Goal: Transaction & Acquisition: Purchase product/service

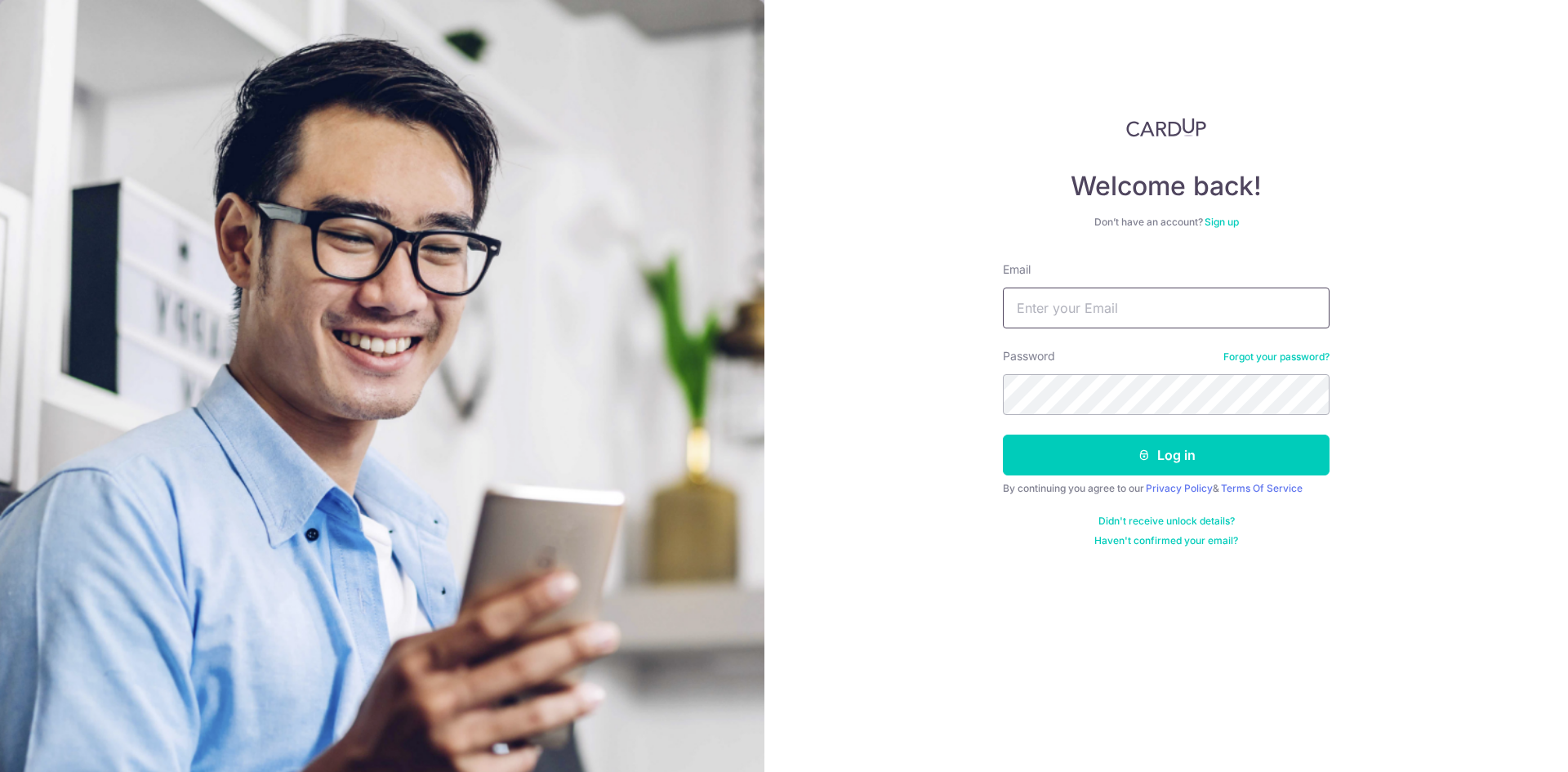
type input "[EMAIL_ADDRESS][DOMAIN_NAME]"
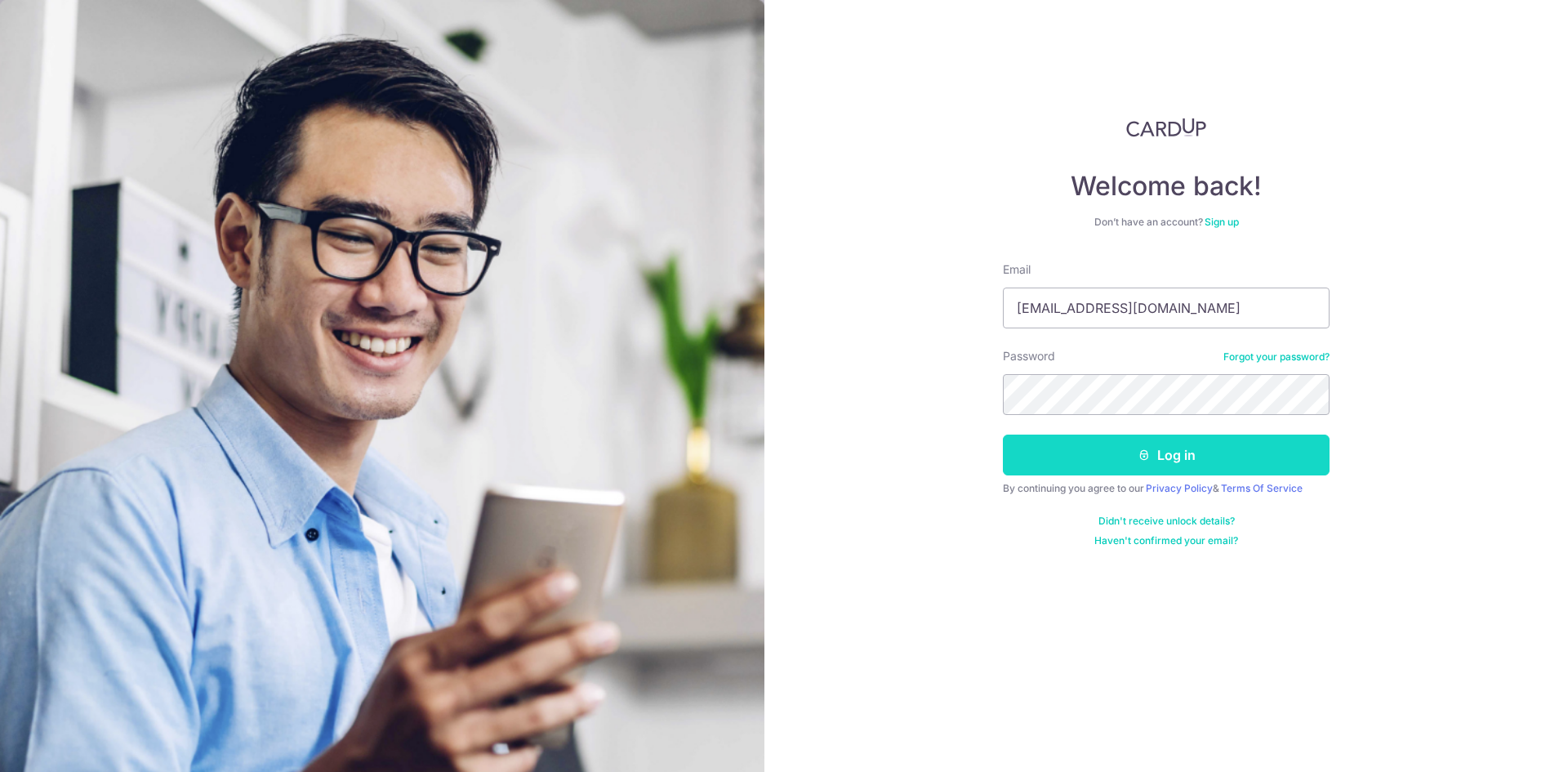
click at [1153, 450] on button "Log in" at bounding box center [1166, 454] width 326 height 41
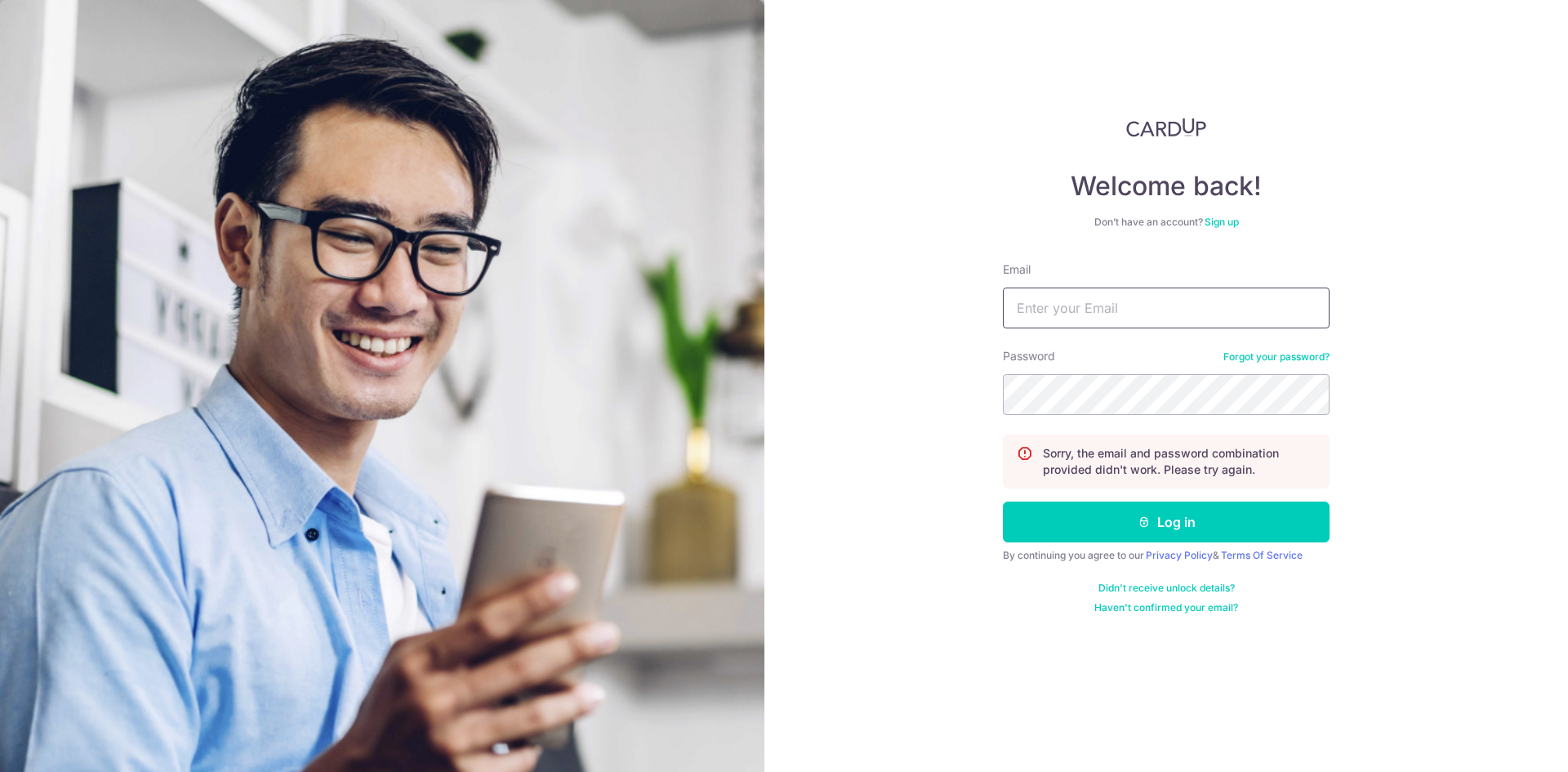
click at [1073, 298] on input "Email" at bounding box center [1166, 307] width 326 height 41
type input "[EMAIL_ADDRESS][DOMAIN_NAME]"
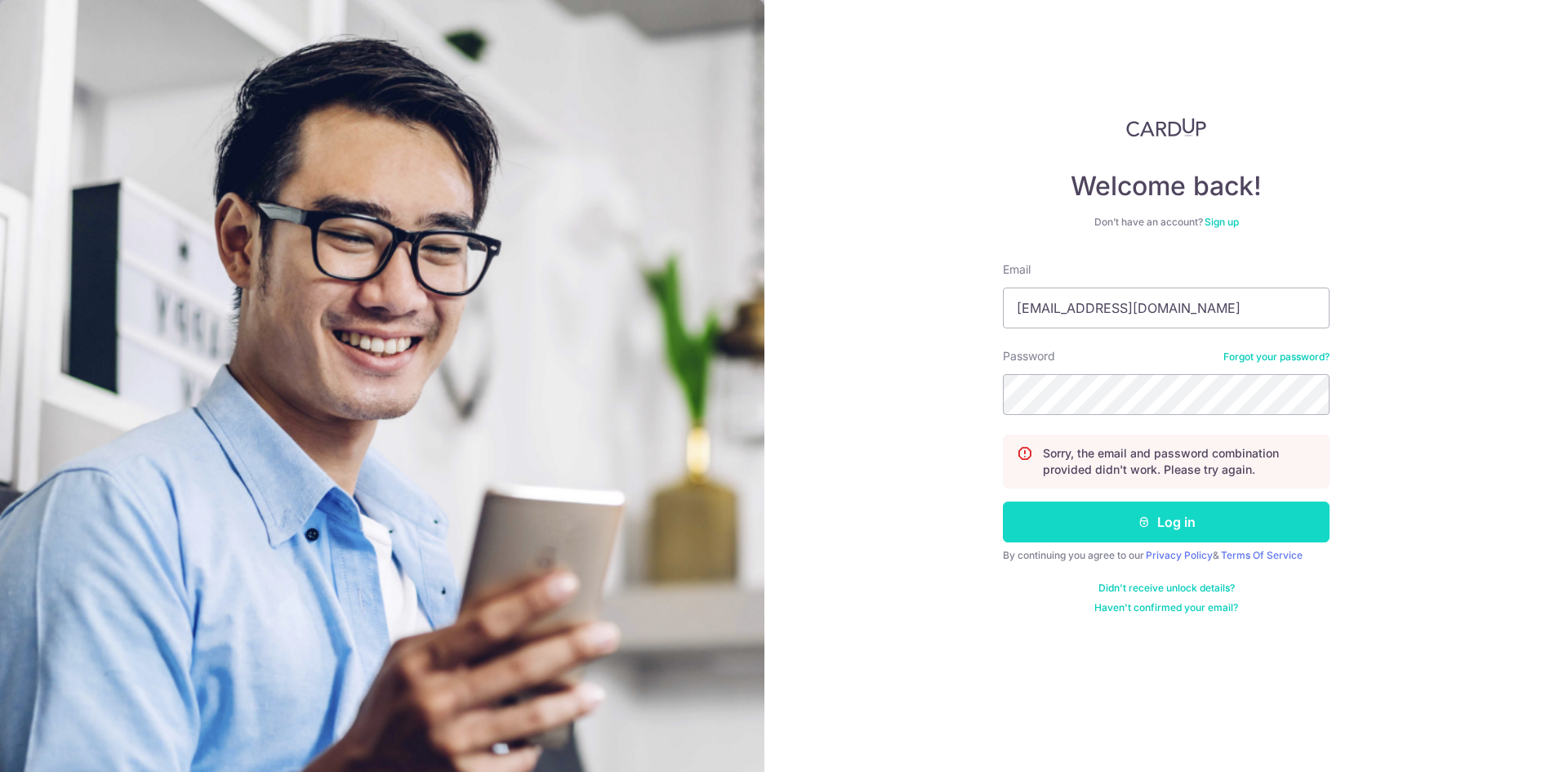
click at [1114, 520] on button "Log in" at bounding box center [1166, 522] width 326 height 41
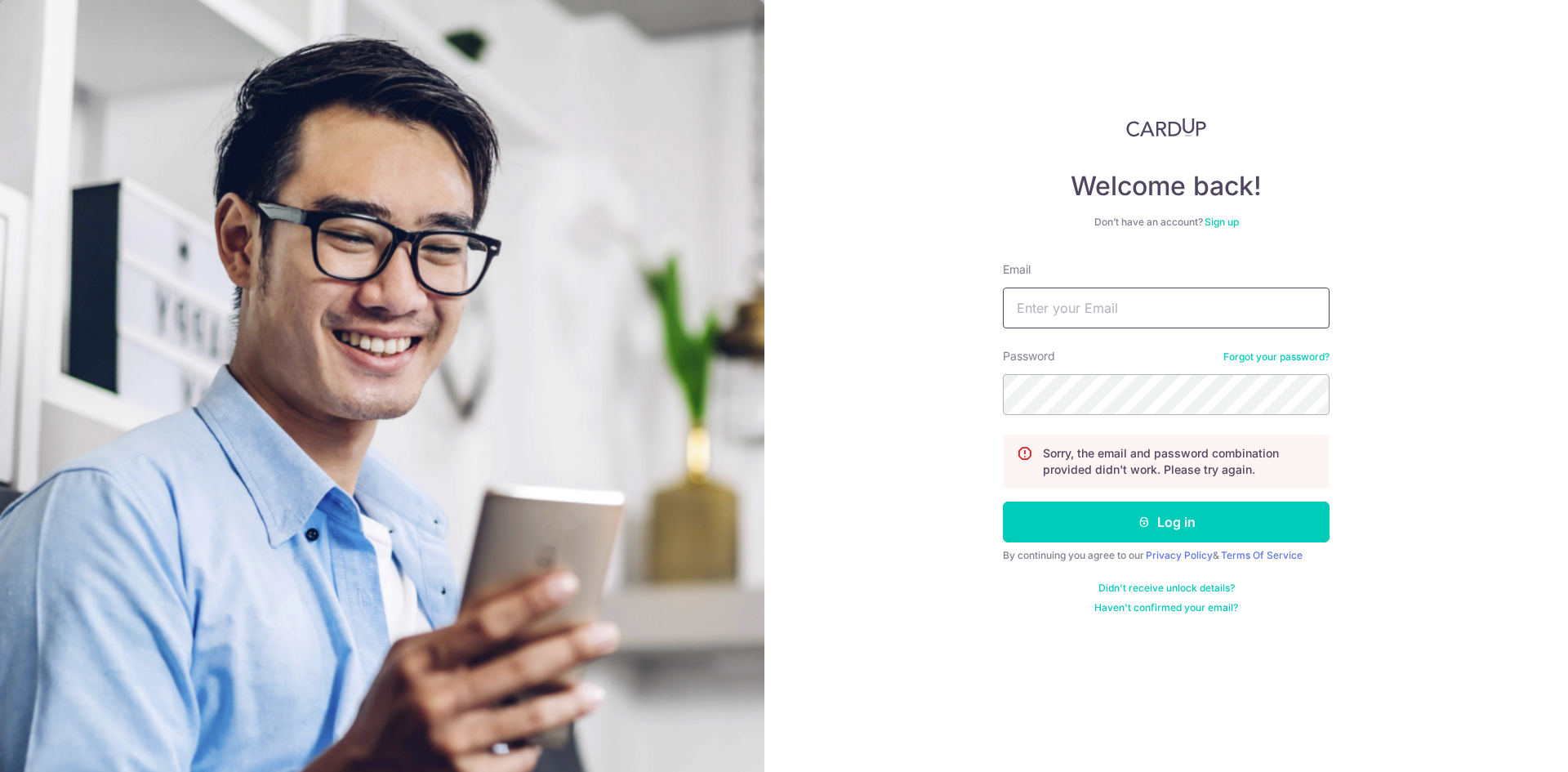
click at [1182, 307] on input "Email" at bounding box center [1166, 307] width 326 height 41
click at [1207, 315] on input "[EMAIL_ADDRESS][DOMAIN_NAME]" at bounding box center [1166, 307] width 326 height 41
type input "[EMAIL_ADDRESS][DOMAIN_NAME]"
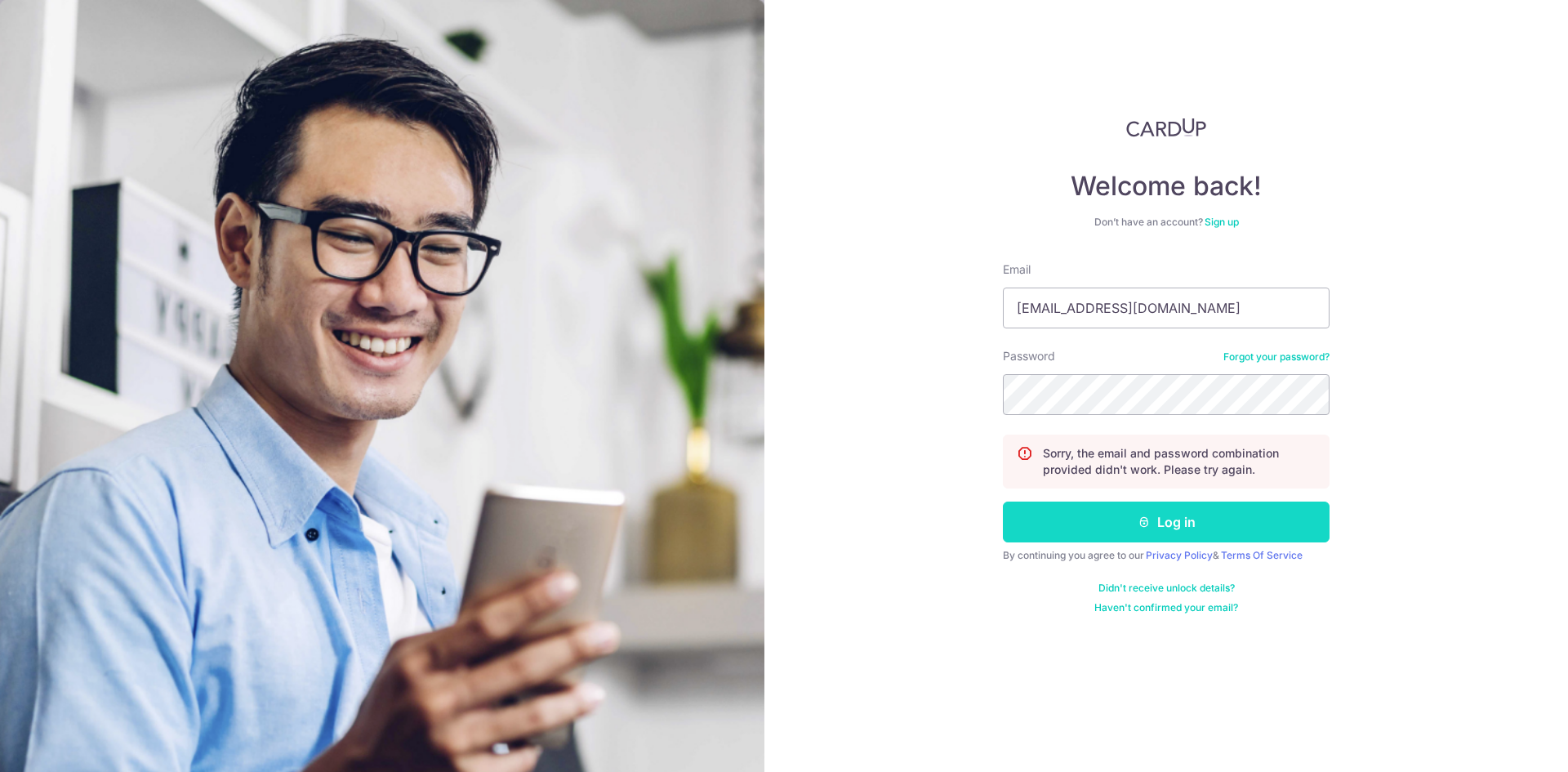
click at [1269, 518] on button "Log in" at bounding box center [1166, 522] width 326 height 41
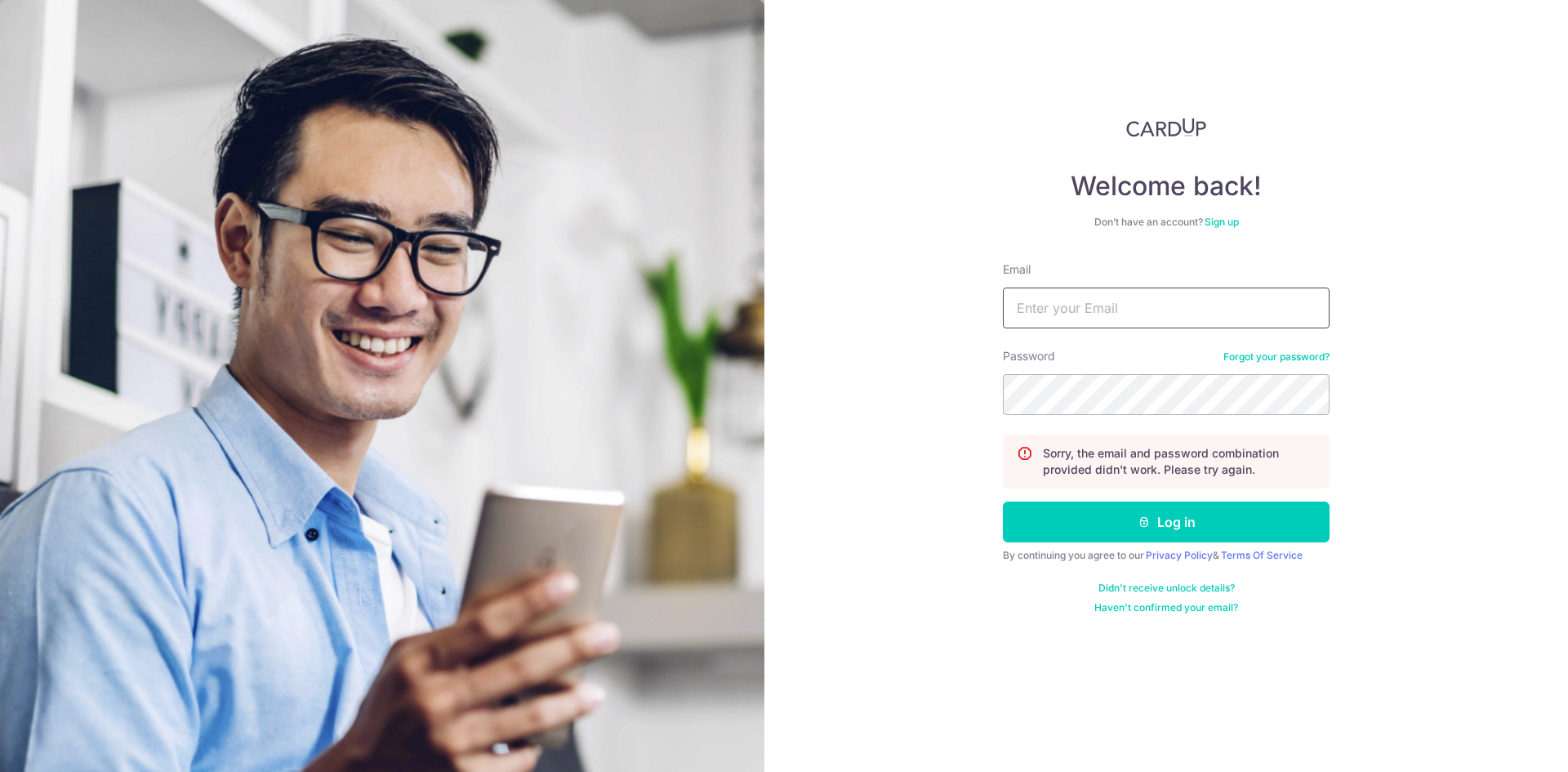
click at [1118, 316] on input "Email" at bounding box center [1166, 307] width 326 height 41
type input "[EMAIL_ADDRESS][DOMAIN_NAME]"
click at [1002, 502] on button "Log in" at bounding box center [1166, 522] width 326 height 41
click at [1141, 299] on input "Email" at bounding box center [1166, 307] width 326 height 41
click at [1201, 315] on input "[EMAIL_ADDRESS][DOMAIN_NAME]" at bounding box center [1166, 307] width 326 height 41
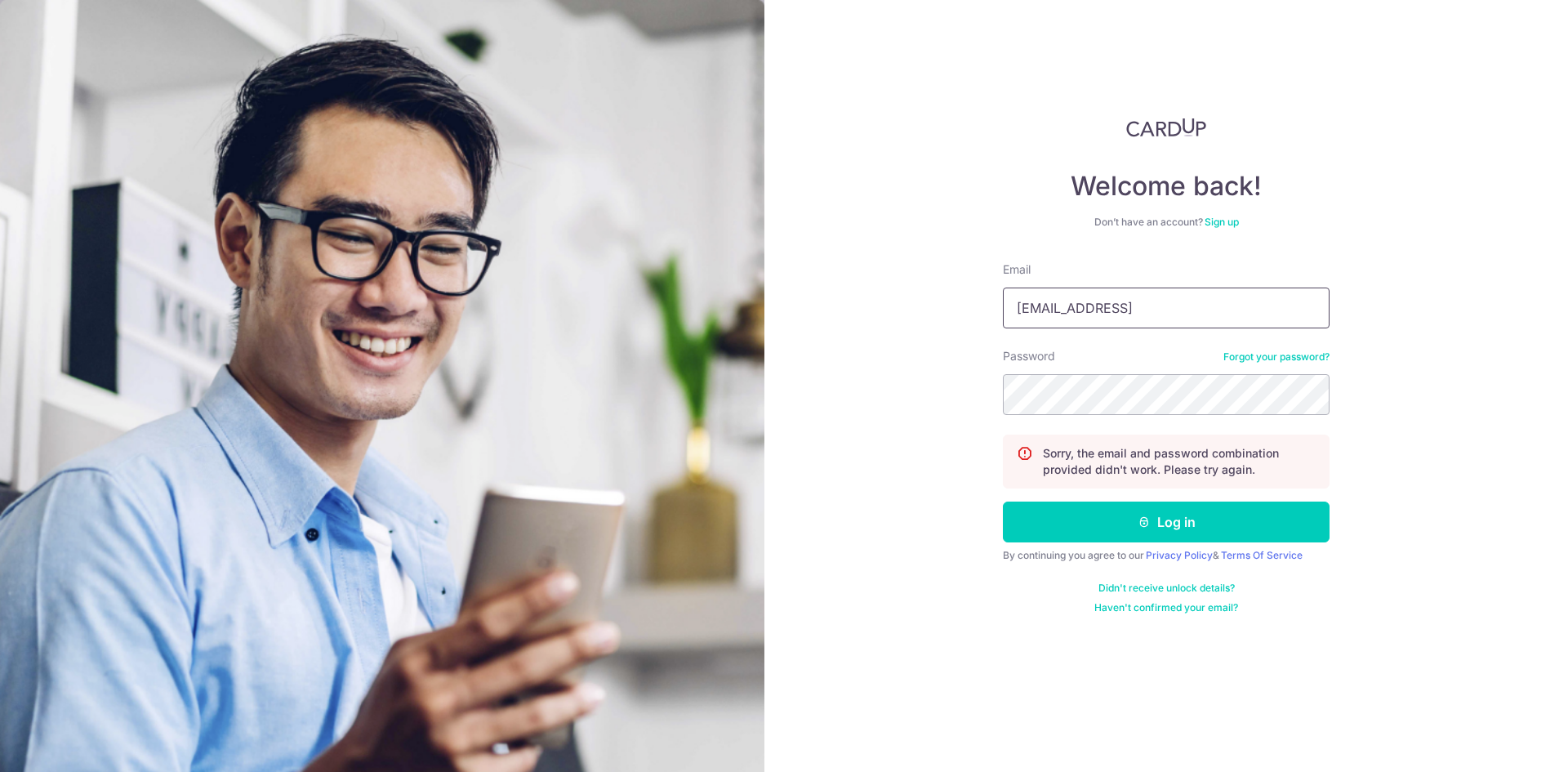
type input "[EMAIL_ADDRESS][DOMAIN_NAME]"
click at [1002, 502] on button "Log in" at bounding box center [1166, 522] width 326 height 41
click at [1166, 292] on input "Email" at bounding box center [1166, 307] width 326 height 41
type input "[EMAIL_ADDRESS][DOMAIN_NAME]"
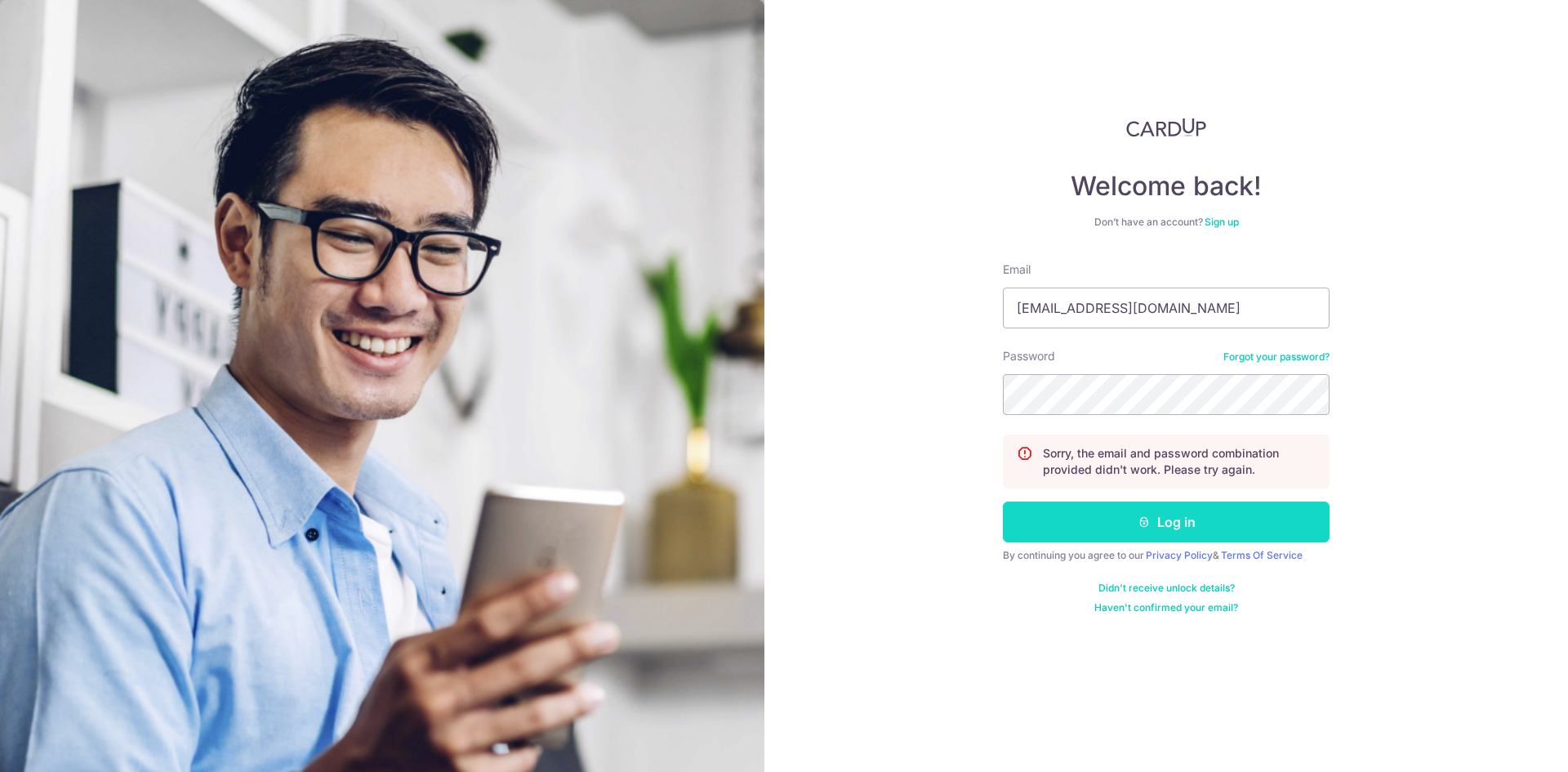
click at [1140, 524] on icon "submit" at bounding box center [1145, 522] width 13 height 13
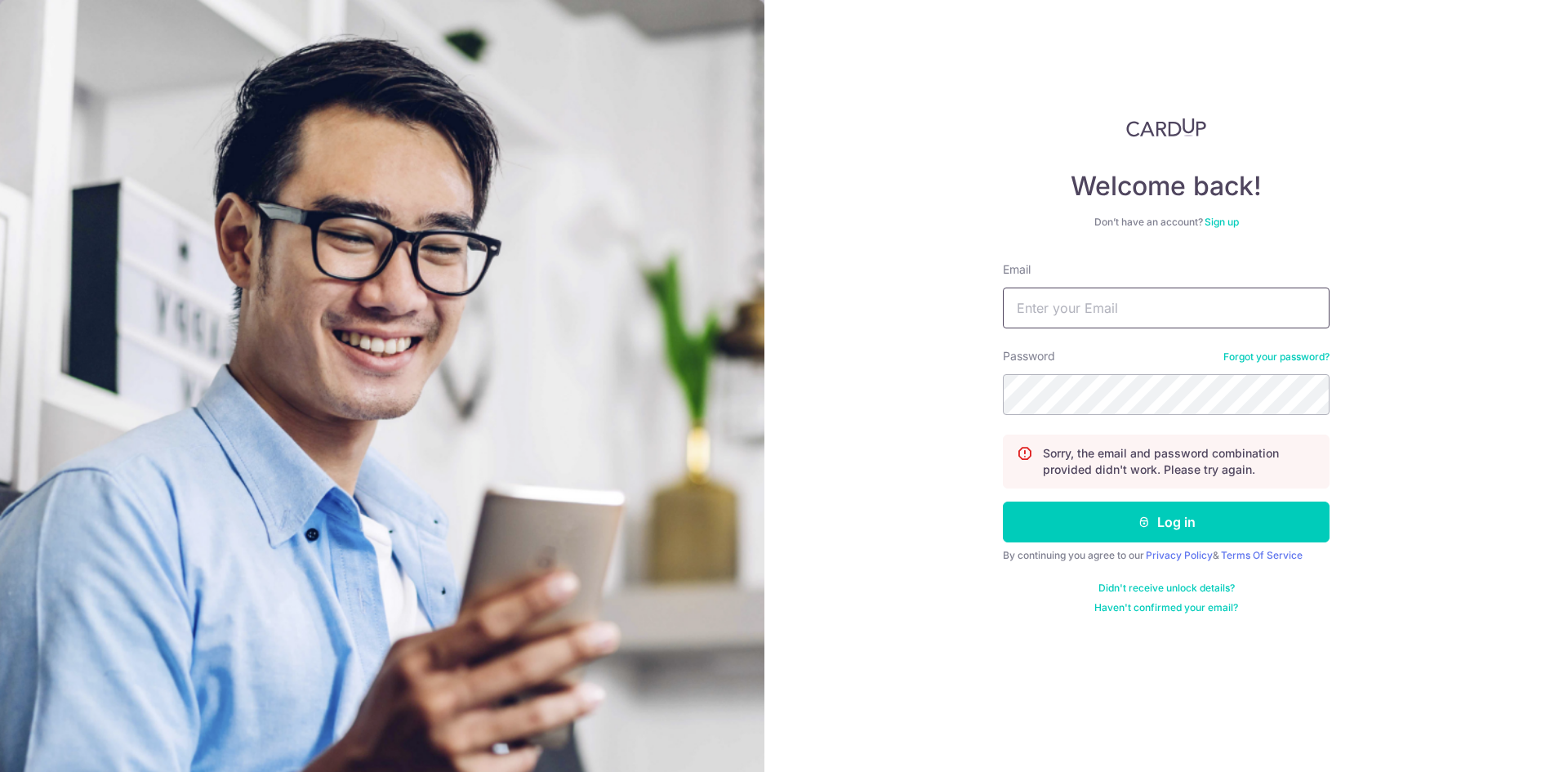
click at [1161, 310] on input "Email" at bounding box center [1166, 307] width 326 height 41
click at [1172, 303] on input "[EMAIL_ADDRESS][DOMAIN_NAME]" at bounding box center [1166, 307] width 326 height 41
type input "[EMAIL_ADDRESS][DOMAIN_NAME]"
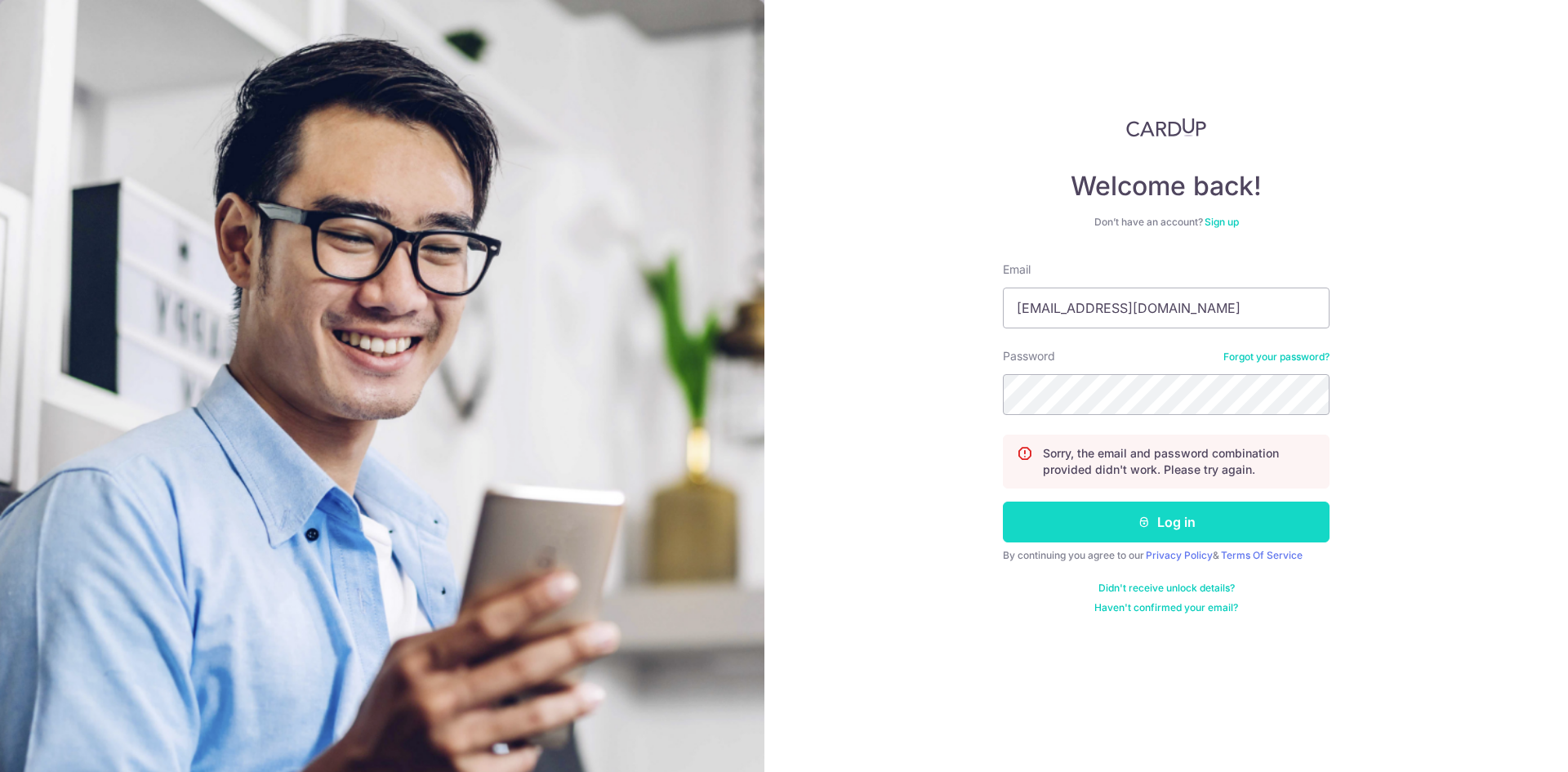
click at [1180, 520] on button "Log in" at bounding box center [1166, 522] width 326 height 41
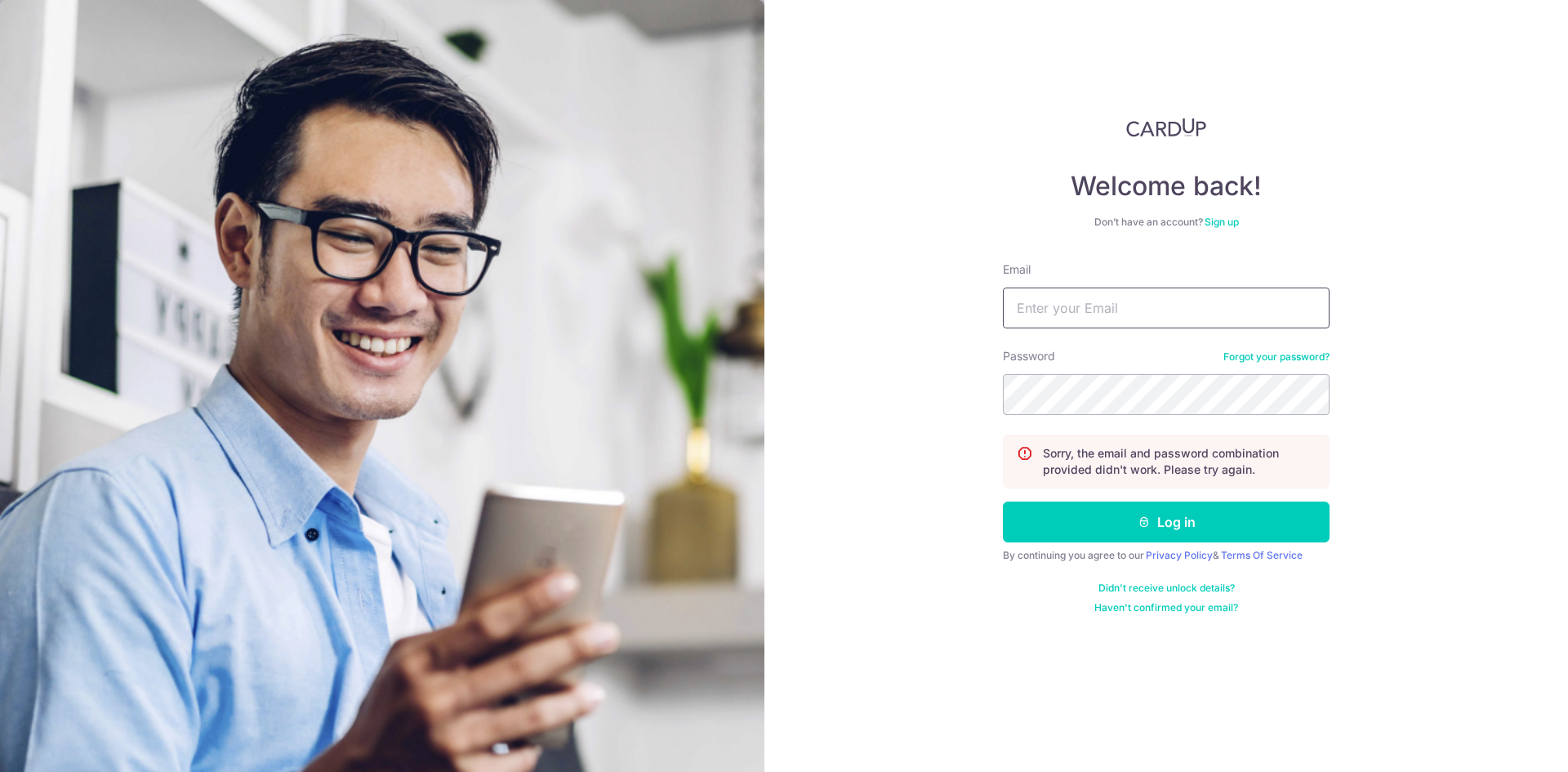
click at [1116, 308] on input "Email" at bounding box center [1166, 307] width 326 height 41
type input "eggdaryl95@gmail.com"
click at [1302, 360] on link "Forgot your password?" at bounding box center [1275, 357] width 106 height 13
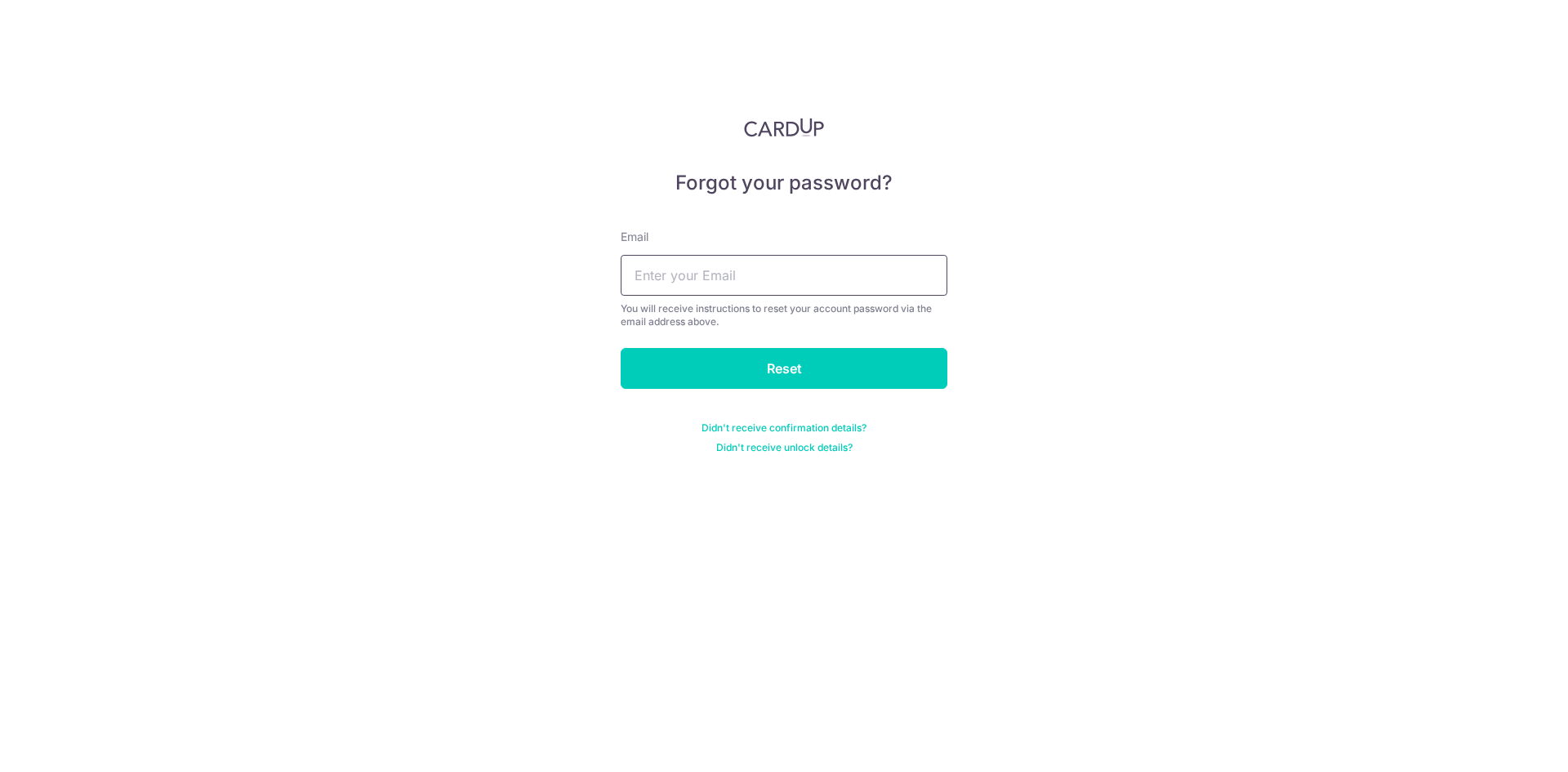
click at [897, 279] on input "text" at bounding box center [784, 275] width 326 height 41
type input "eggdaryl95@gmail.com"
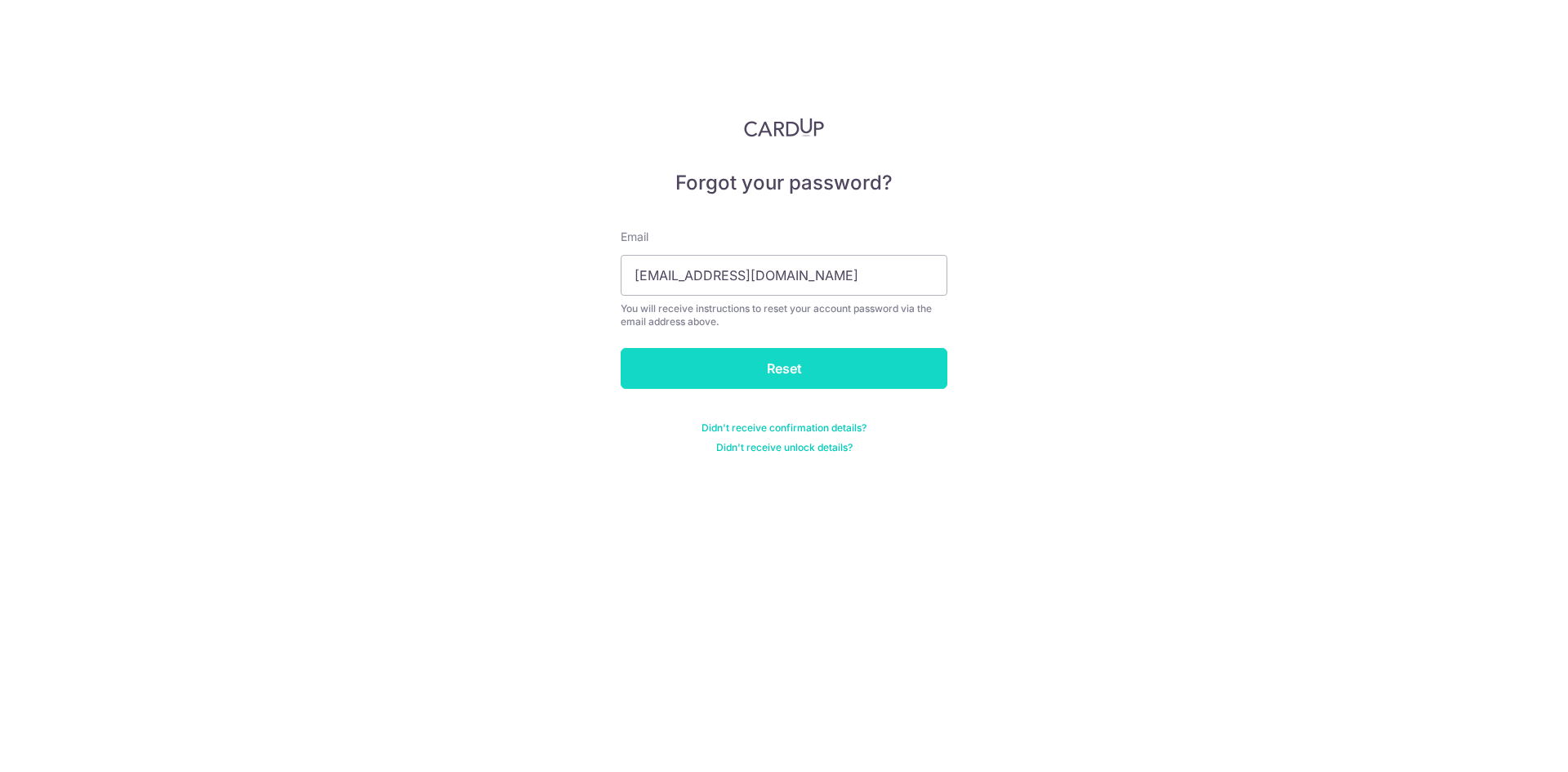
click at [859, 384] on input "Reset" at bounding box center [784, 368] width 326 height 41
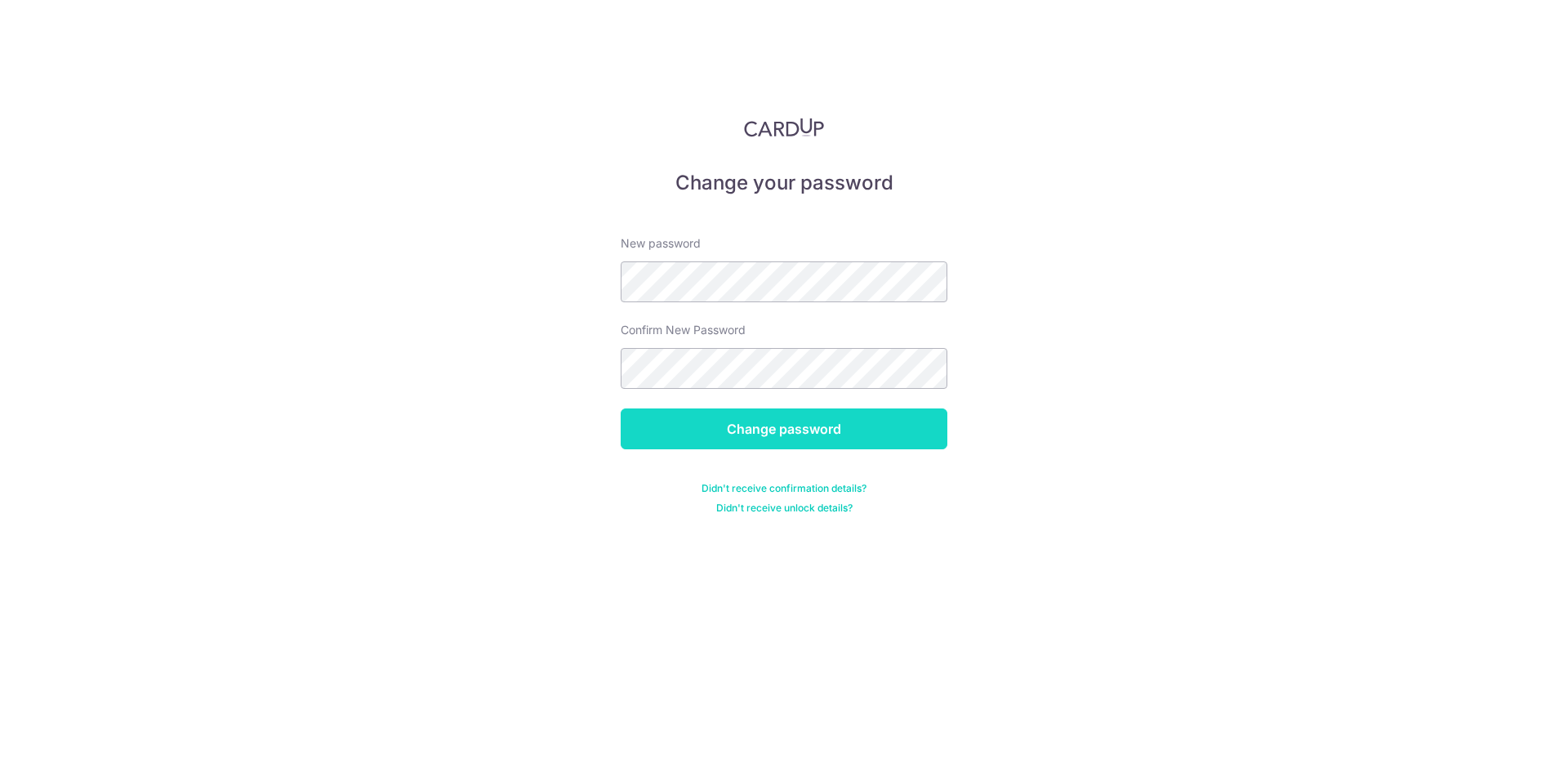
click at [774, 438] on input "Change password" at bounding box center [784, 428] width 326 height 41
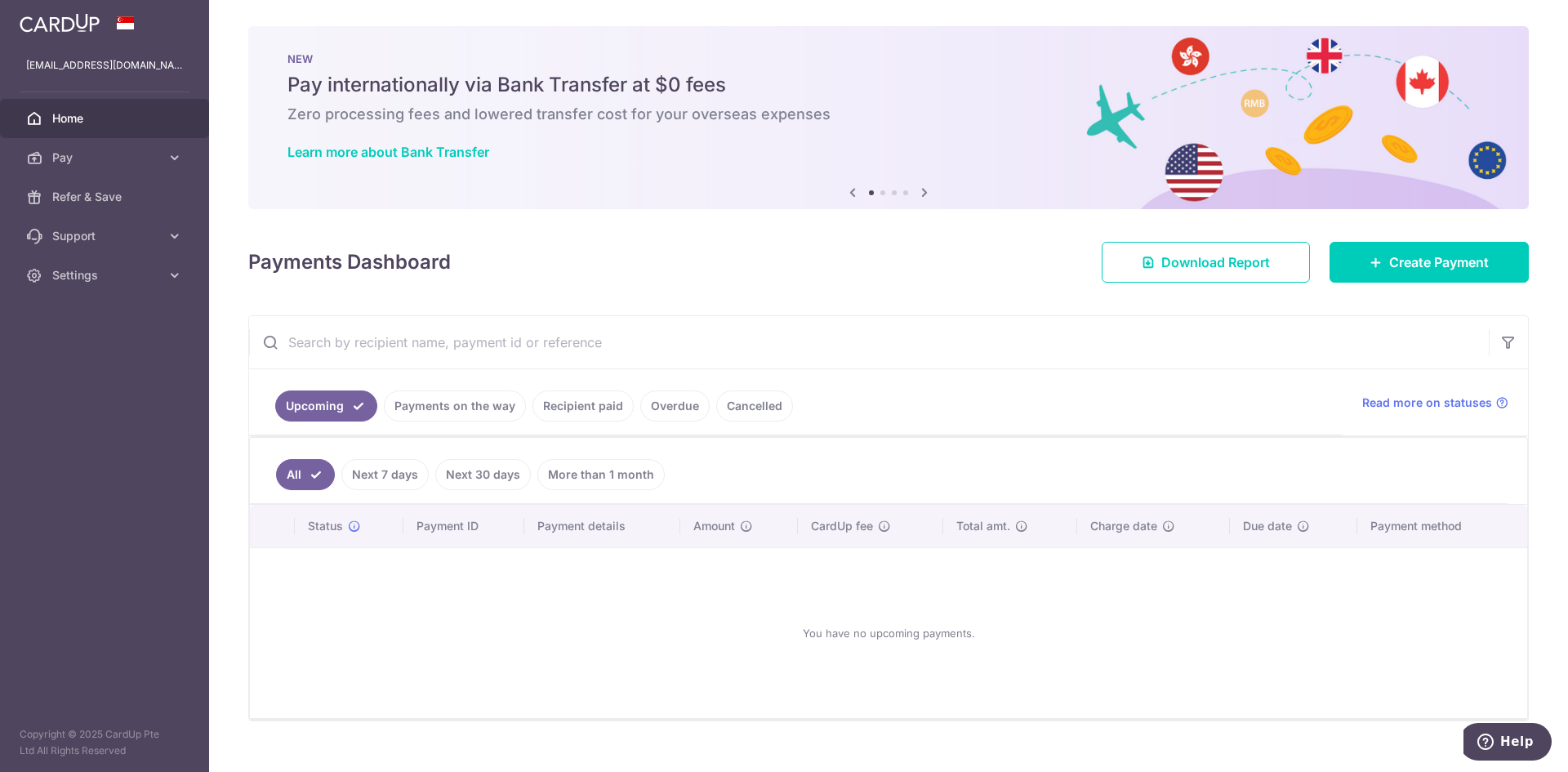
drag, startPoint x: 97, startPoint y: 156, endPoint x: 629, endPoint y: 289, distance: 548.4
click at [629, 289] on div "× Pause Schedule Pause all future payments in this series Pause just this one p…" at bounding box center [888, 386] width 1359 height 772
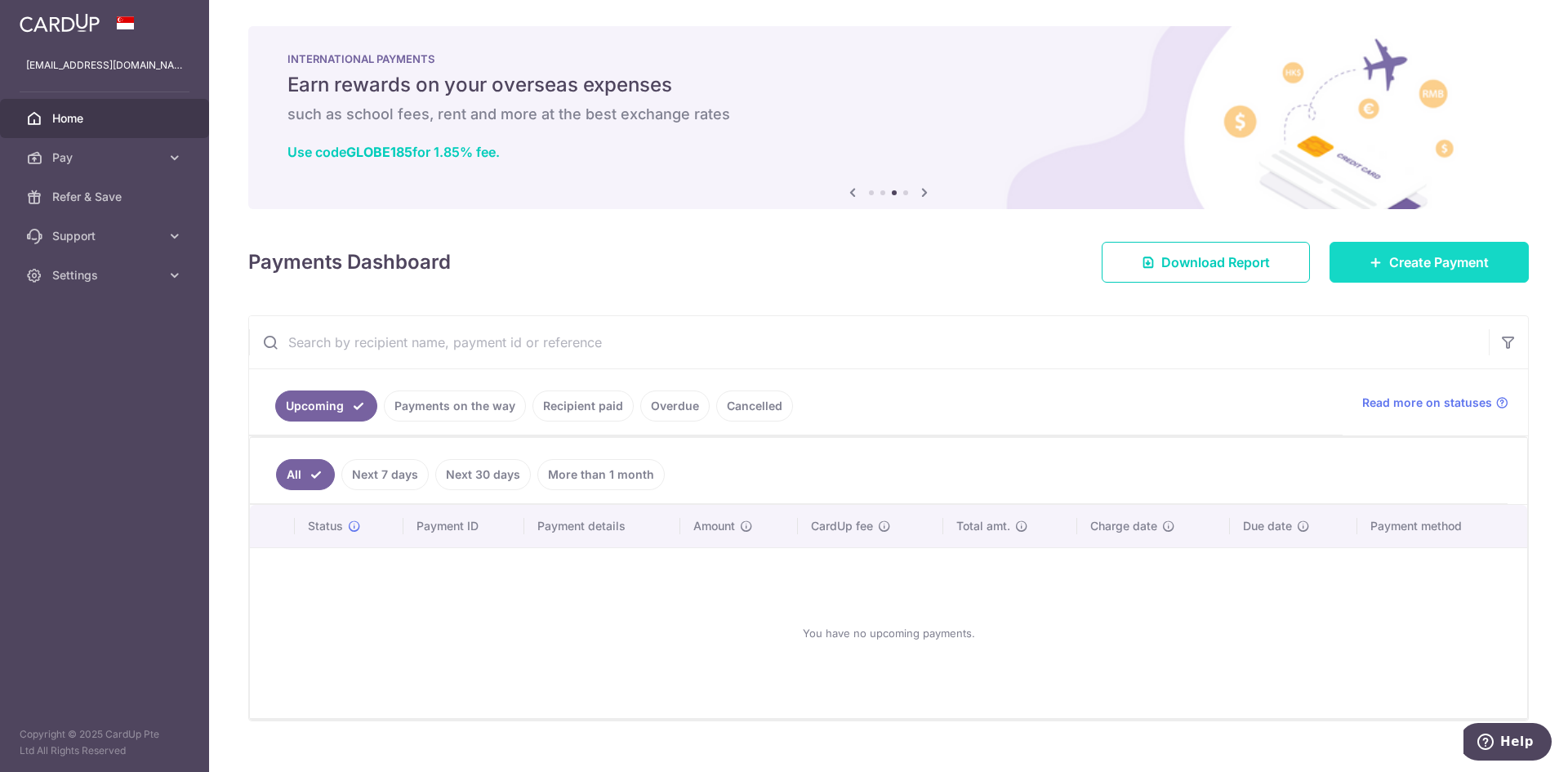
click at [1409, 268] on span "Create Payment" at bounding box center [1438, 262] width 99 height 20
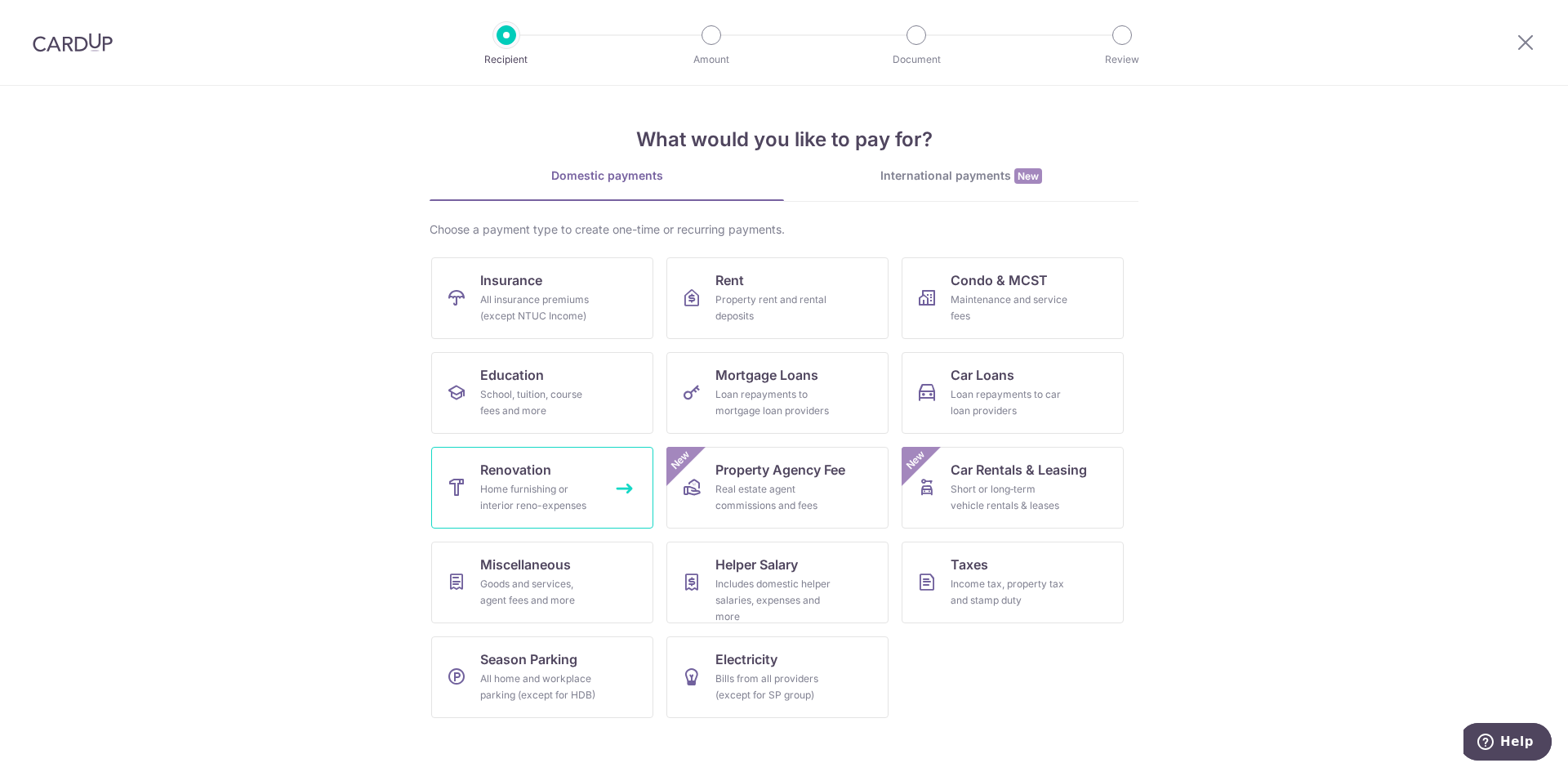
click at [565, 481] on div "Home furnishing or interior reno-expenses" at bounding box center [538, 497] width 117 height 32
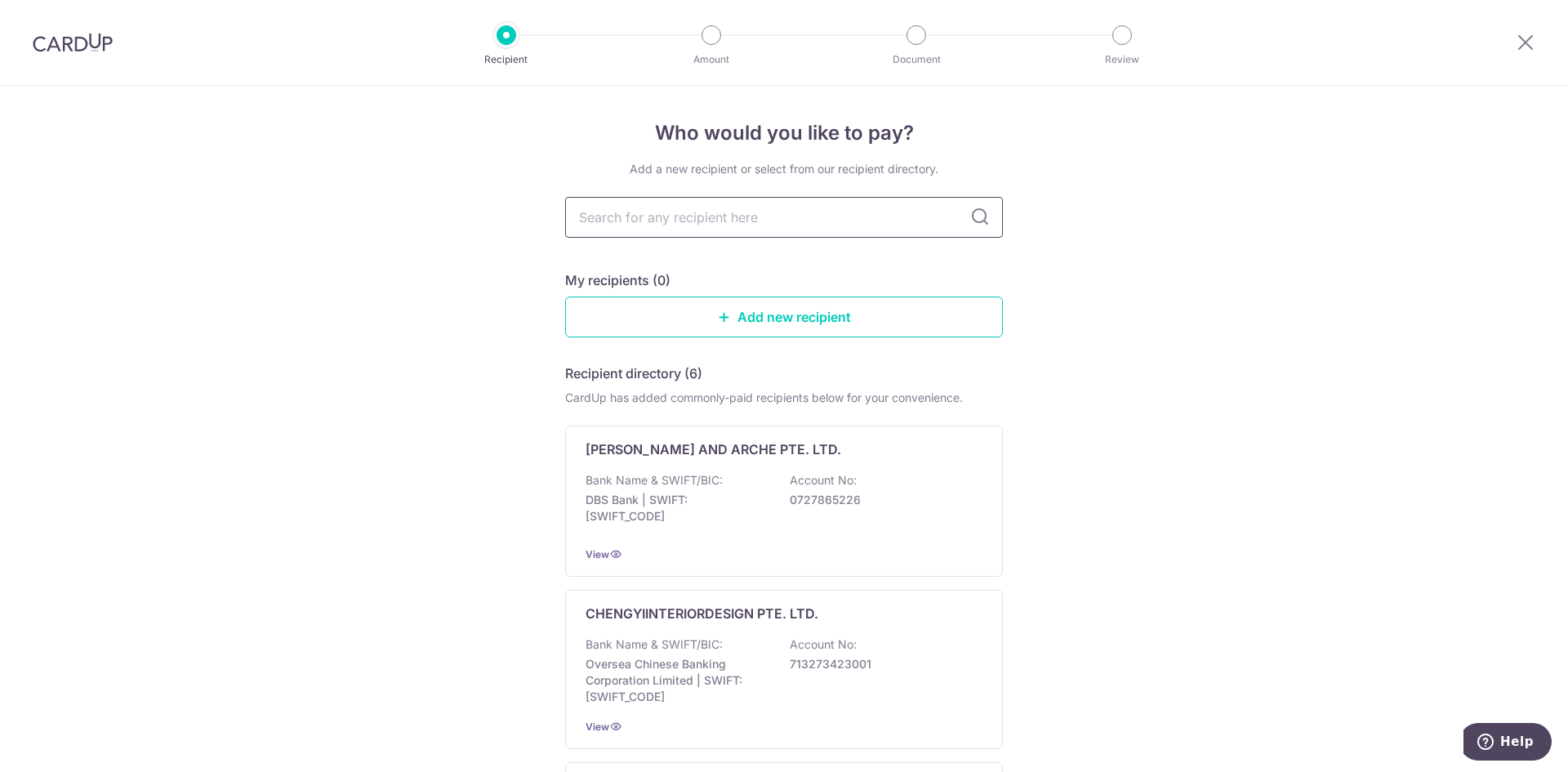
click at [798, 215] on input "text" at bounding box center [783, 217] width 438 height 41
type input "jn"
click at [844, 323] on link "Add new recipient" at bounding box center [783, 317] width 438 height 41
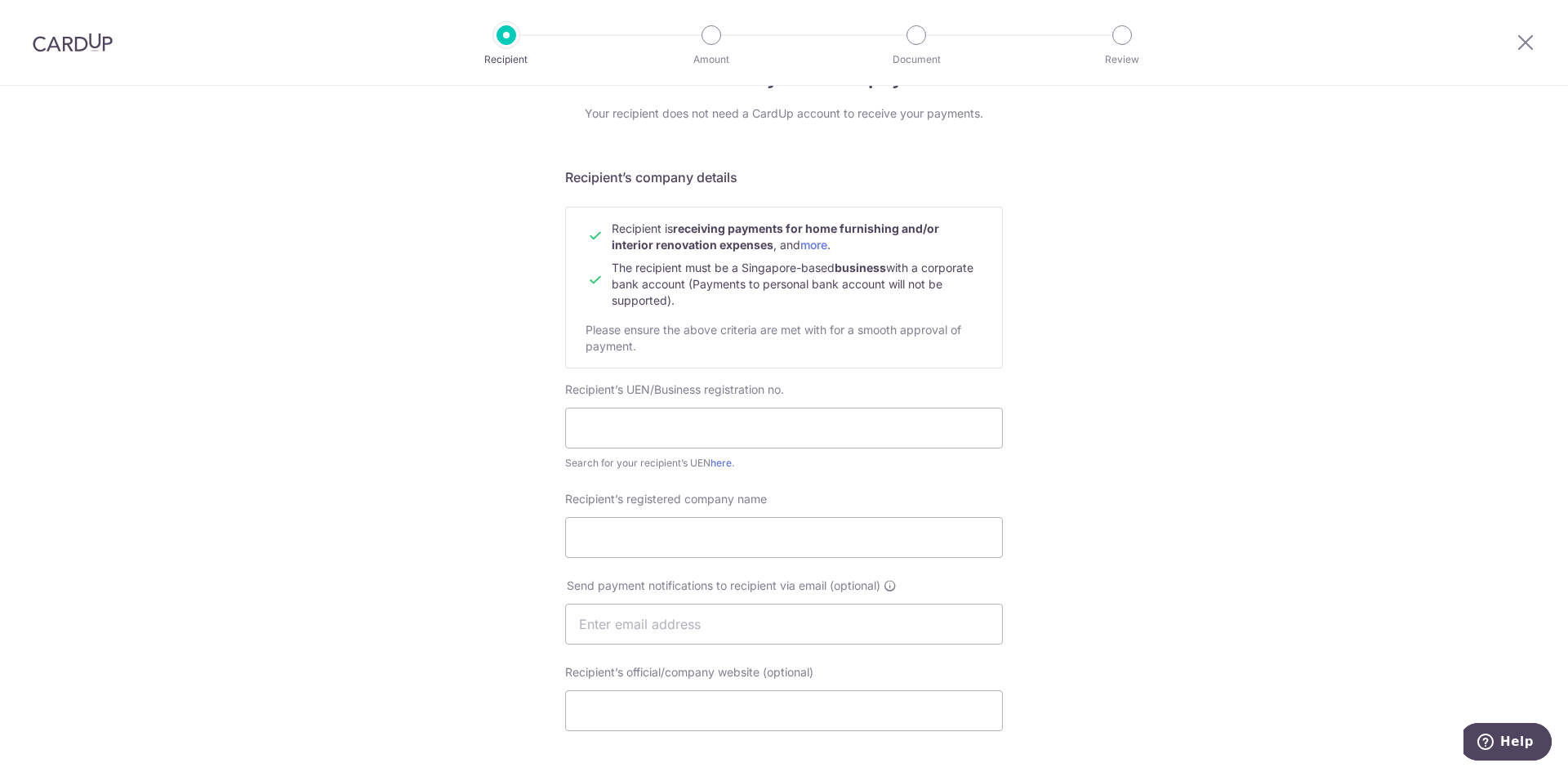
scroll to position [82, 0]
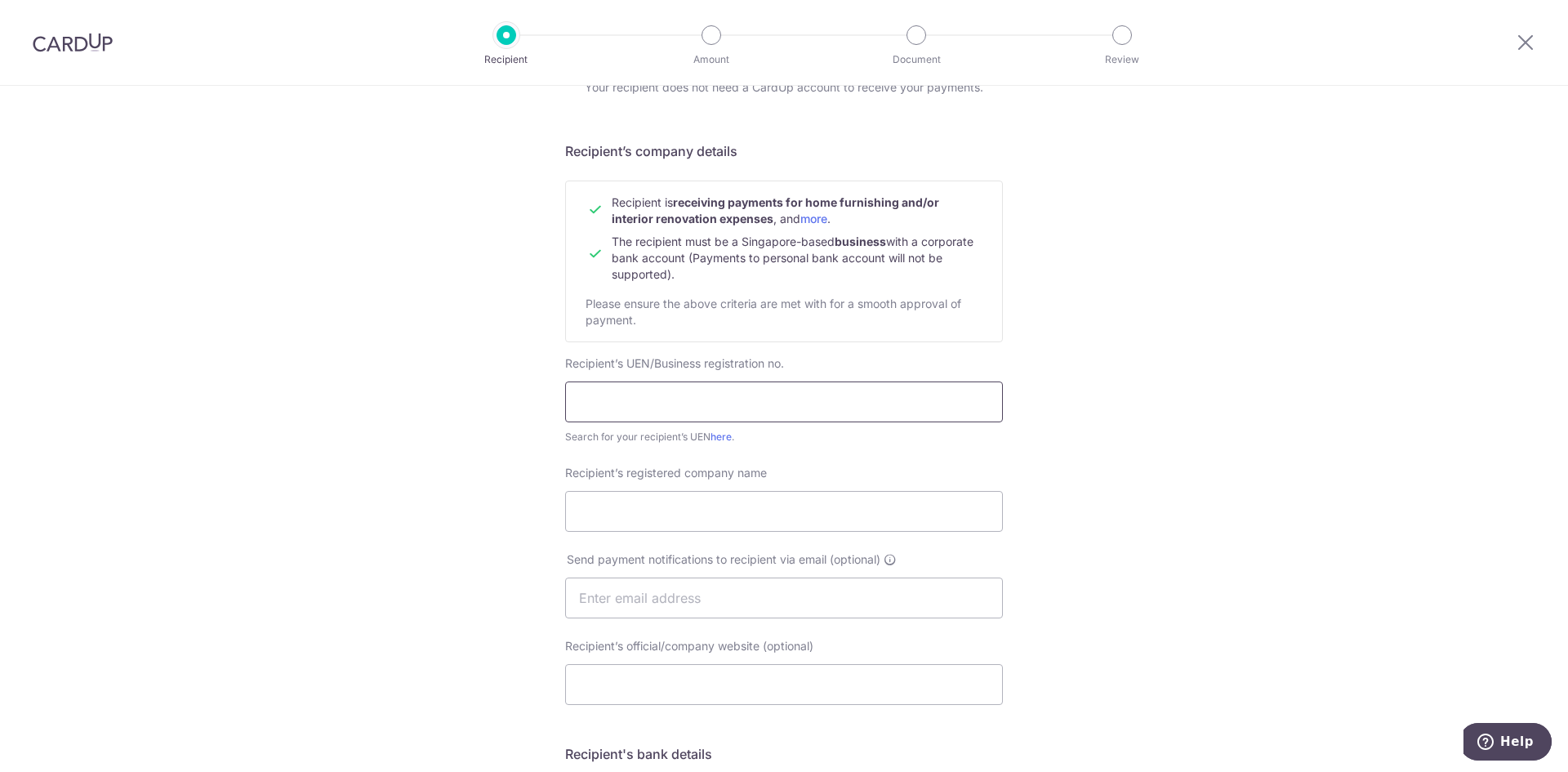
click at [711, 411] on input "text" at bounding box center [783, 402] width 438 height 41
type input "53380359D"
click at [787, 524] on input "Recipient’s registered company name" at bounding box center [783, 511] width 438 height 41
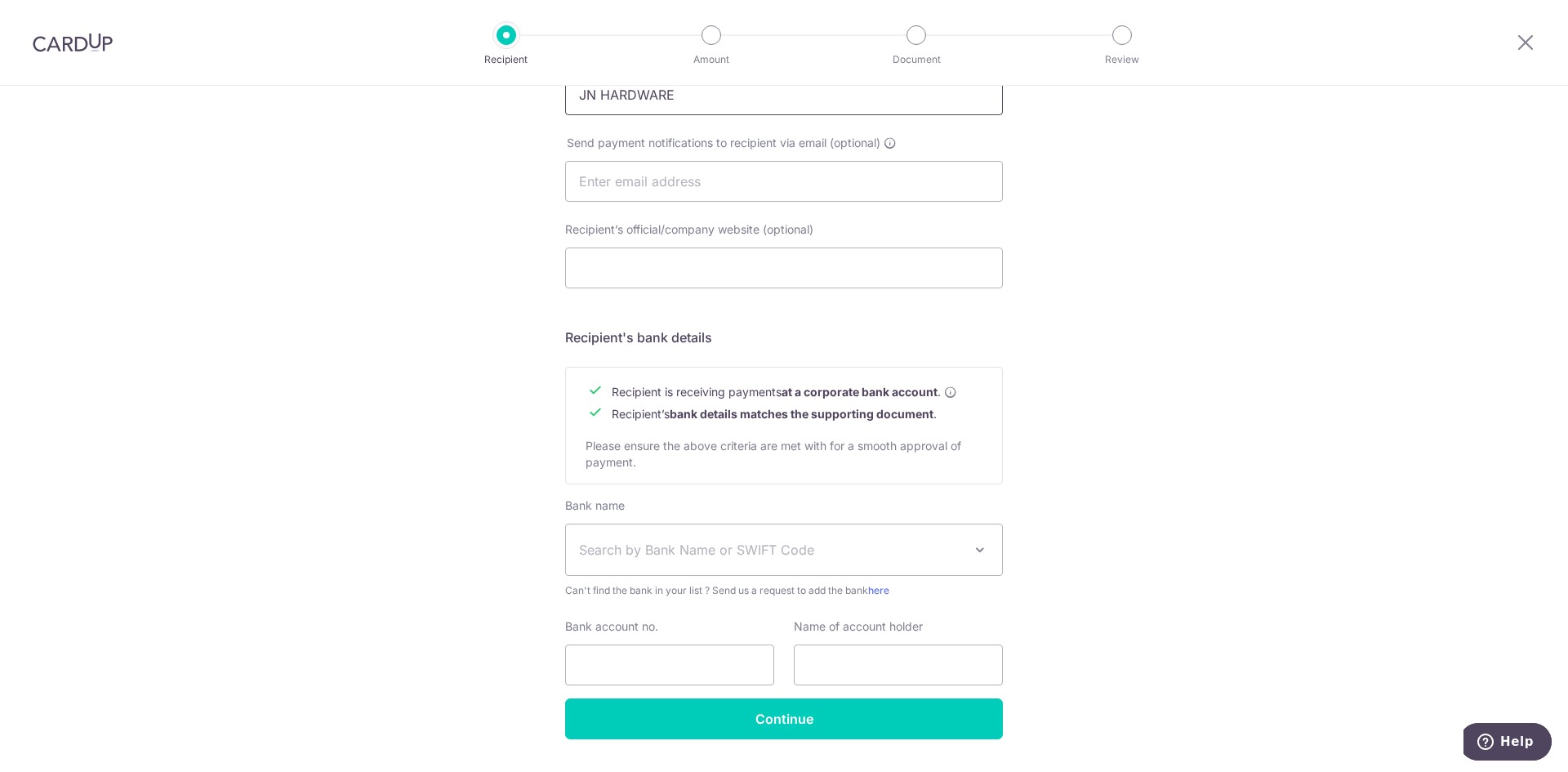
scroll to position [542, 0]
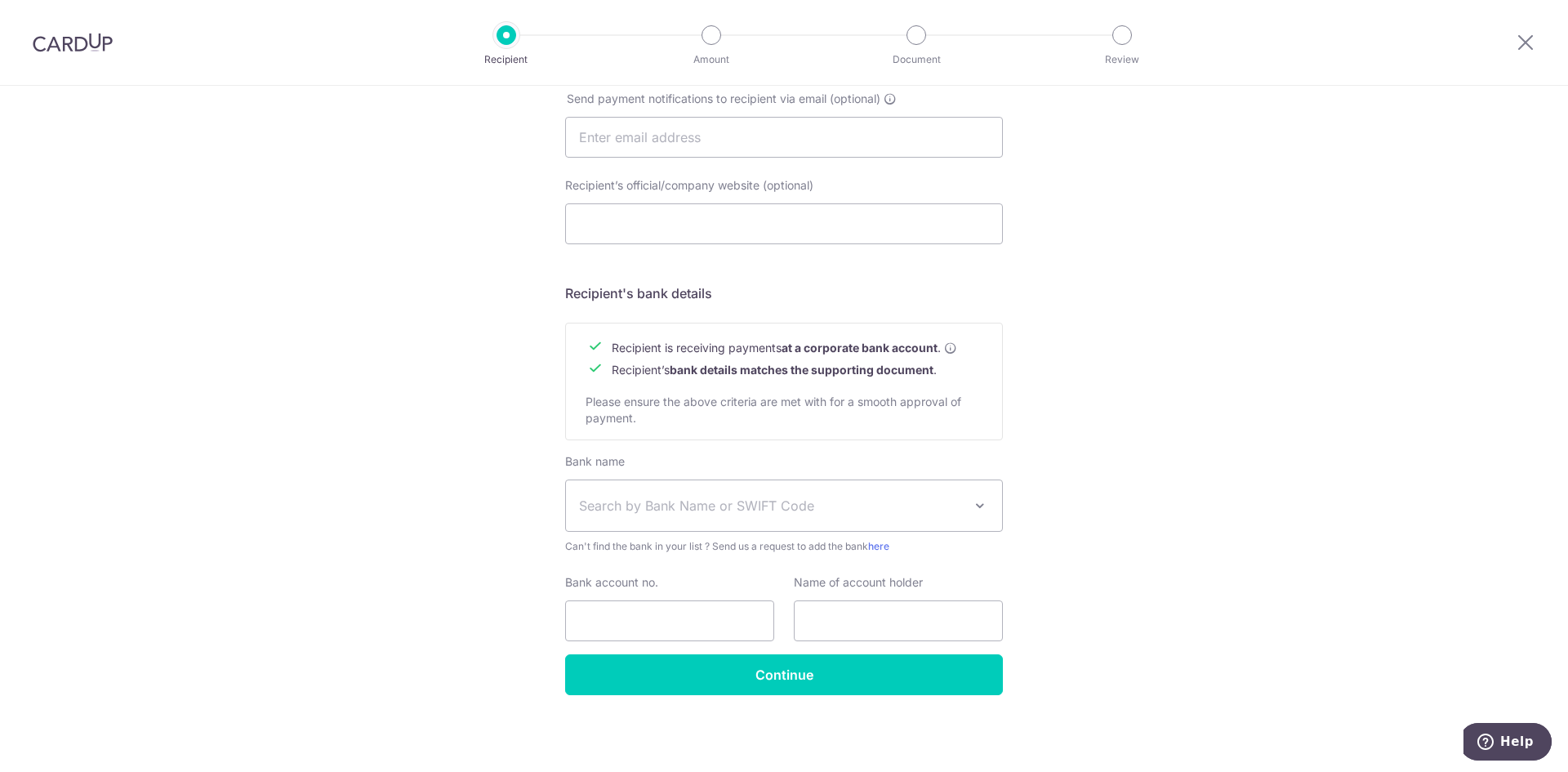
type input "JN HARDWARE"
click at [696, 503] on span "Search by Bank Name or SWIFT Code" at bounding box center [771, 506] width 383 height 20
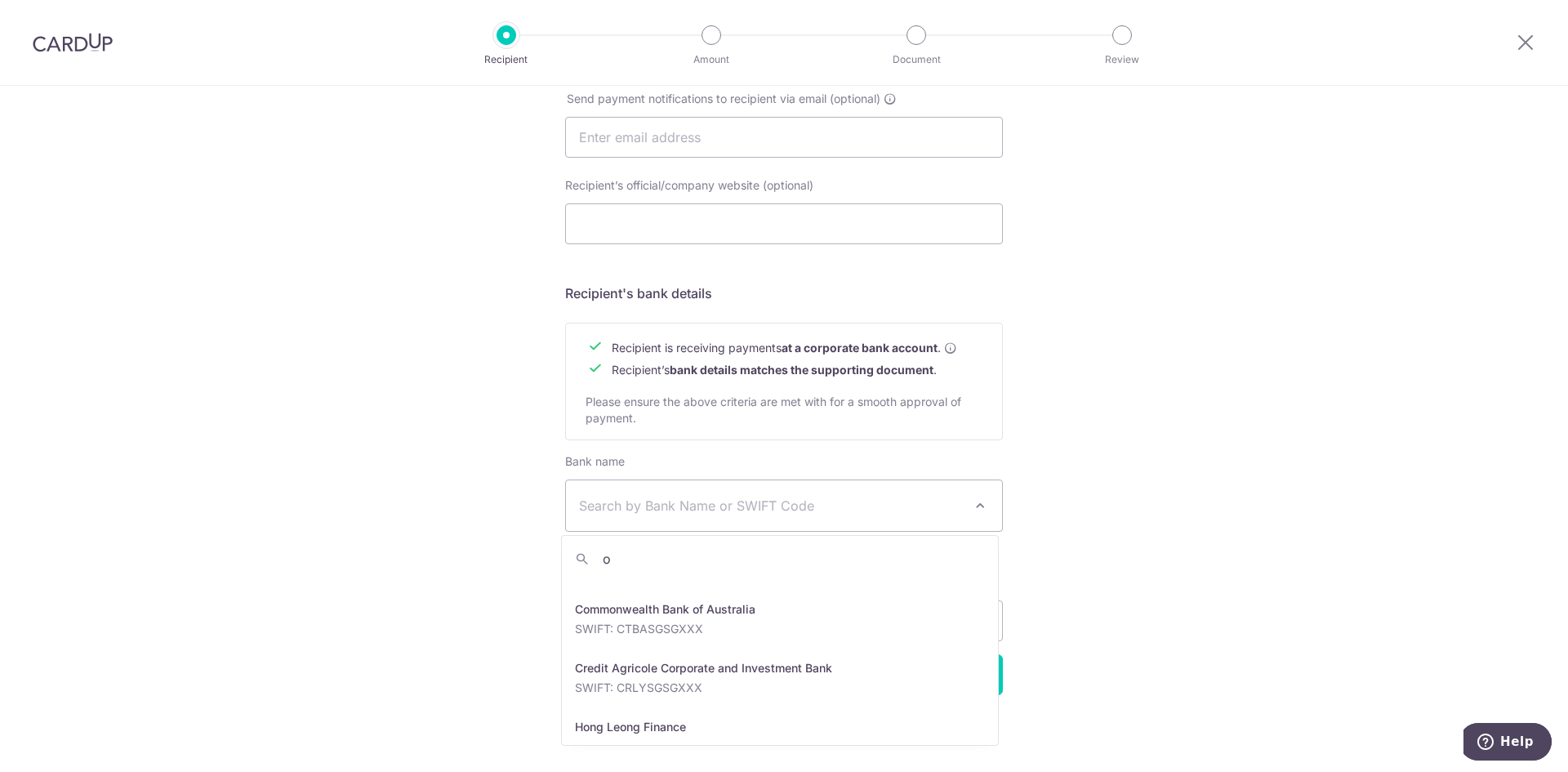
scroll to position [0, 0]
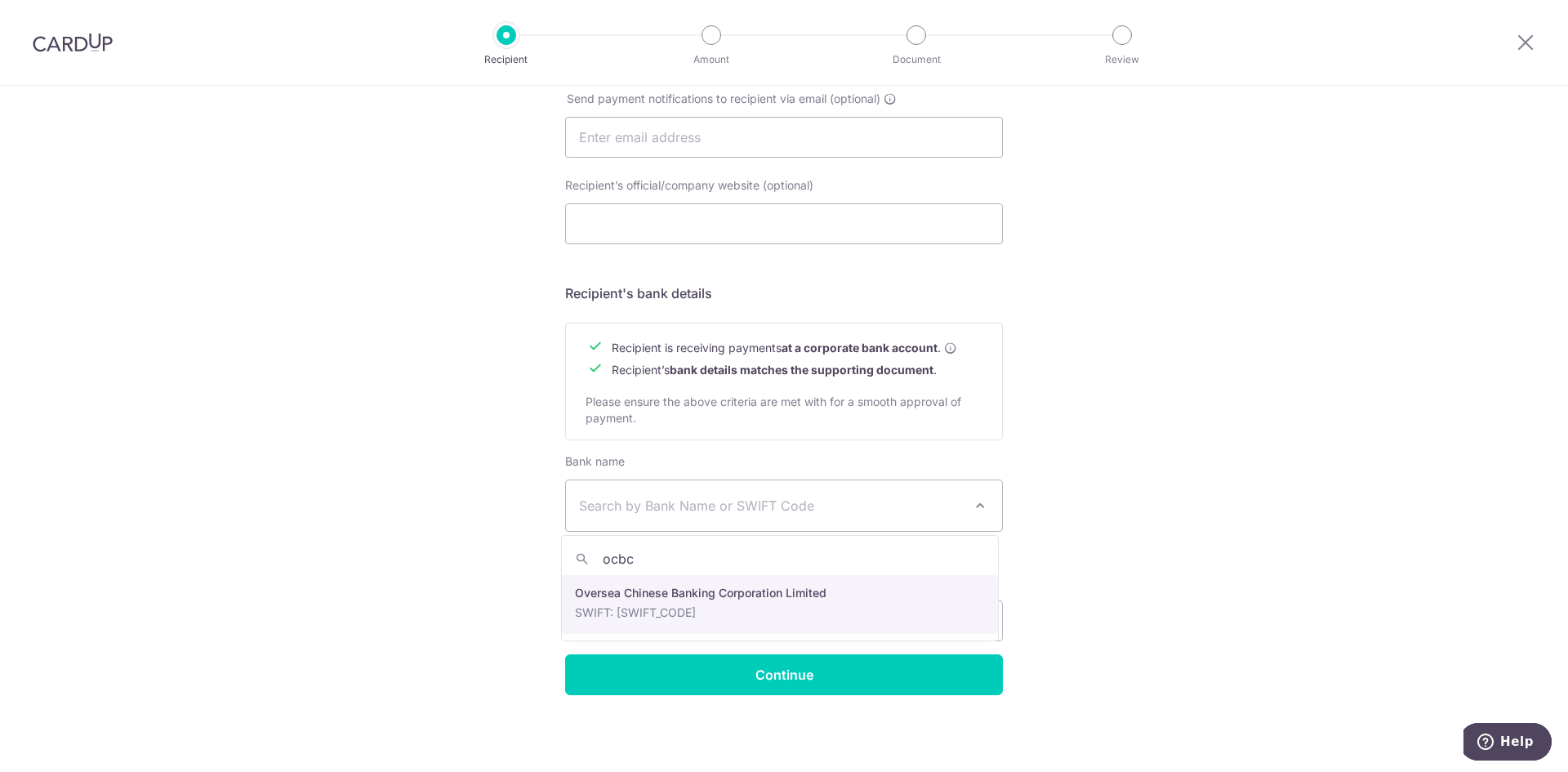
type input "ocbc"
select select "12"
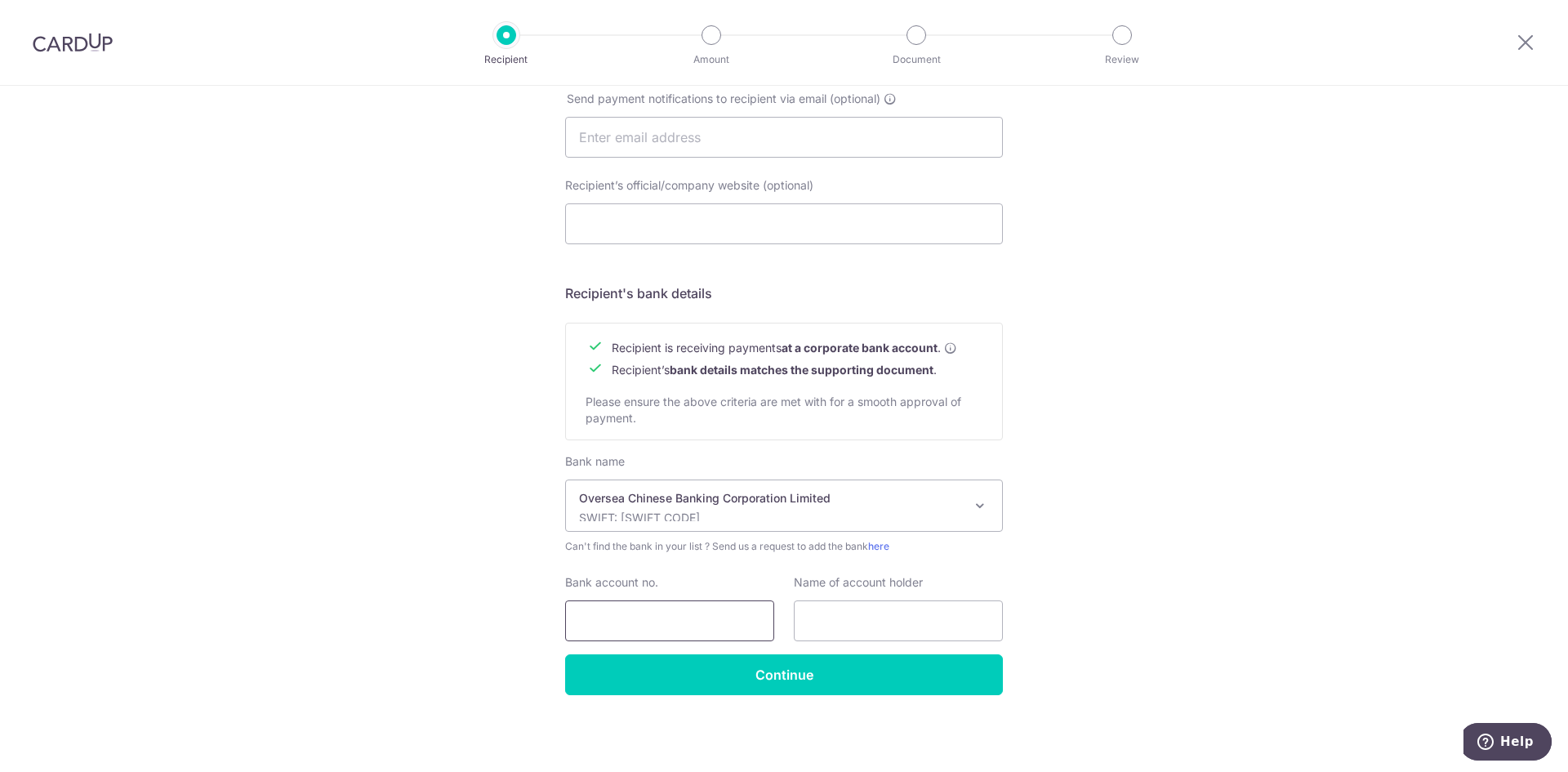
click at [668, 628] on input "Bank account no." at bounding box center [669, 620] width 209 height 41
paste input "712694421001"
type input "712694421001"
click at [873, 626] on input "text" at bounding box center [897, 620] width 209 height 41
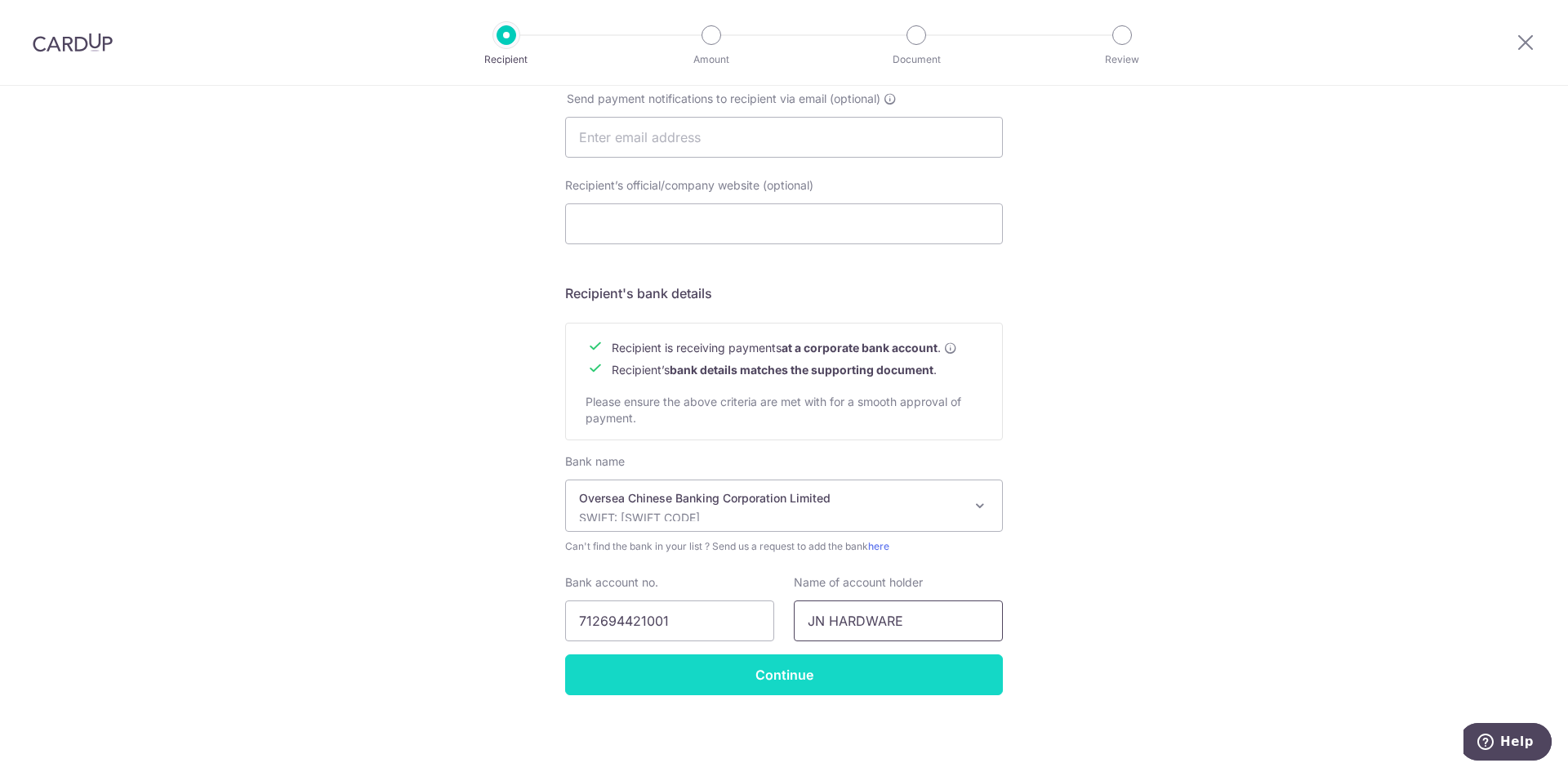
type input "JN HARDWARE"
click at [894, 687] on input "Continue" at bounding box center [783, 675] width 438 height 41
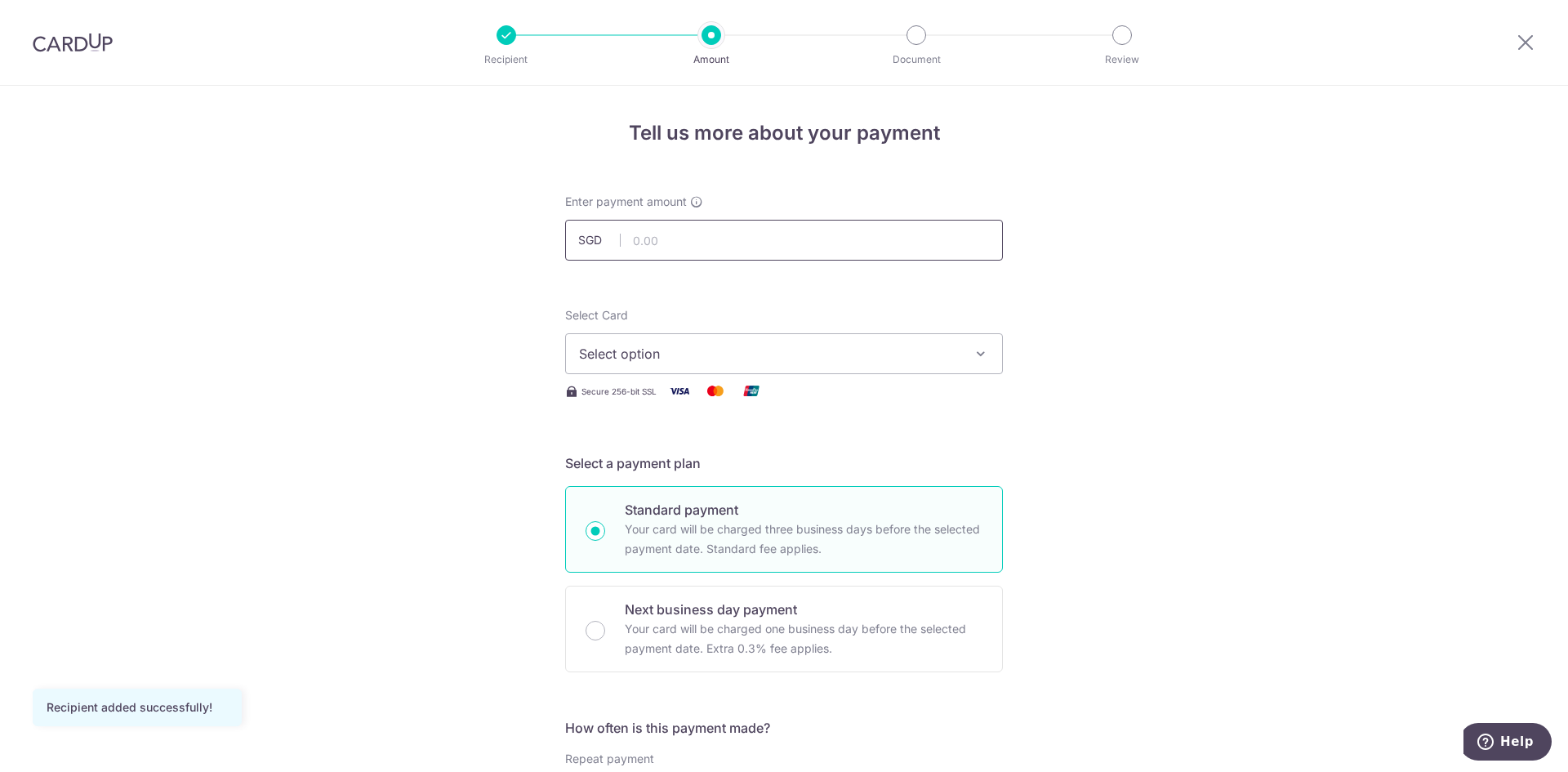
click at [804, 247] on input "text" at bounding box center [783, 240] width 438 height 41
type input "20,000.00"
click at [732, 347] on span "Select option" at bounding box center [769, 353] width 381 height 20
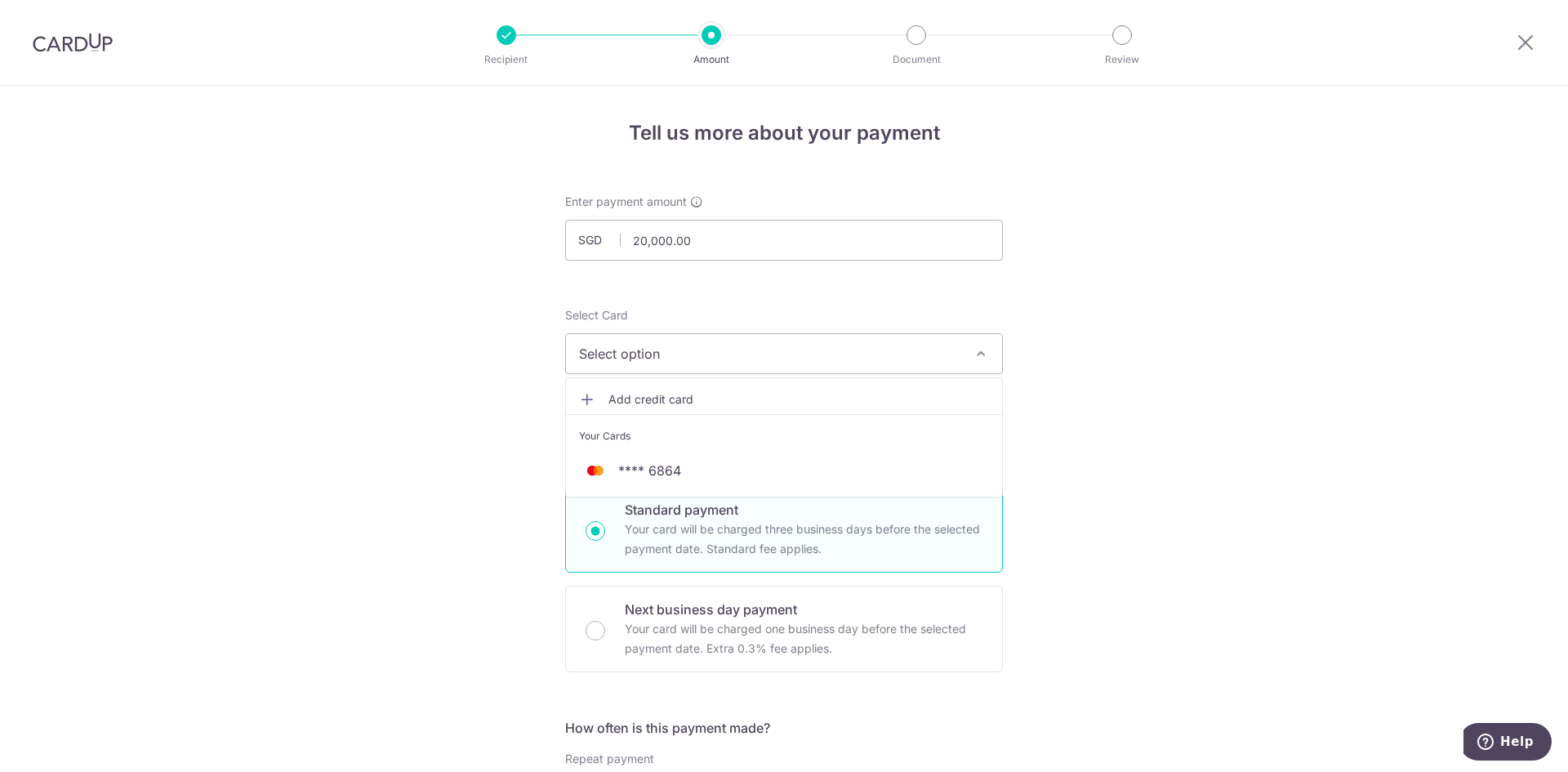
click at [652, 405] on span "Add credit card" at bounding box center [798, 399] width 381 height 16
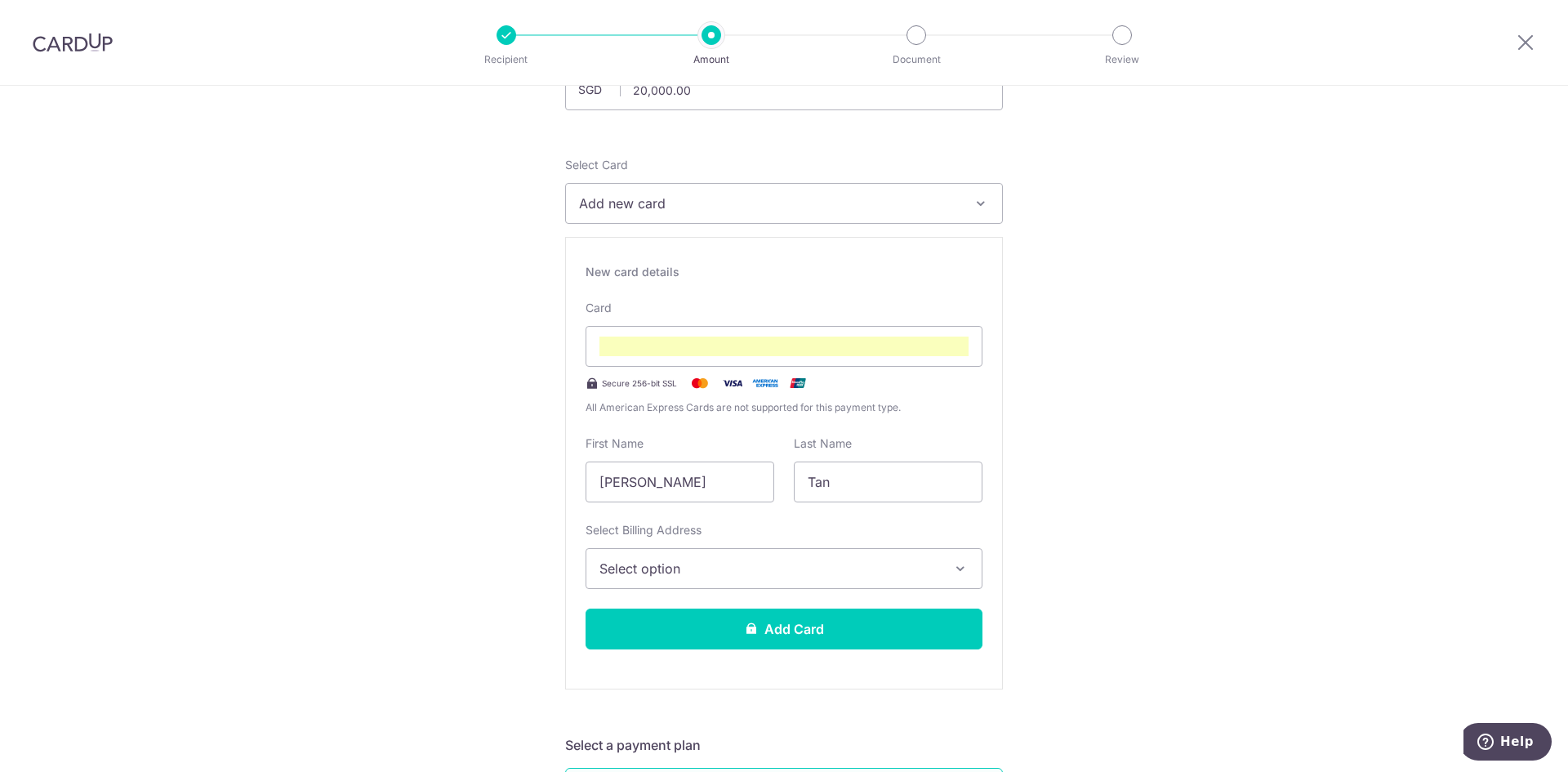
scroll to position [163, 0]
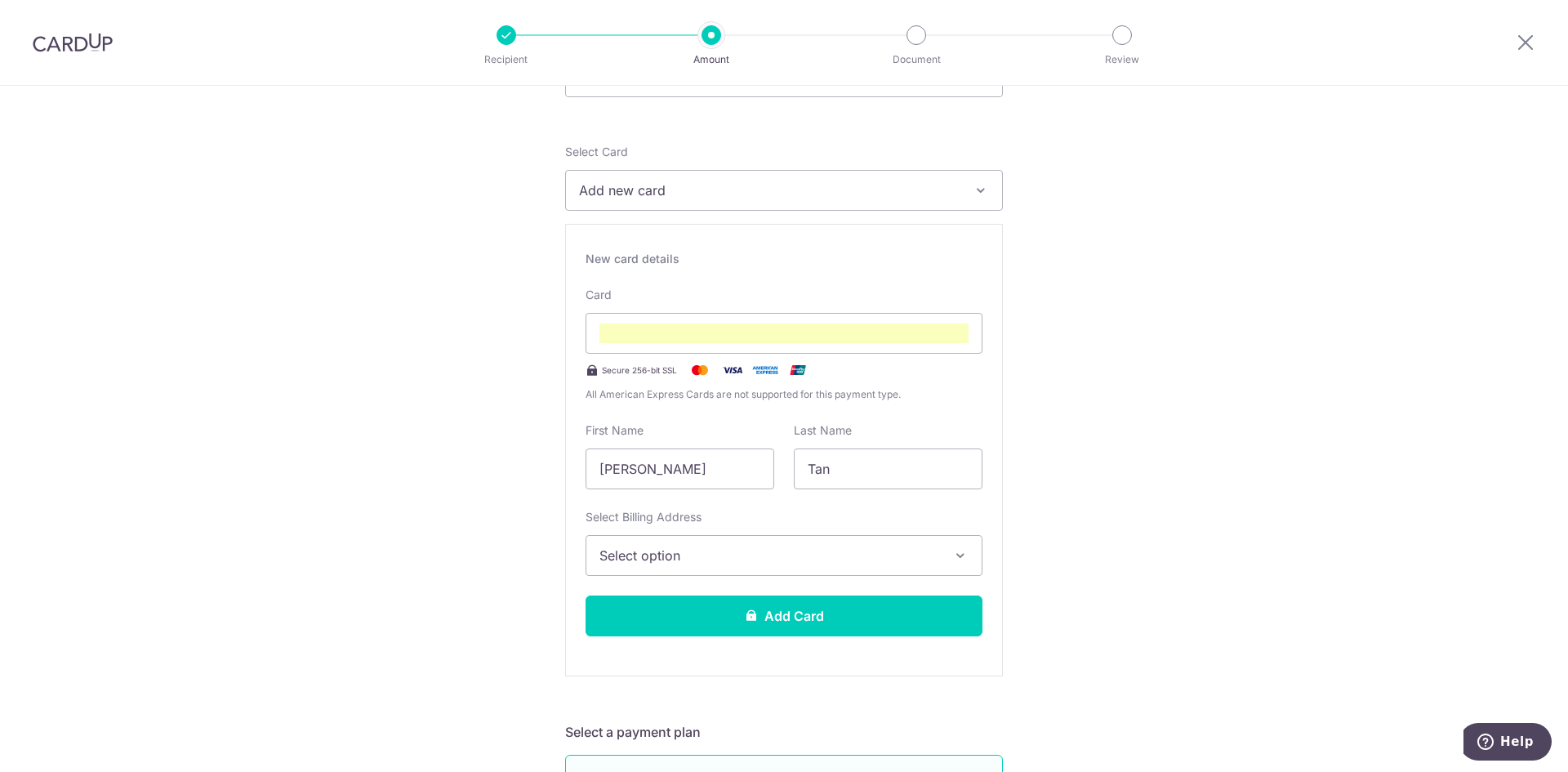
click at [795, 565] on button "Select option" at bounding box center [784, 555] width 397 height 41
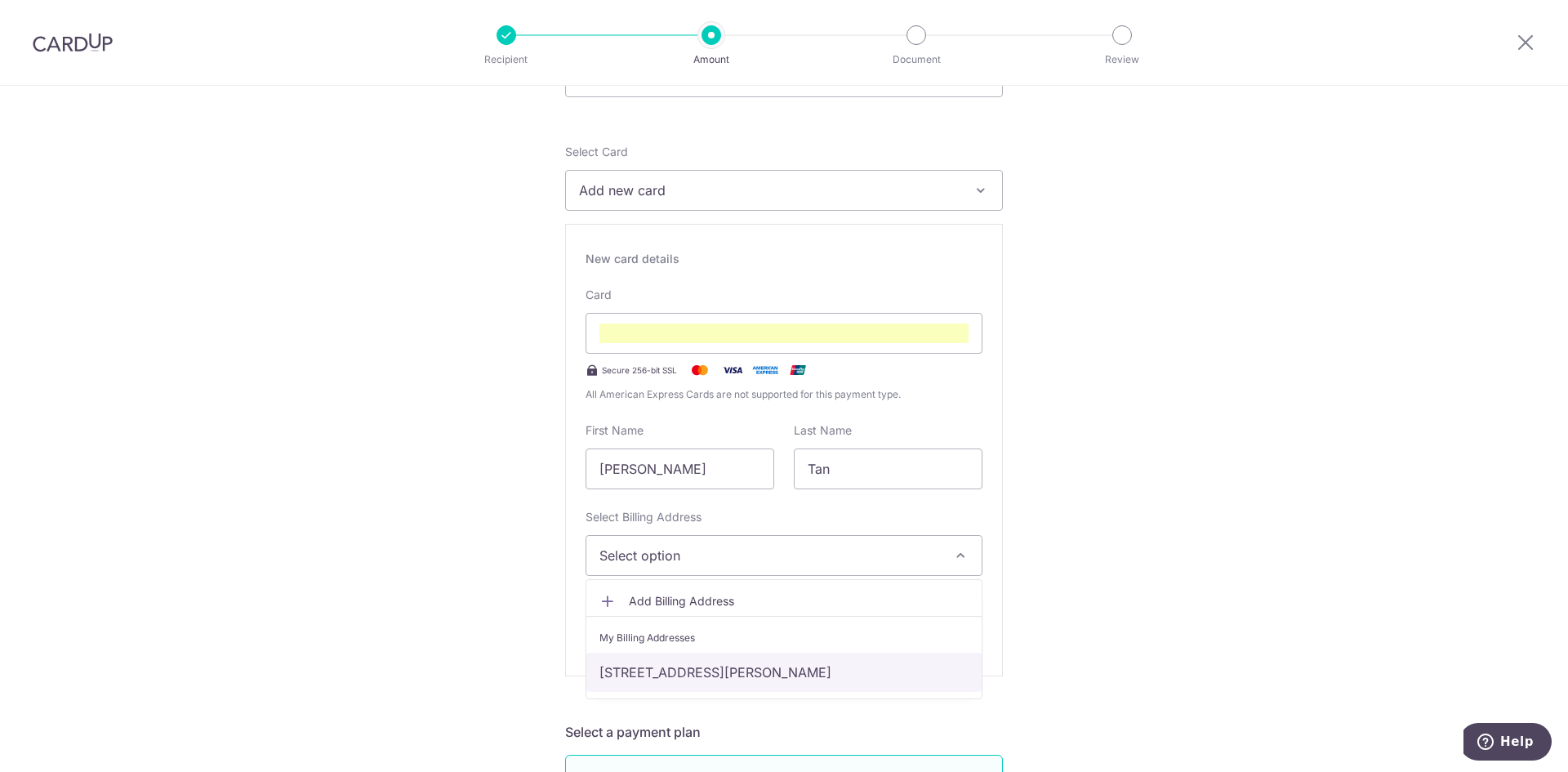
click at [716, 665] on link "96 Dawson Road #02-82, Singapore, Singapore, Singapore-141096" at bounding box center [784, 672] width 395 height 39
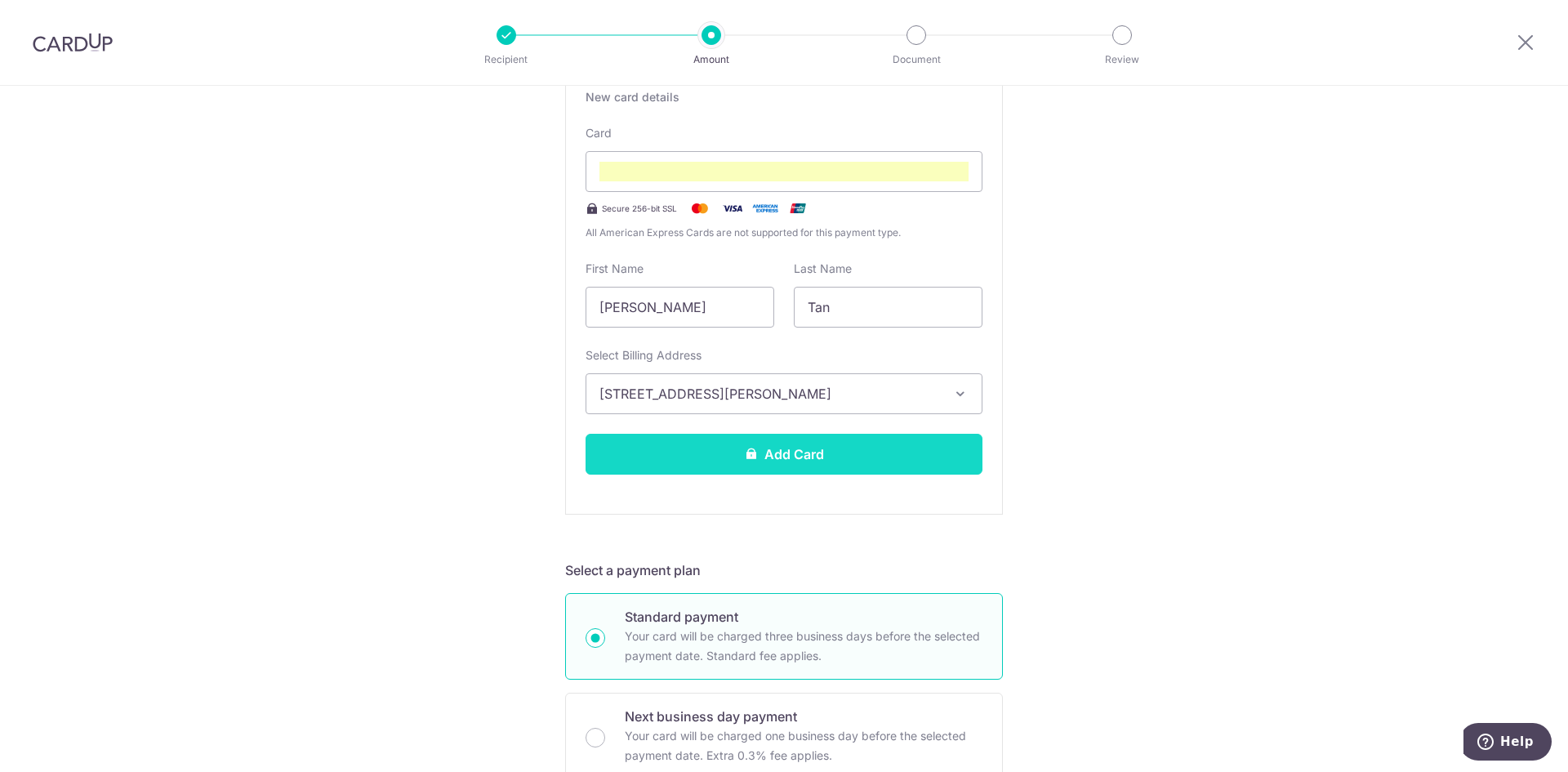
scroll to position [326, 0]
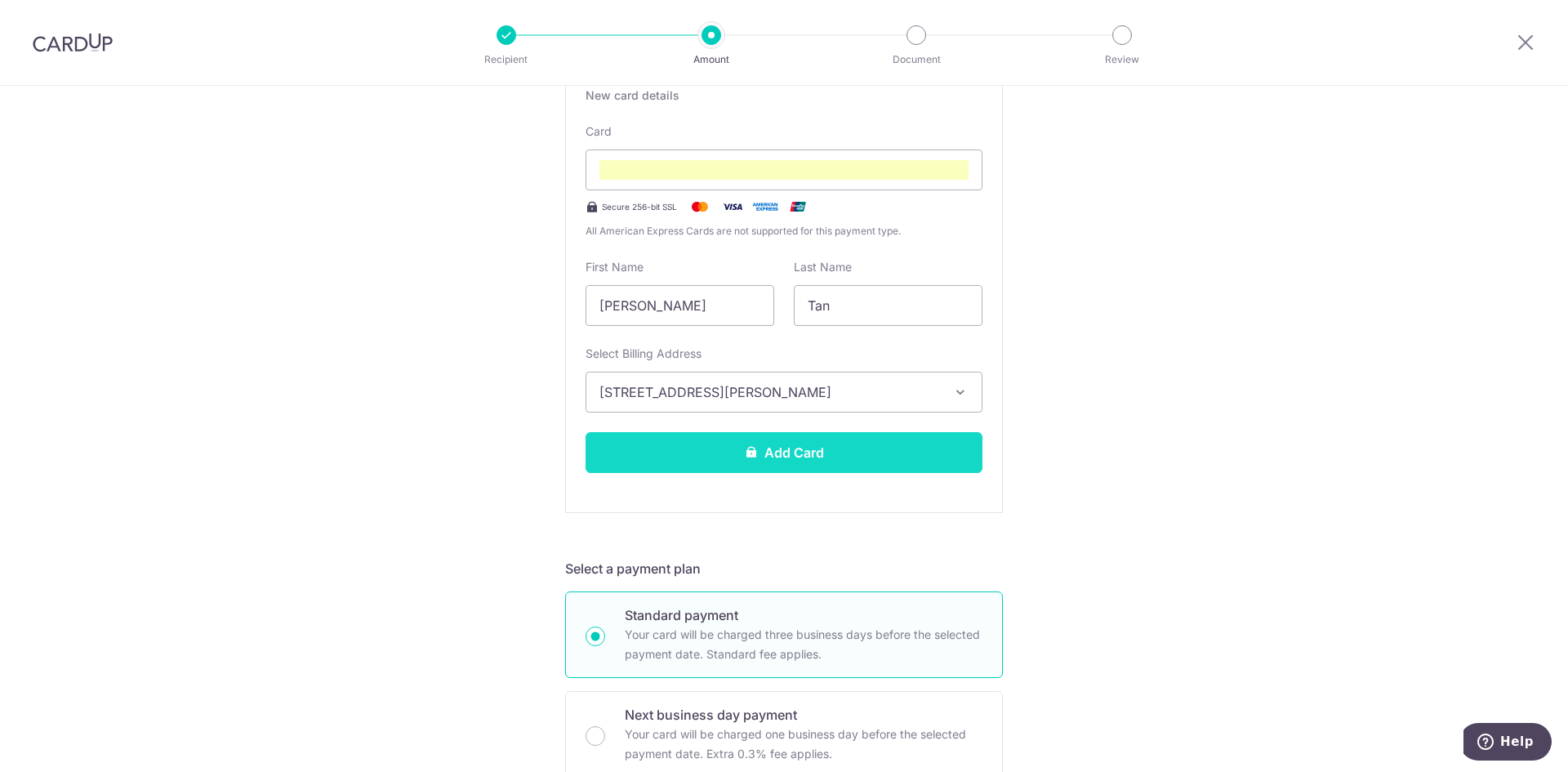
click at [904, 455] on button "Add Card" at bounding box center [784, 452] width 397 height 41
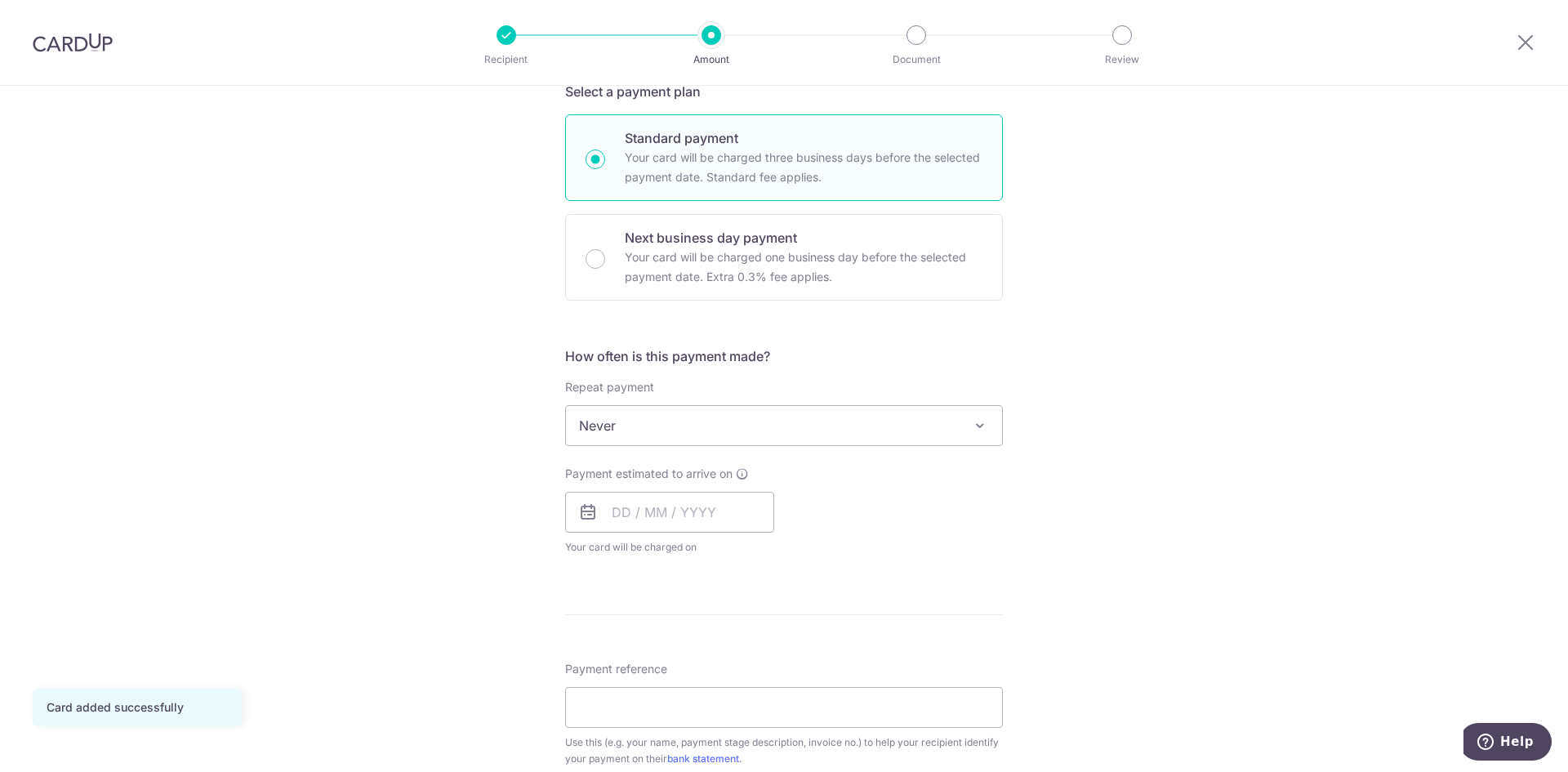
scroll to position [408, 0]
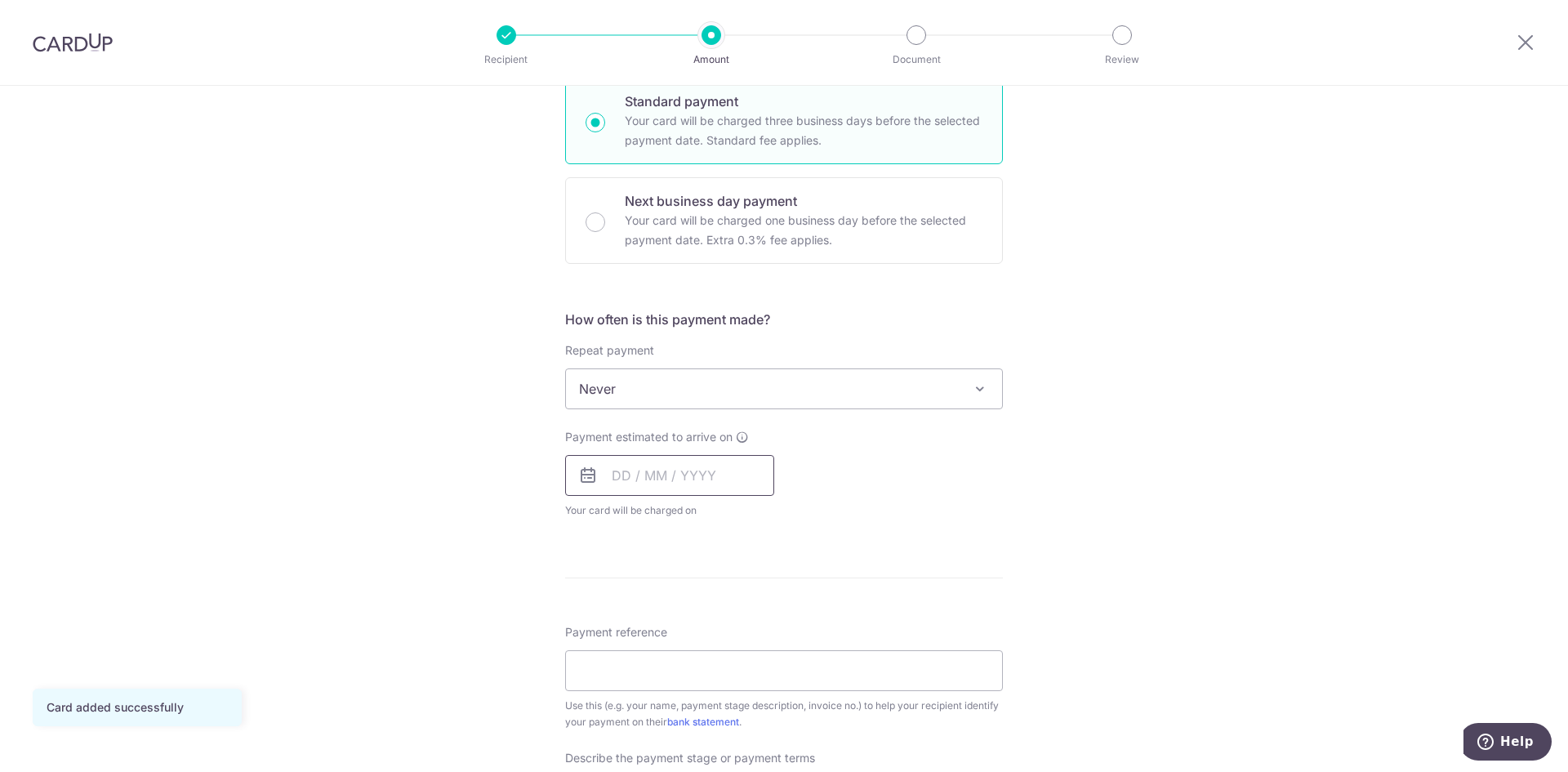
click at [605, 474] on input "text" at bounding box center [669, 475] width 209 height 41
click at [757, 660] on link "15" at bounding box center [761, 657] width 26 height 26
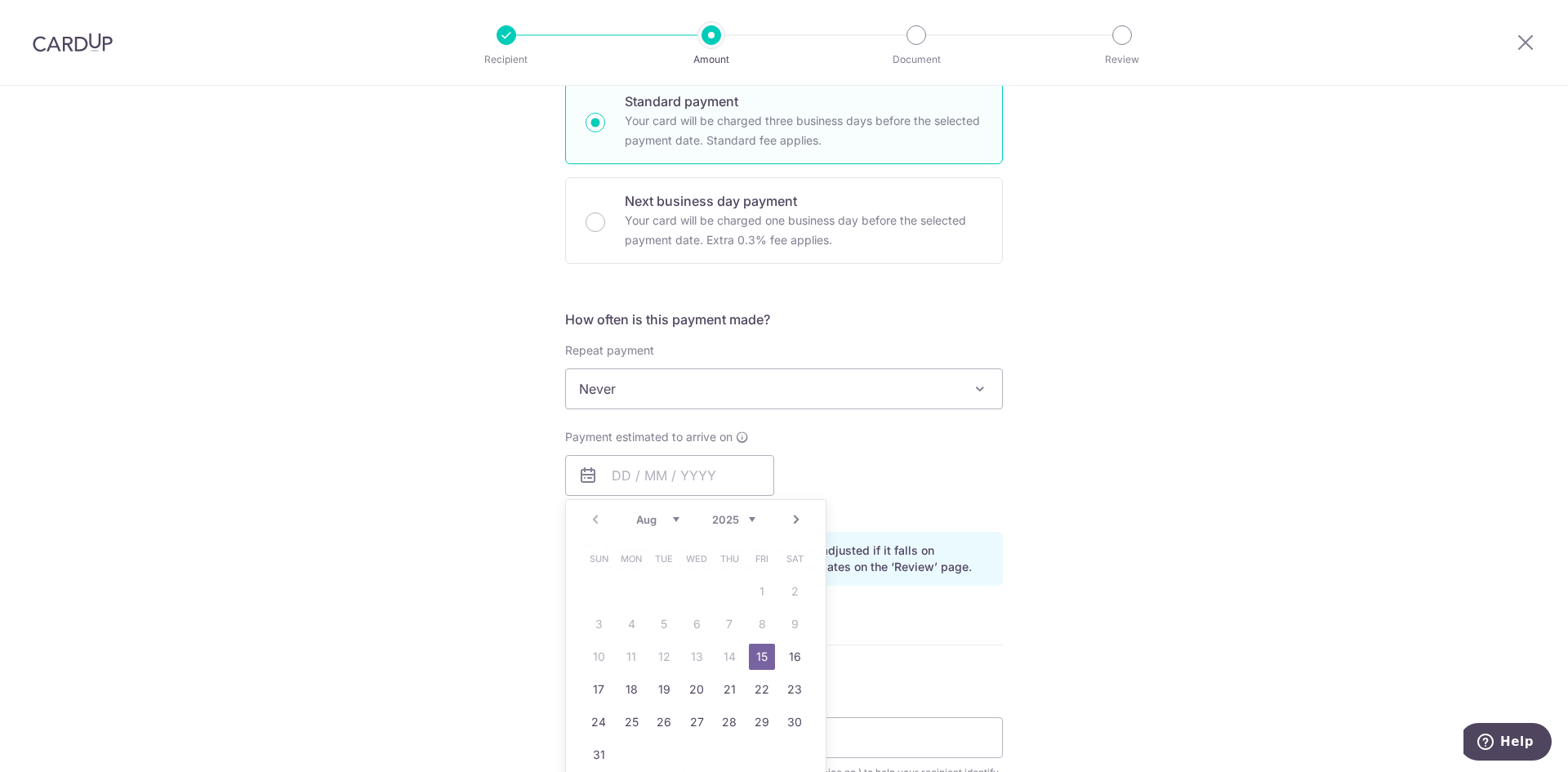
type input "[DATE]"
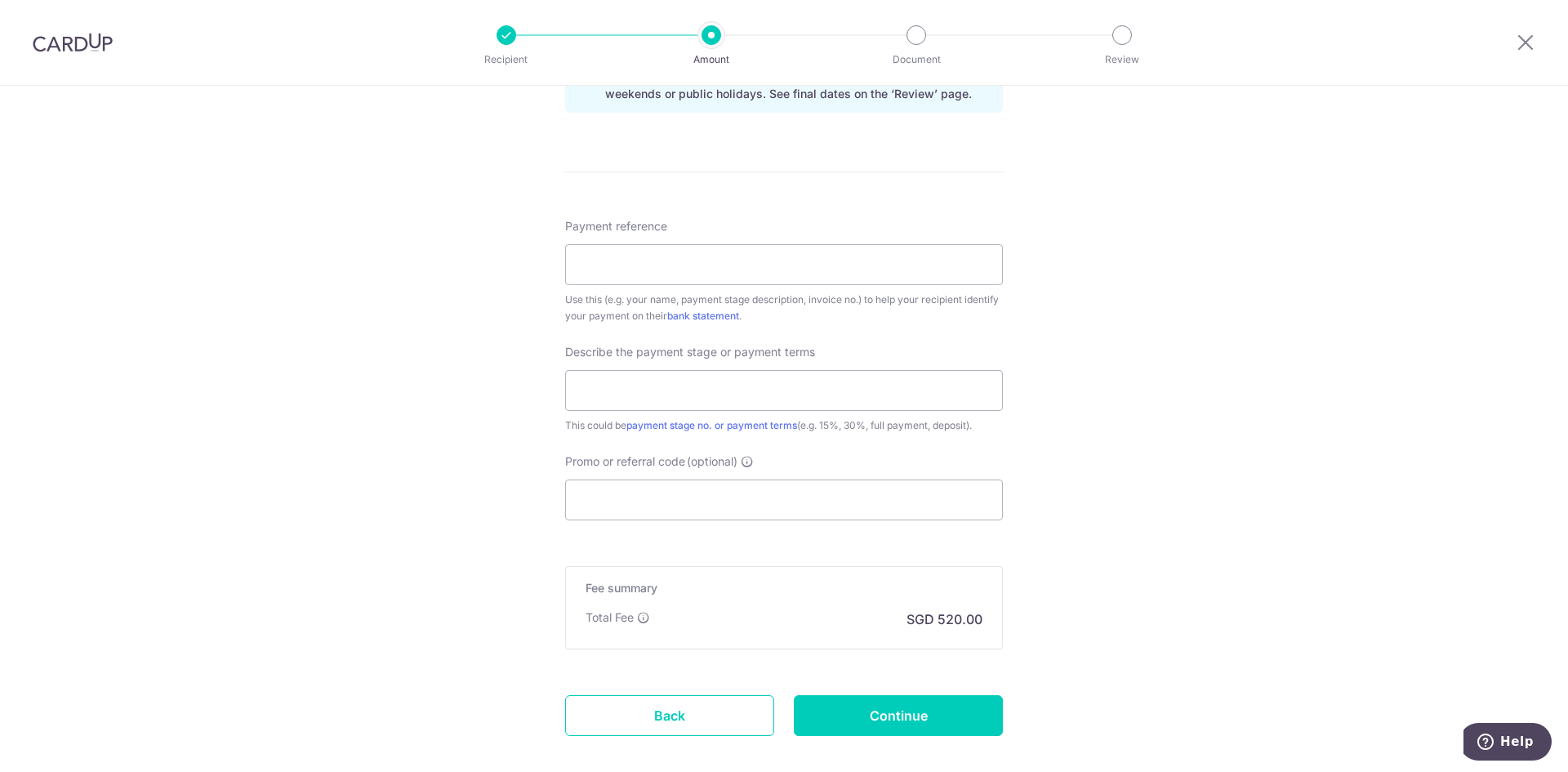
scroll to position [968, 0]
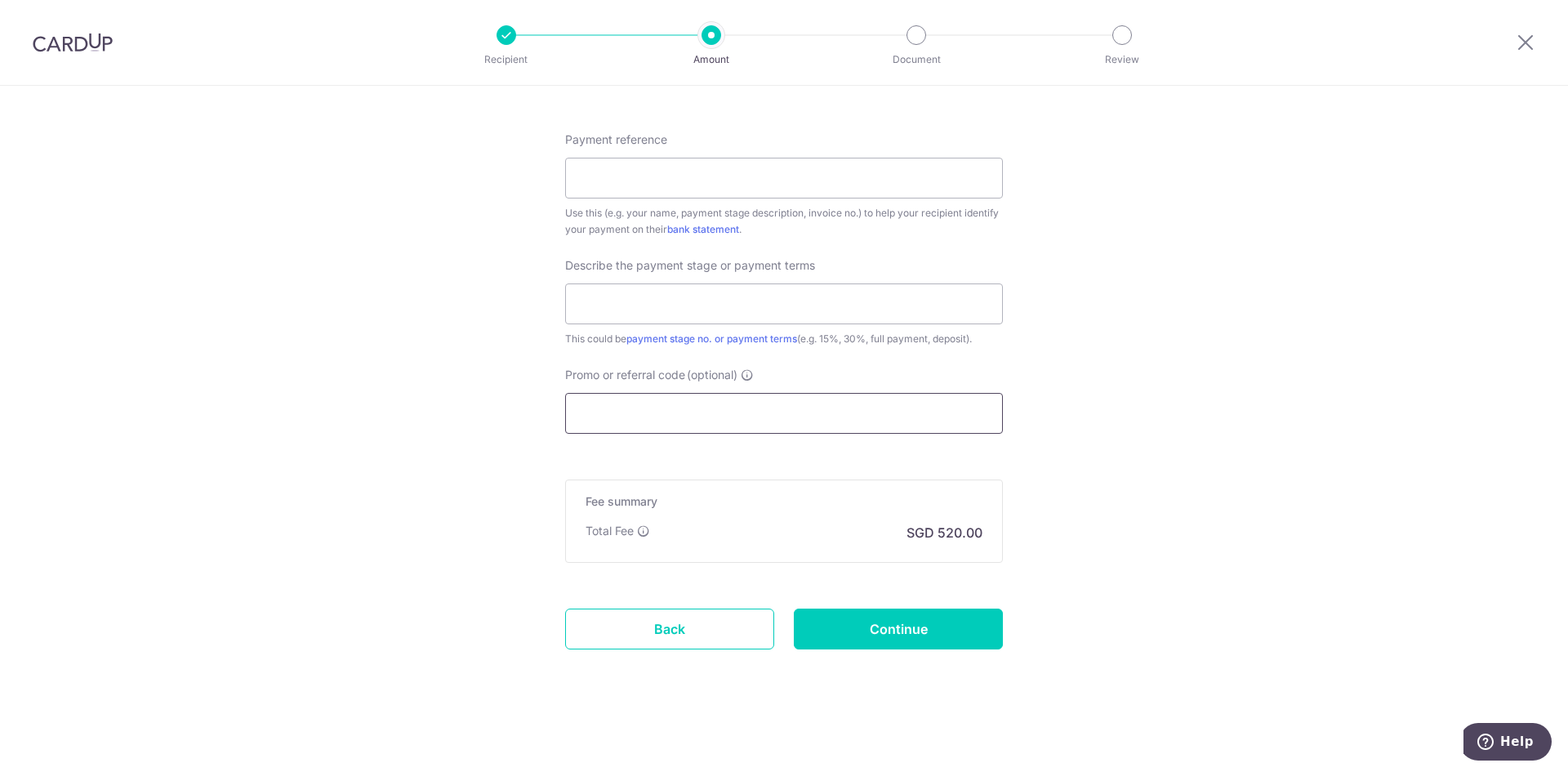
click at [745, 405] on input "Promo or referral code (optional)" at bounding box center [783, 413] width 438 height 41
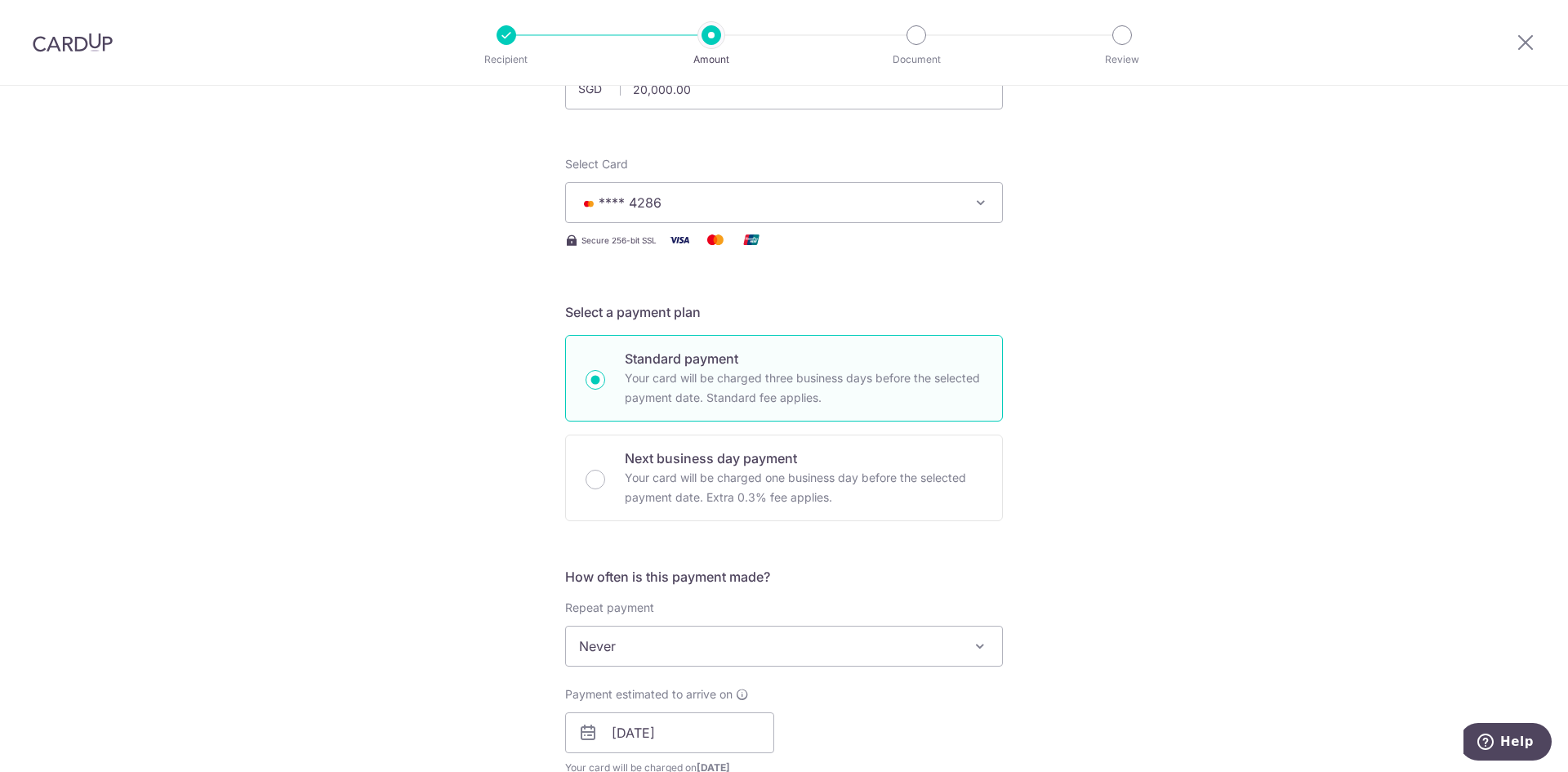
scroll to position [0, 0]
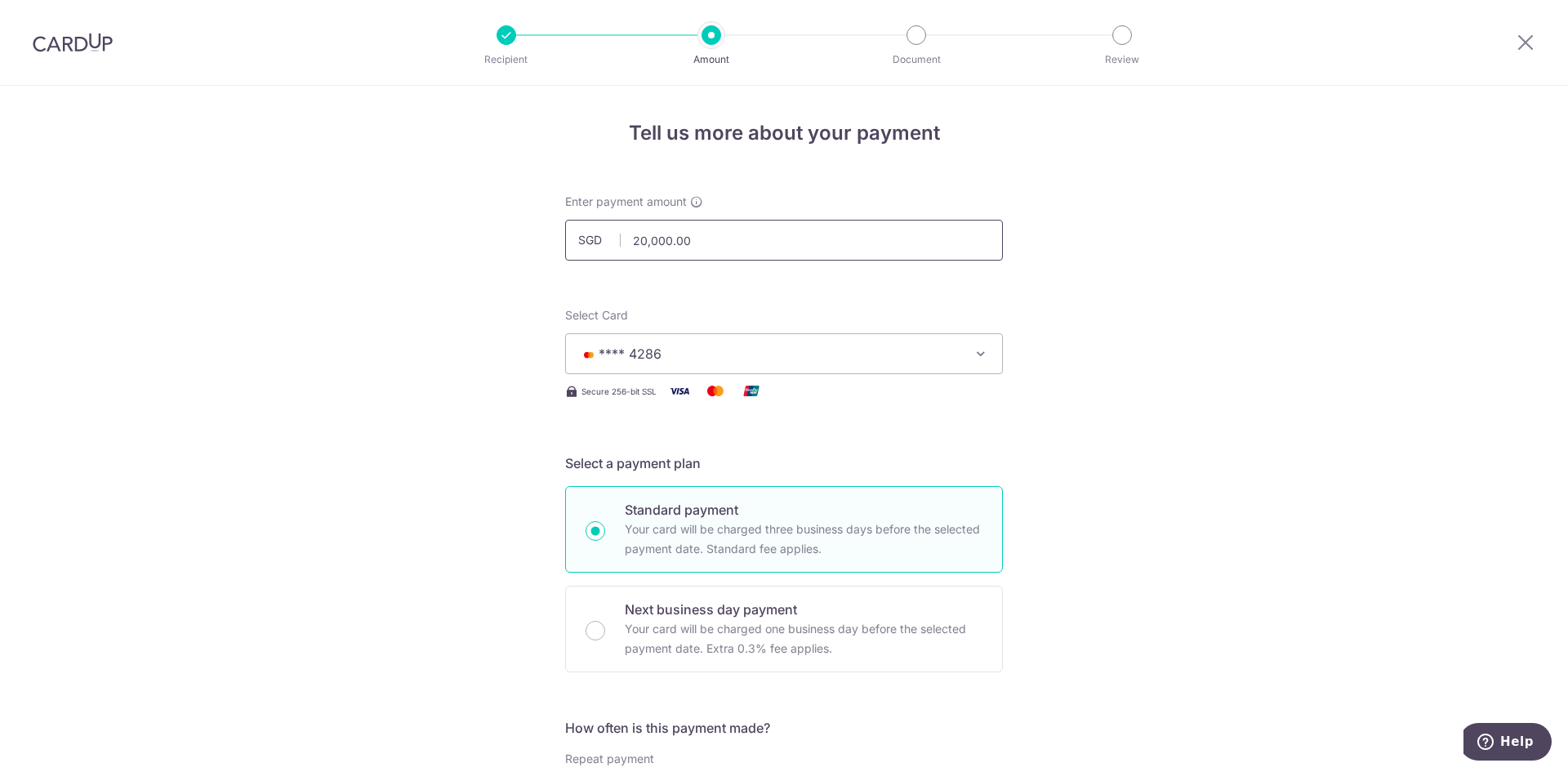
type input "boff225"
drag, startPoint x: 723, startPoint y: 246, endPoint x: 525, endPoint y: 243, distance: 198.0
type input "25,000.00"
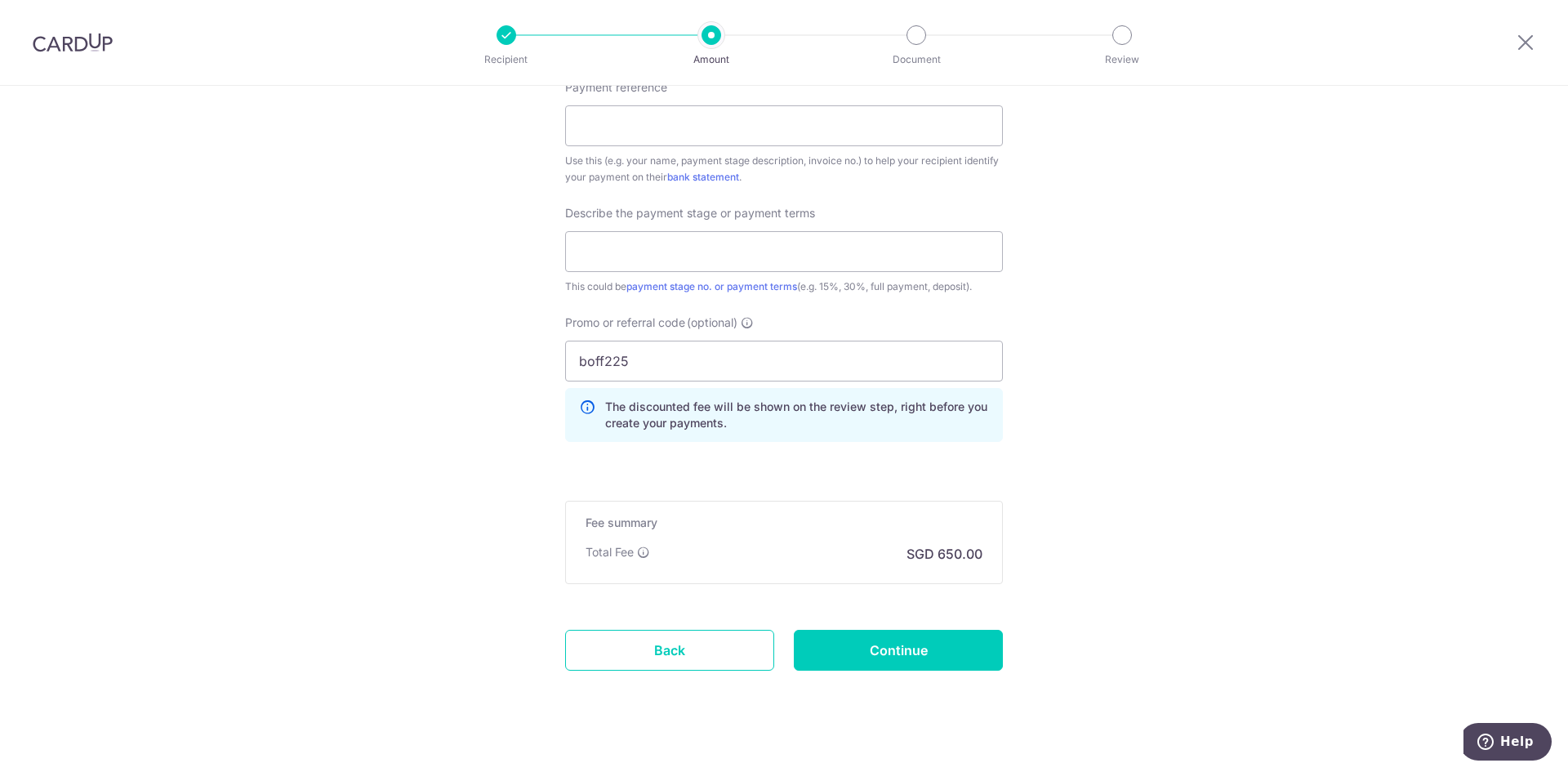
scroll to position [1042, 0]
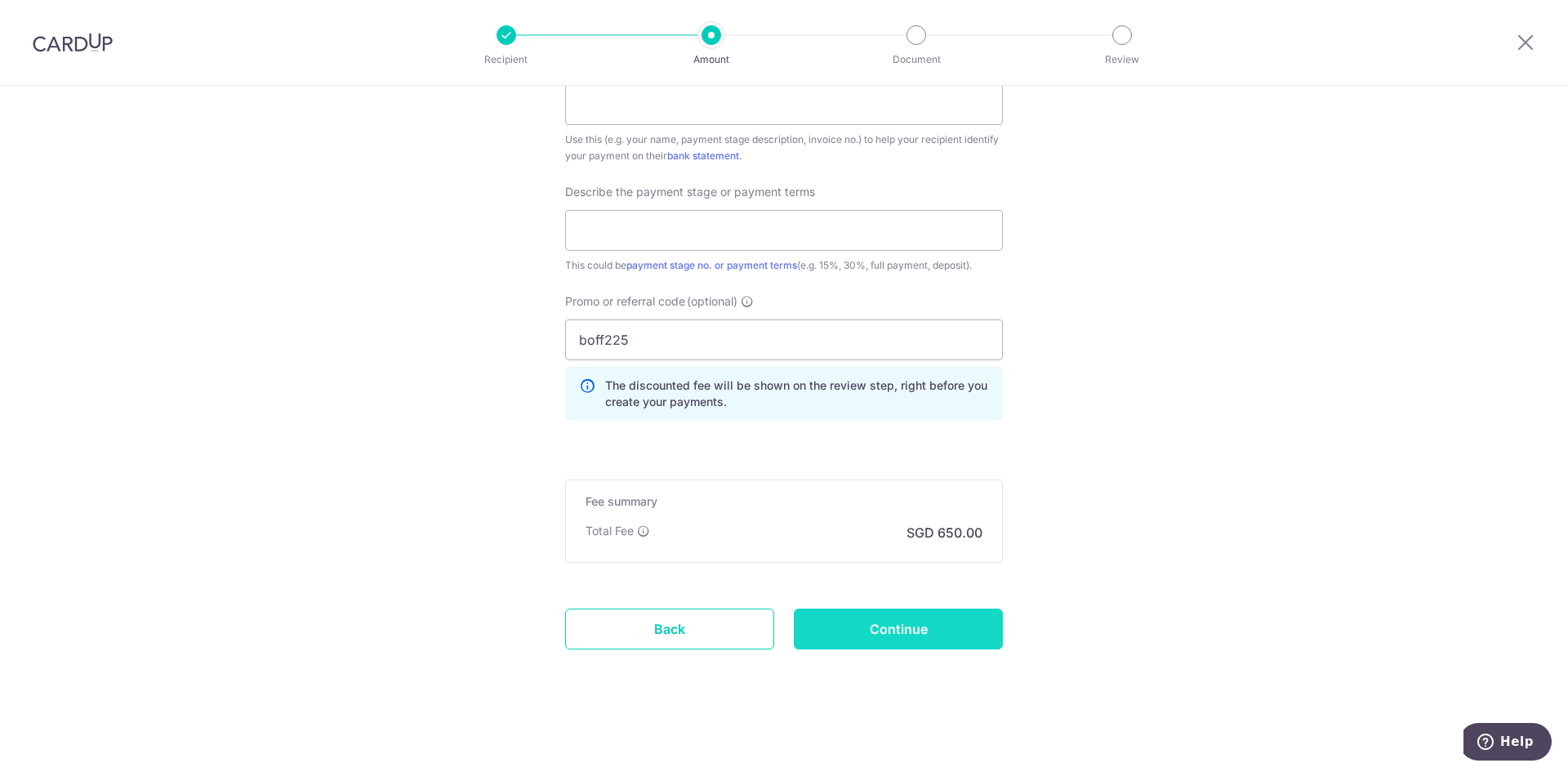
click at [951, 614] on input "Continue" at bounding box center [897, 629] width 209 height 41
type input "Create Schedule"
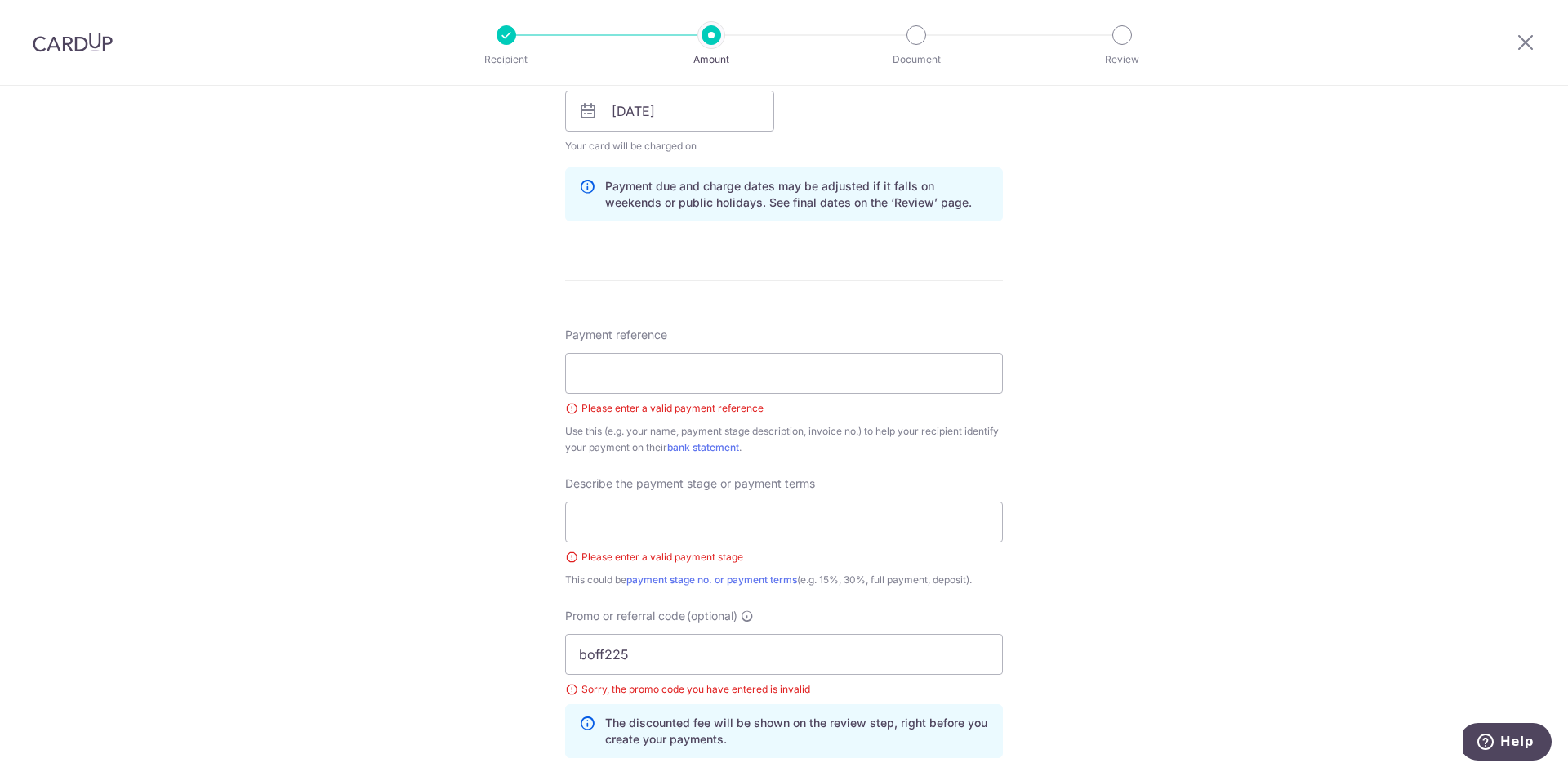
scroll to position [761, 0]
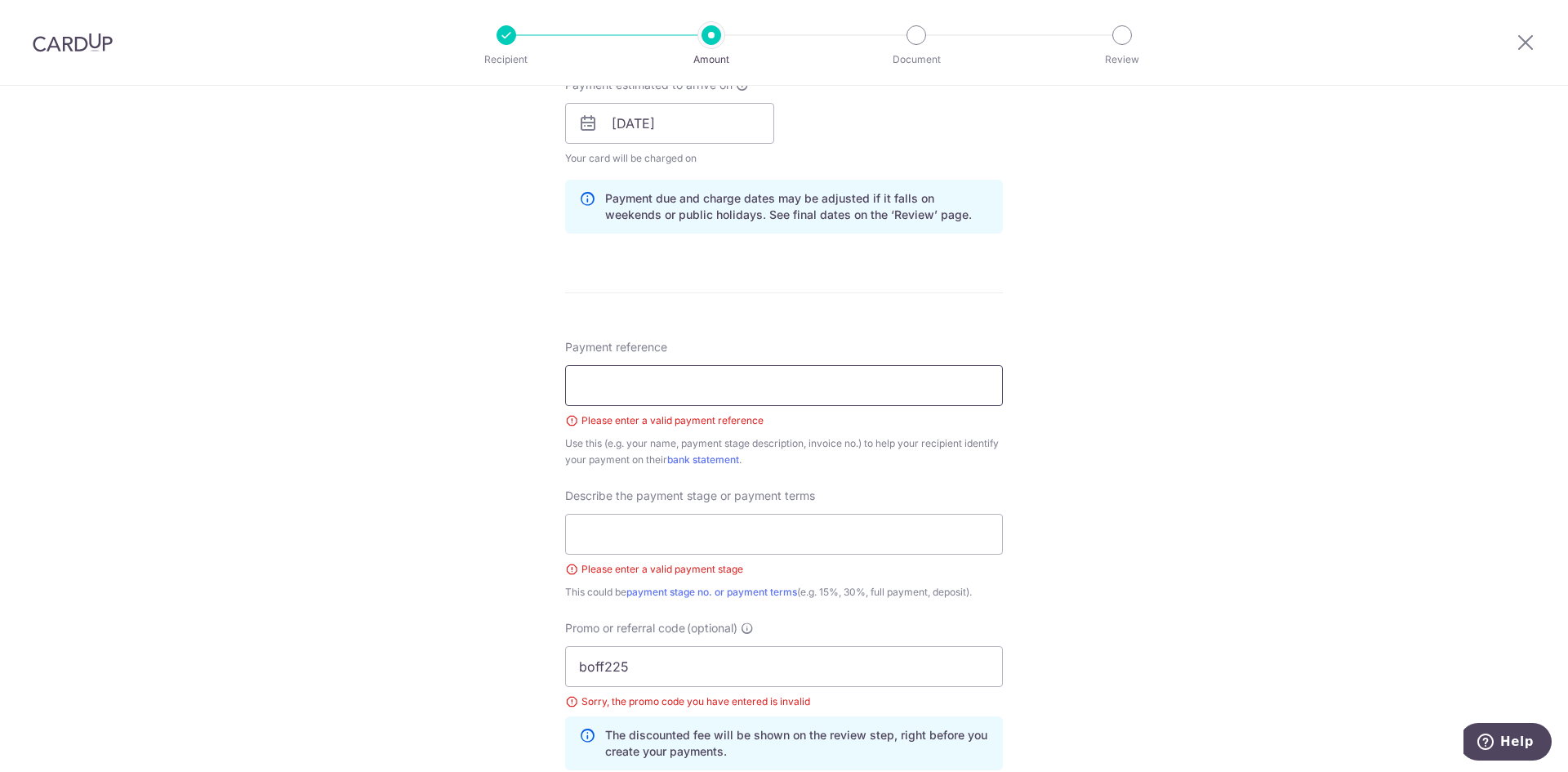
click at [852, 393] on input "Payment reference" at bounding box center [783, 386] width 438 height 41
type input "JN250056"
click at [815, 550] on input "text" at bounding box center [783, 533] width 438 height 41
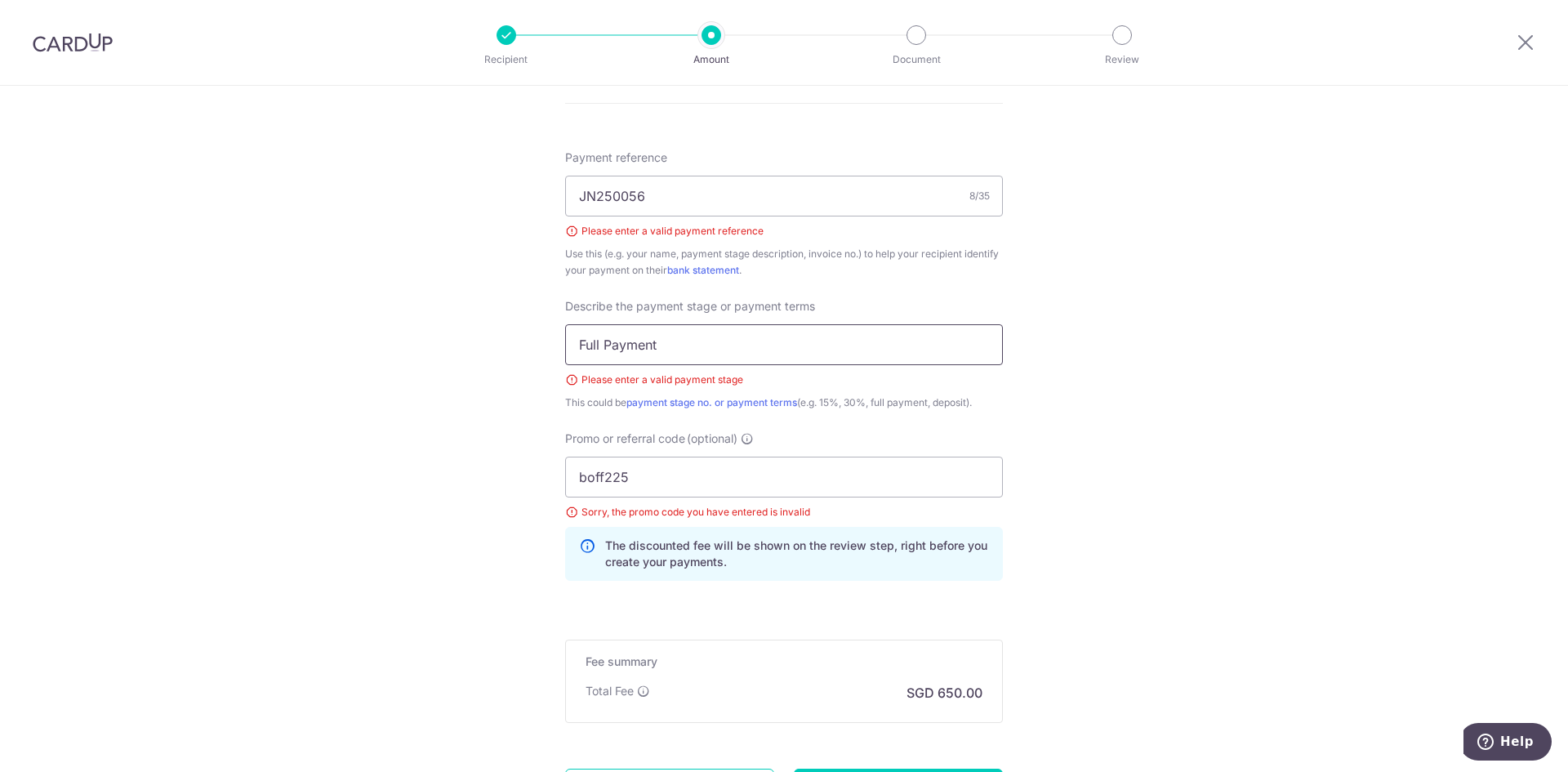
scroll to position [1006, 0]
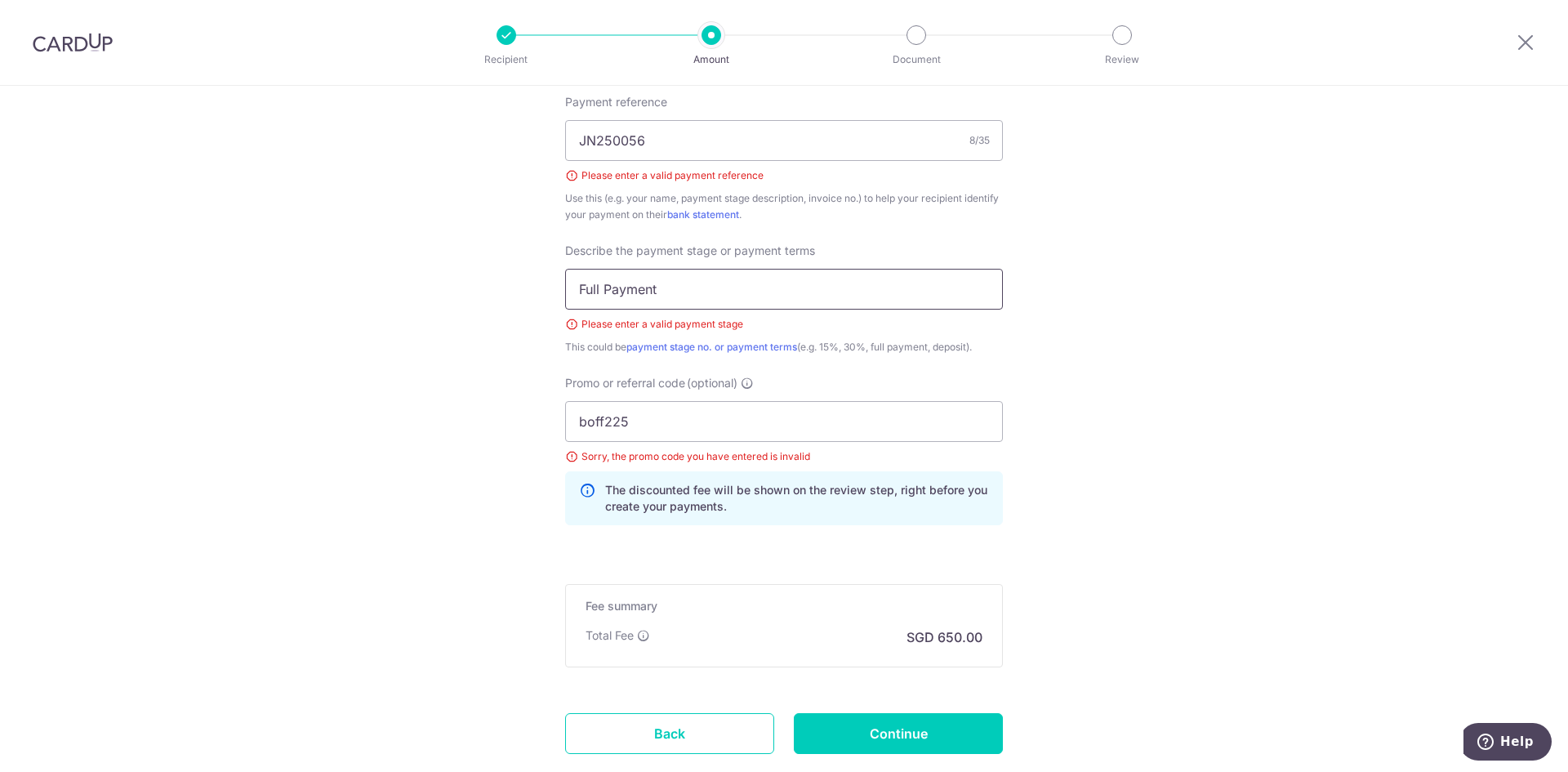
type input "Full Payment"
click at [579, 420] on input "boff225" at bounding box center [783, 421] width 438 height 41
type input "off225"
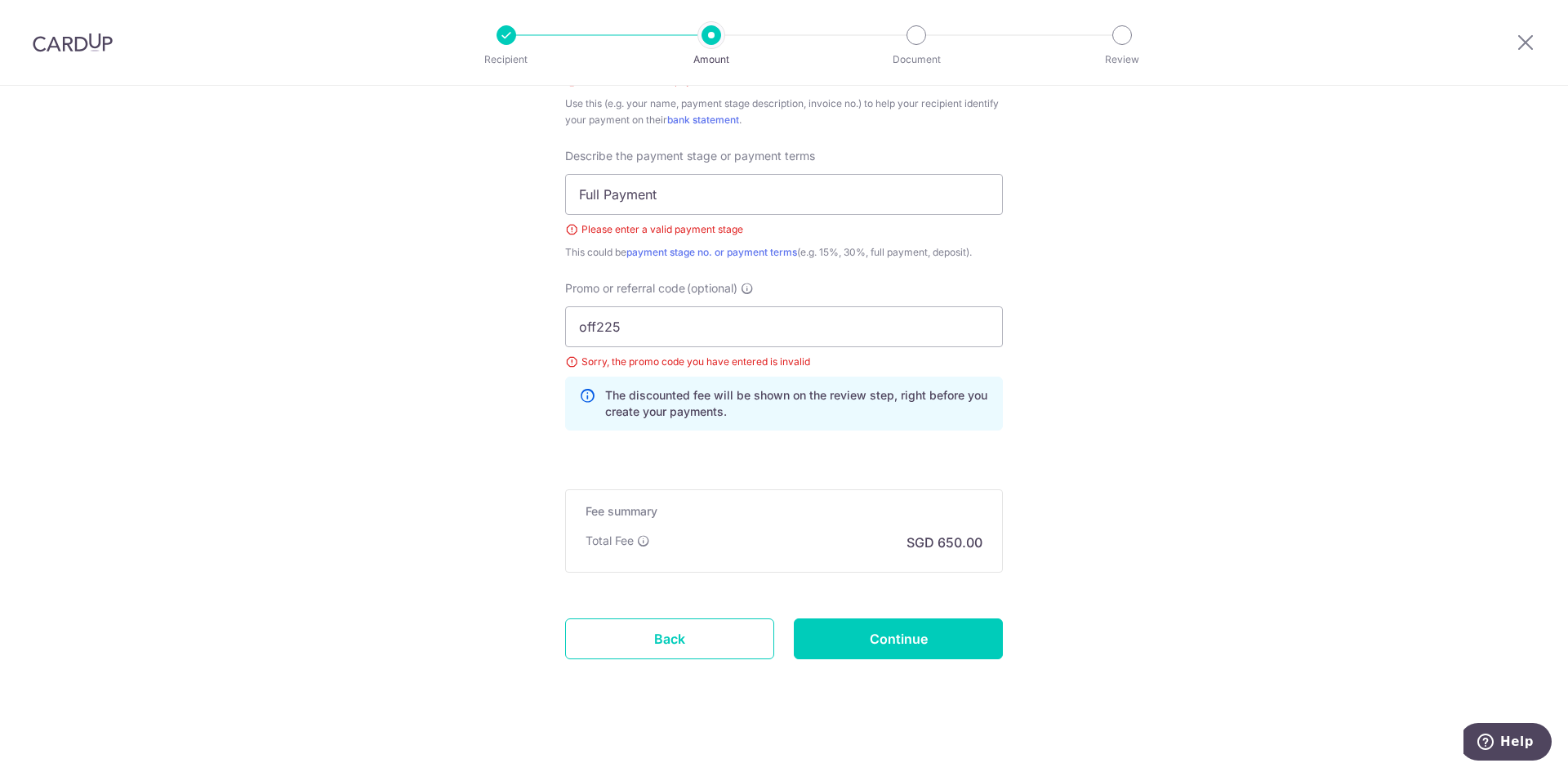
scroll to position [1110, 0]
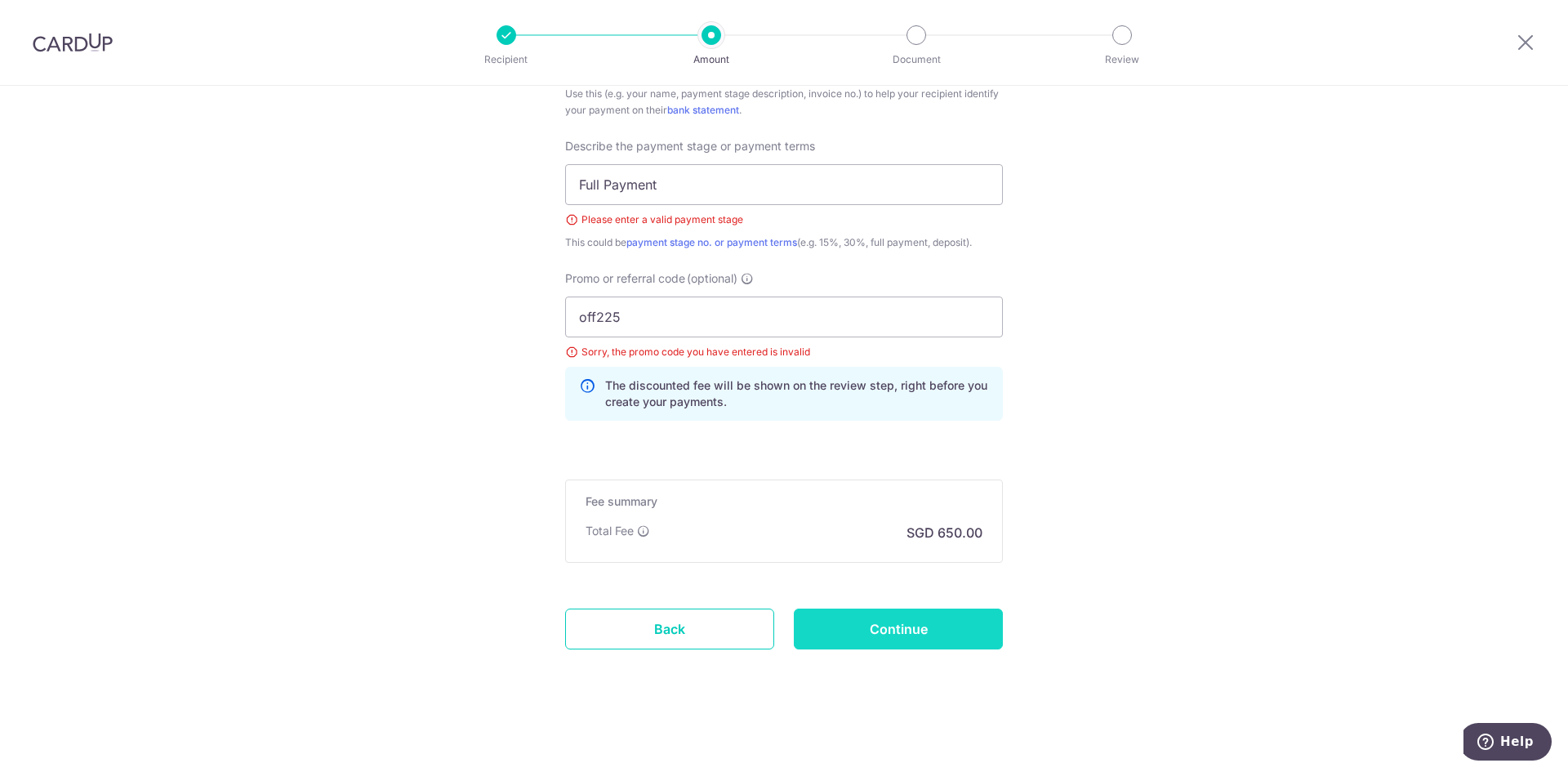
click at [958, 629] on input "Continue" at bounding box center [897, 629] width 209 height 41
type input "Create Schedule"
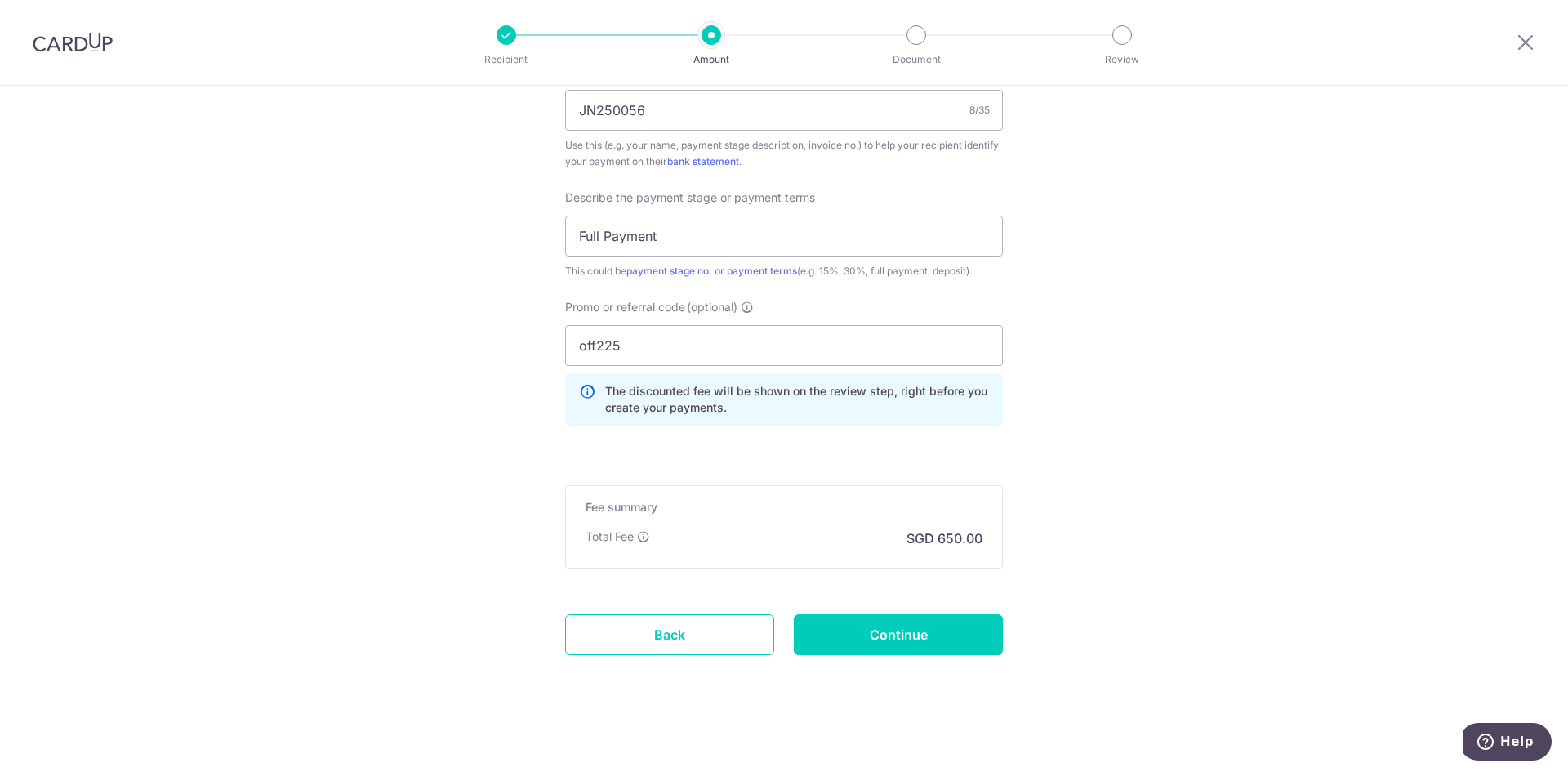
scroll to position [1042, 0]
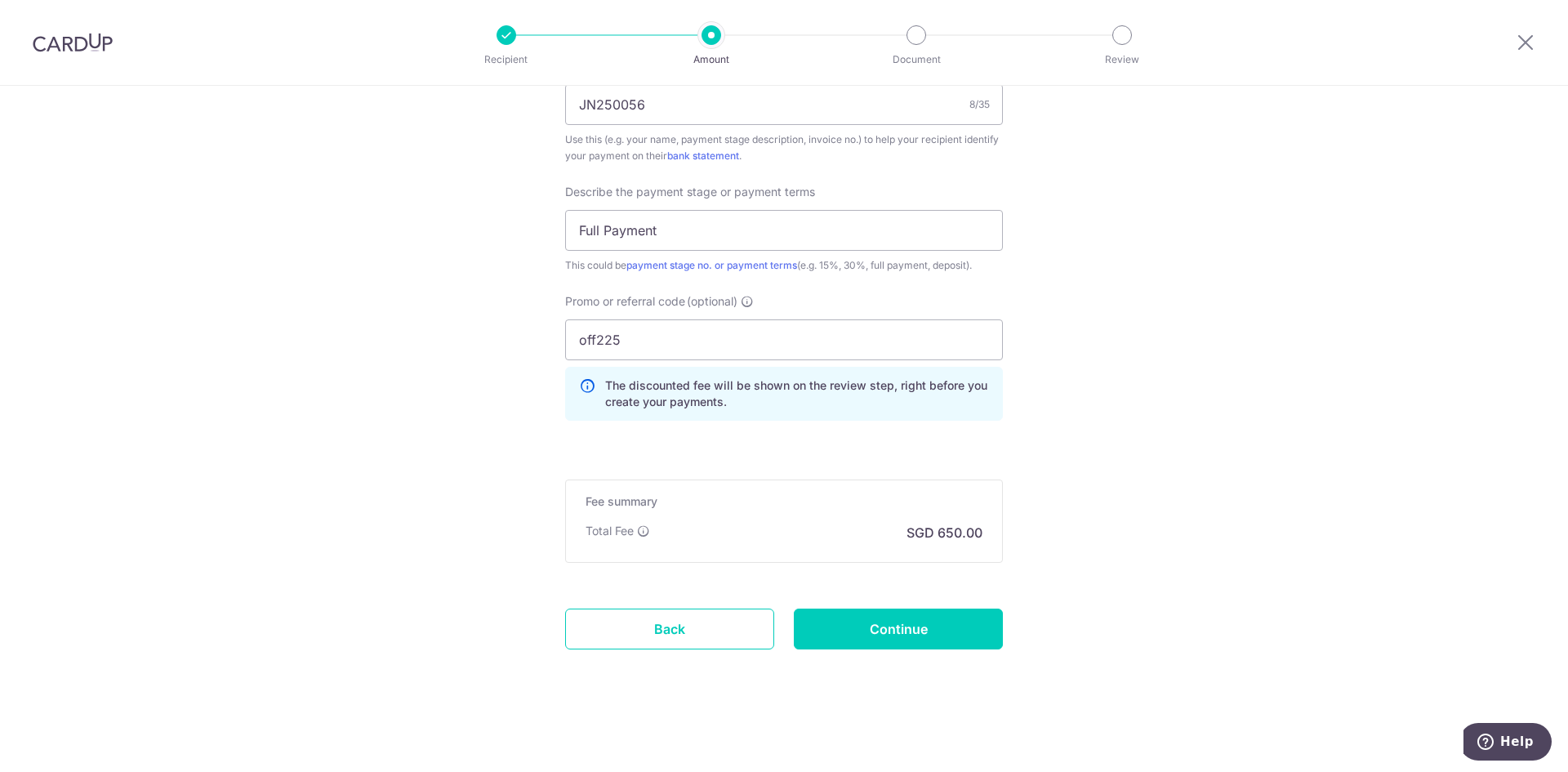
type input "24,400.00"
click at [951, 628] on input "Continue" at bounding box center [897, 629] width 209 height 41
type input "Update Schedule"
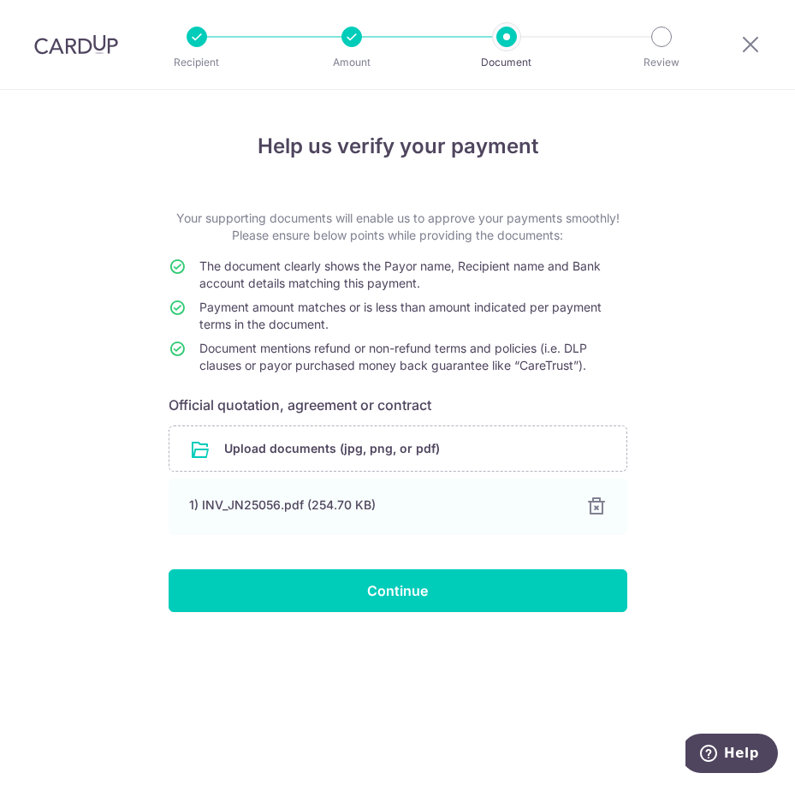
click at [679, 176] on div "Help us verify your payment Your supporting documents will enable us to approve…" at bounding box center [397, 437] width 795 height 695
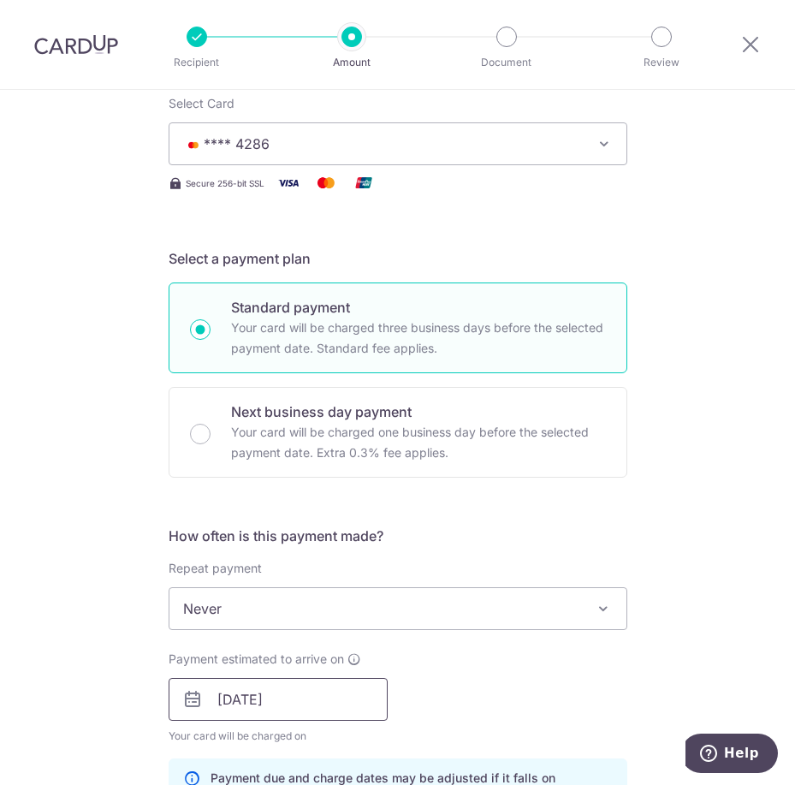
scroll to position [342, 0]
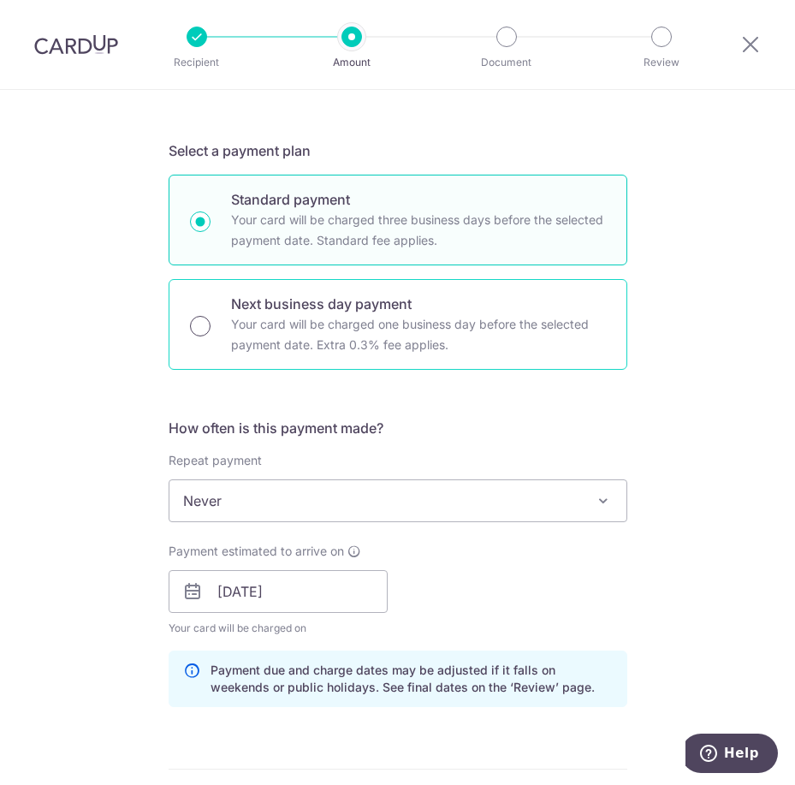
click at [201, 324] on input "Next business day payment Your card will be charged one business day before the…" at bounding box center [200, 326] width 21 height 21
radio input "true"
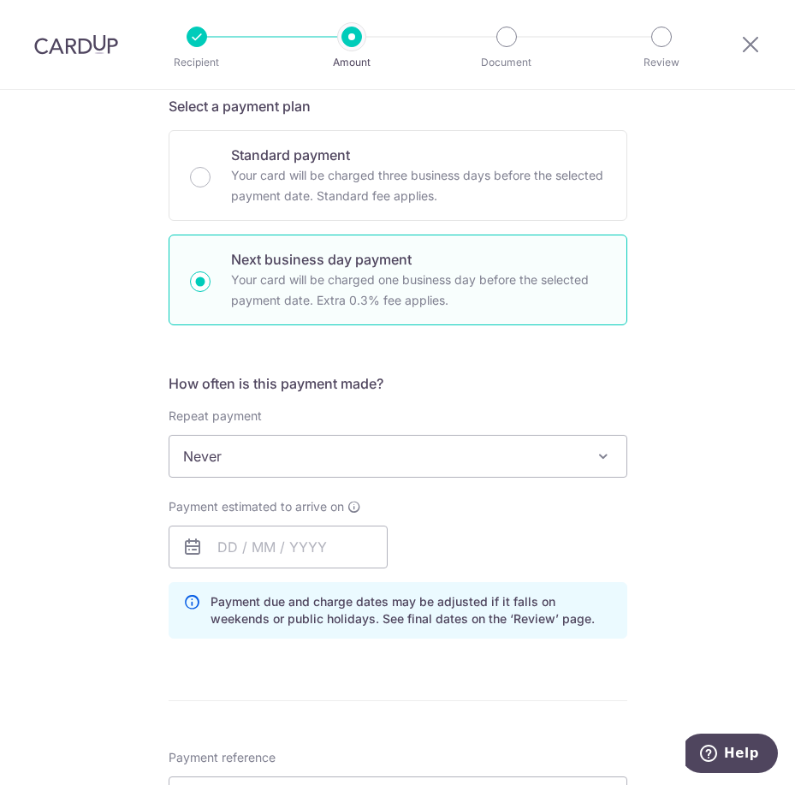
scroll to position [428, 0]
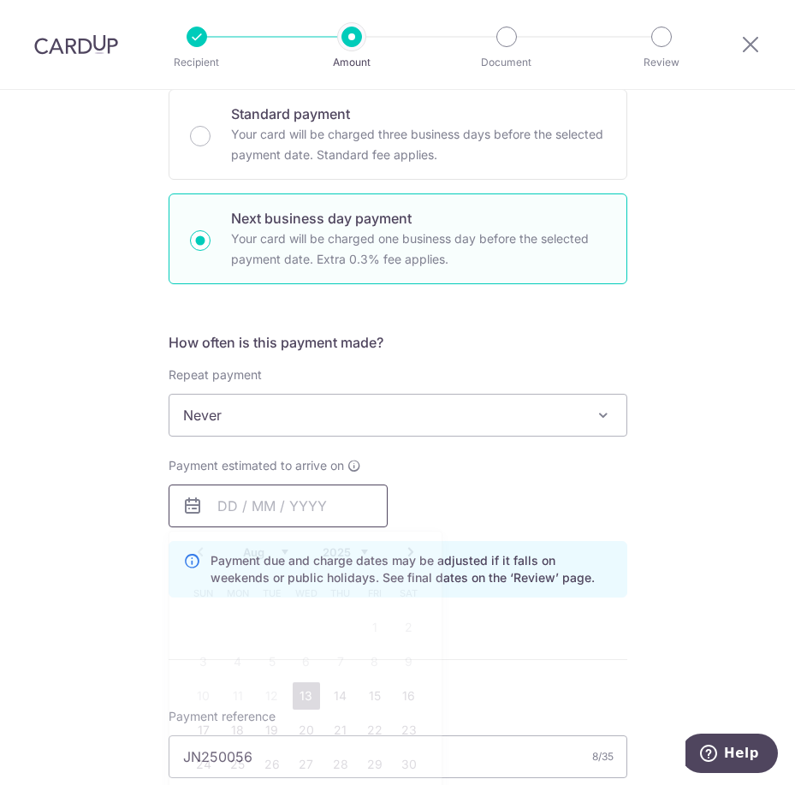
click at [223, 515] on input "text" at bounding box center [278, 506] width 219 height 43
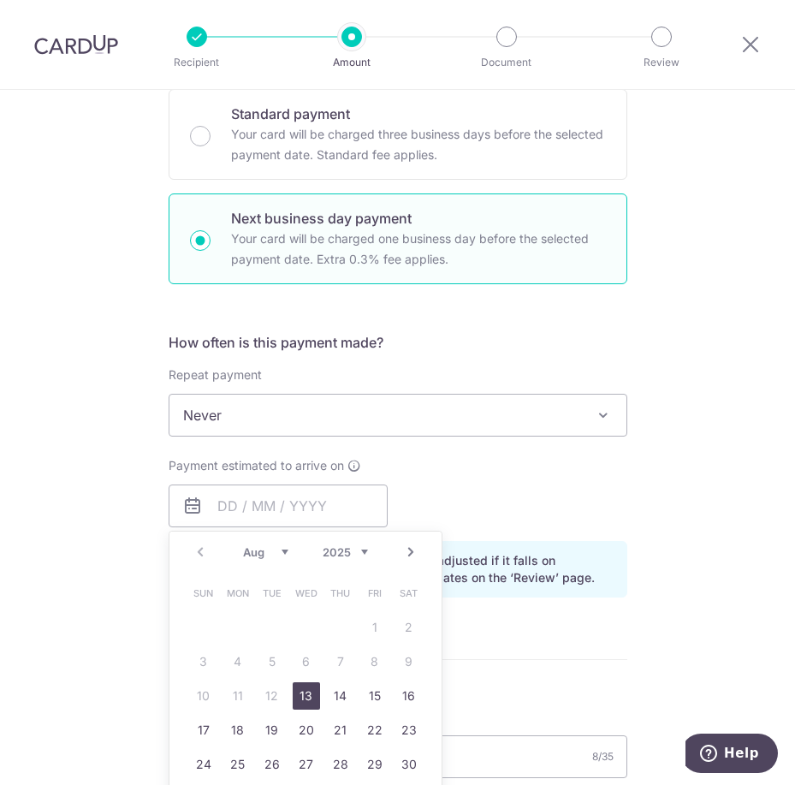
click at [303, 702] on link "13" at bounding box center [306, 695] width 27 height 27
type input "[DATE]"
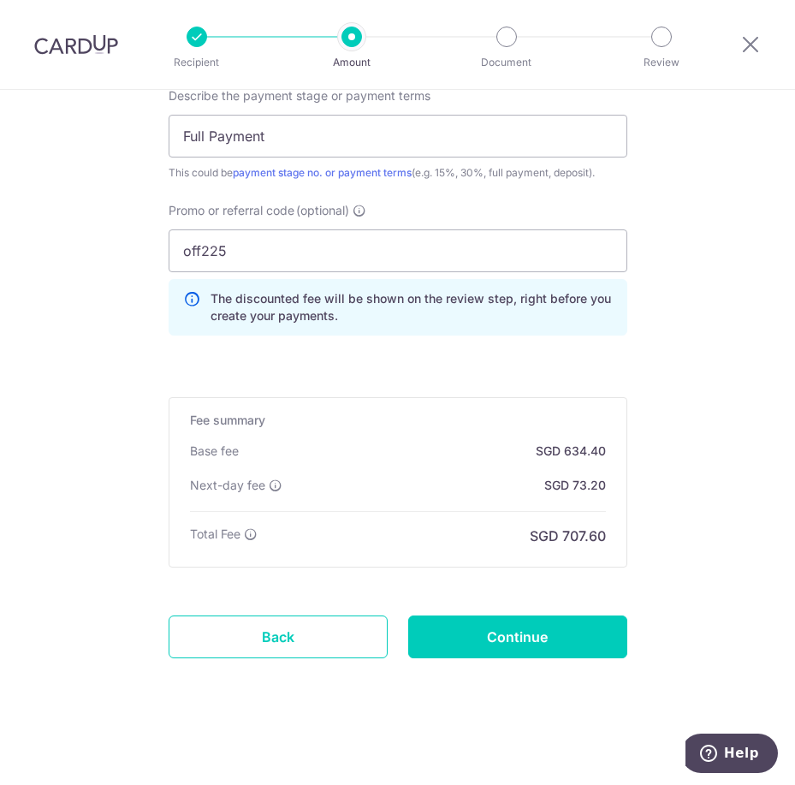
scroll to position [1206, 0]
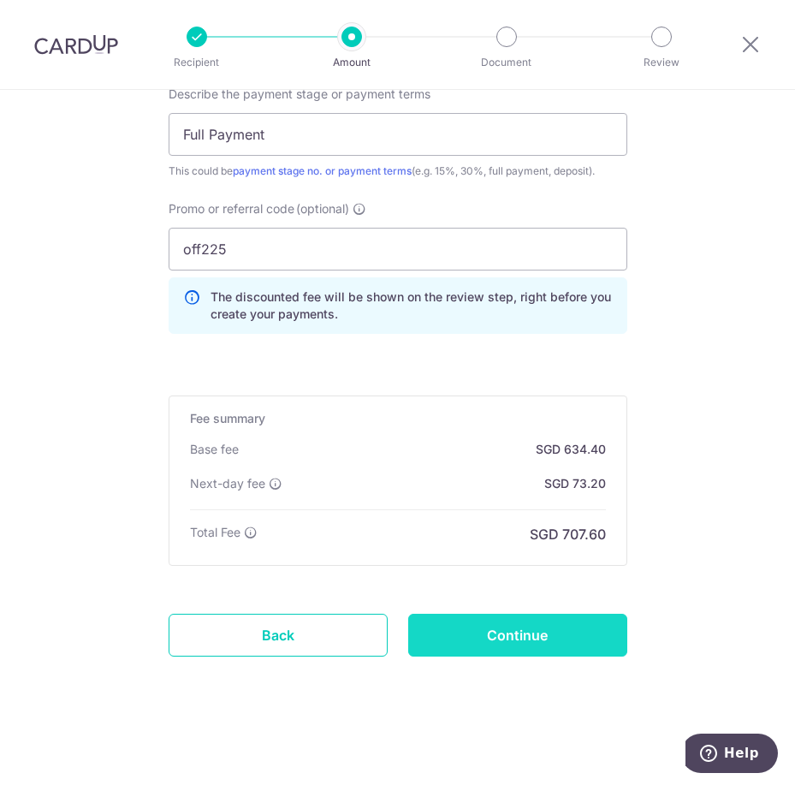
click at [610, 641] on input "Continue" at bounding box center [517, 635] width 219 height 43
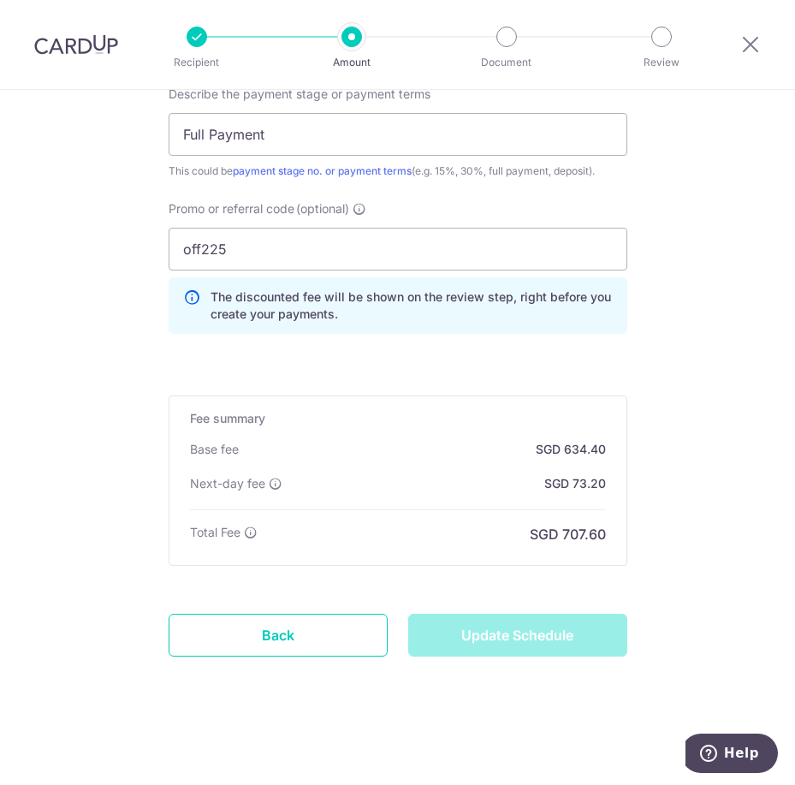
type input "Update Schedule"
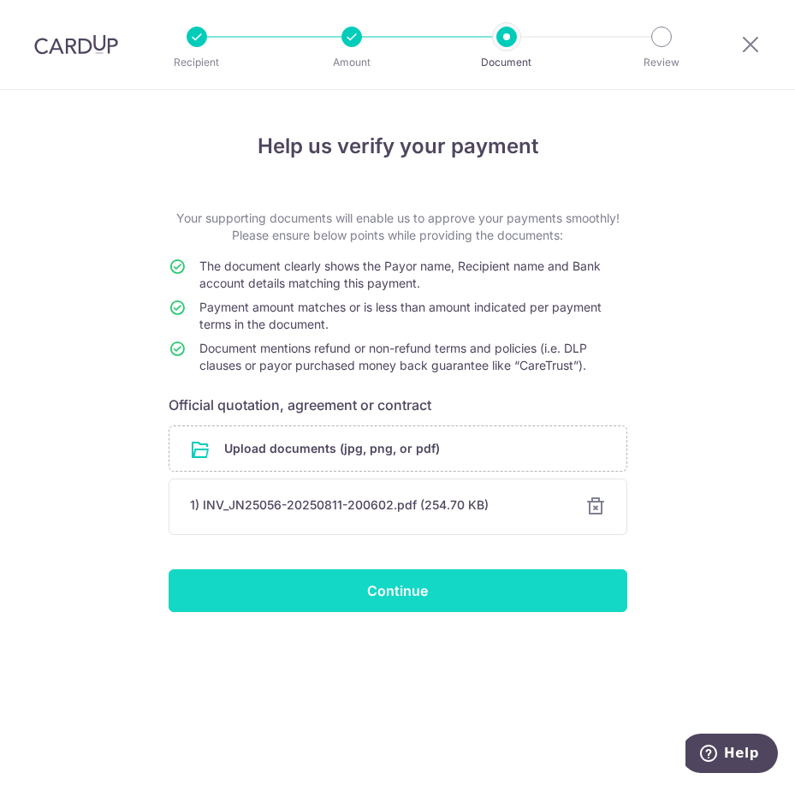
click at [534, 591] on input "Continue" at bounding box center [398, 590] width 459 height 43
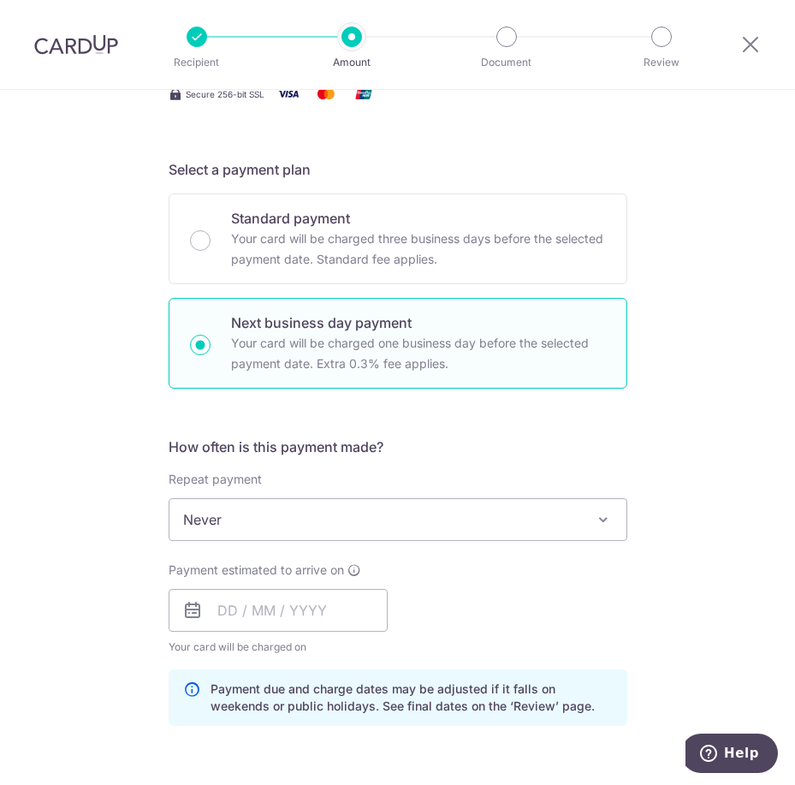
scroll to position [428, 0]
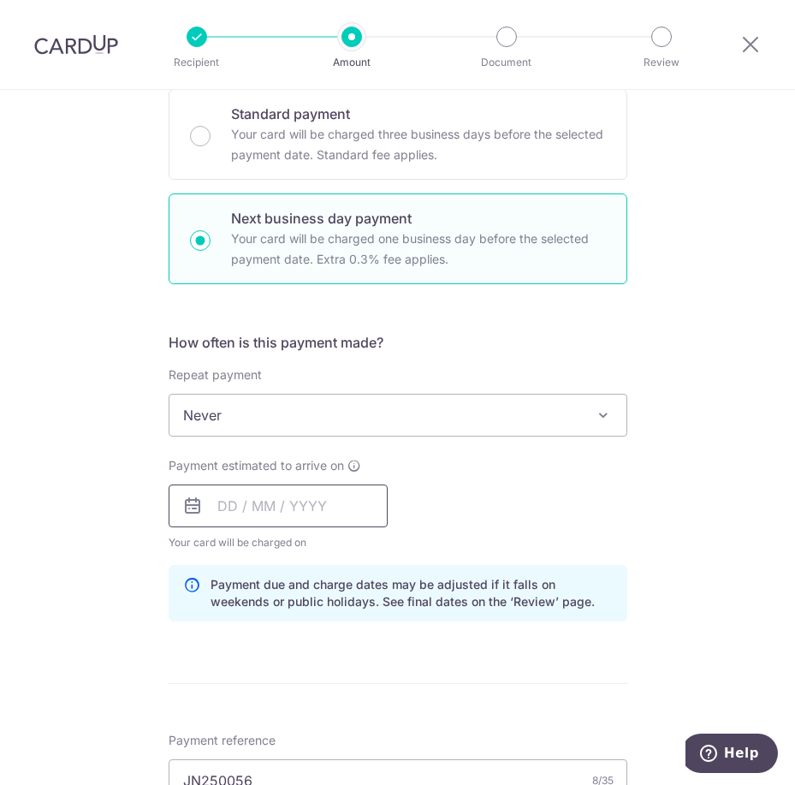
click at [209, 502] on input "text" at bounding box center [278, 506] width 219 height 43
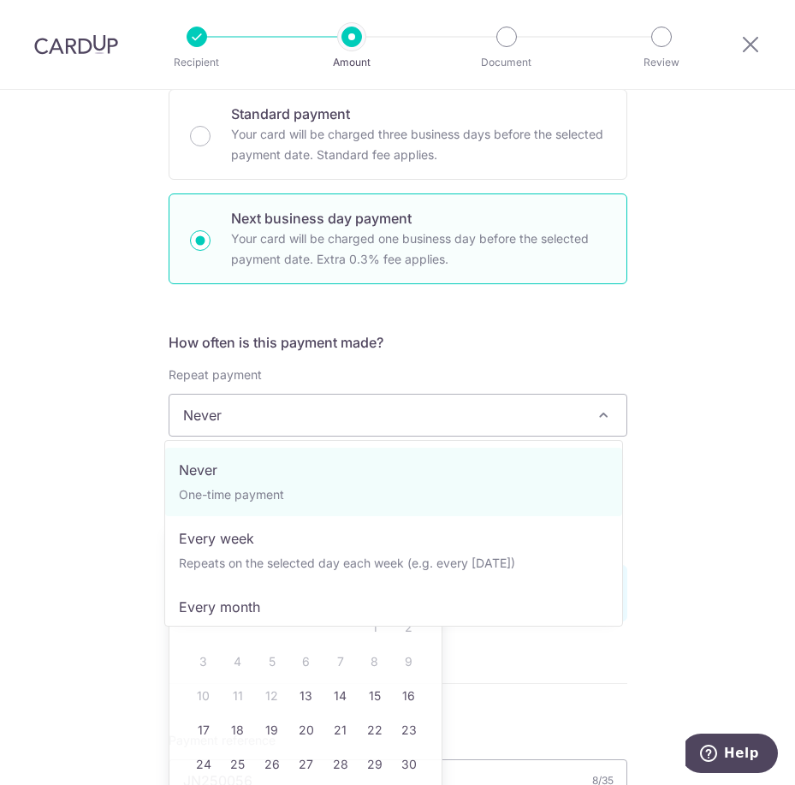
click at [379, 415] on span "Never" at bounding box center [398, 415] width 457 height 41
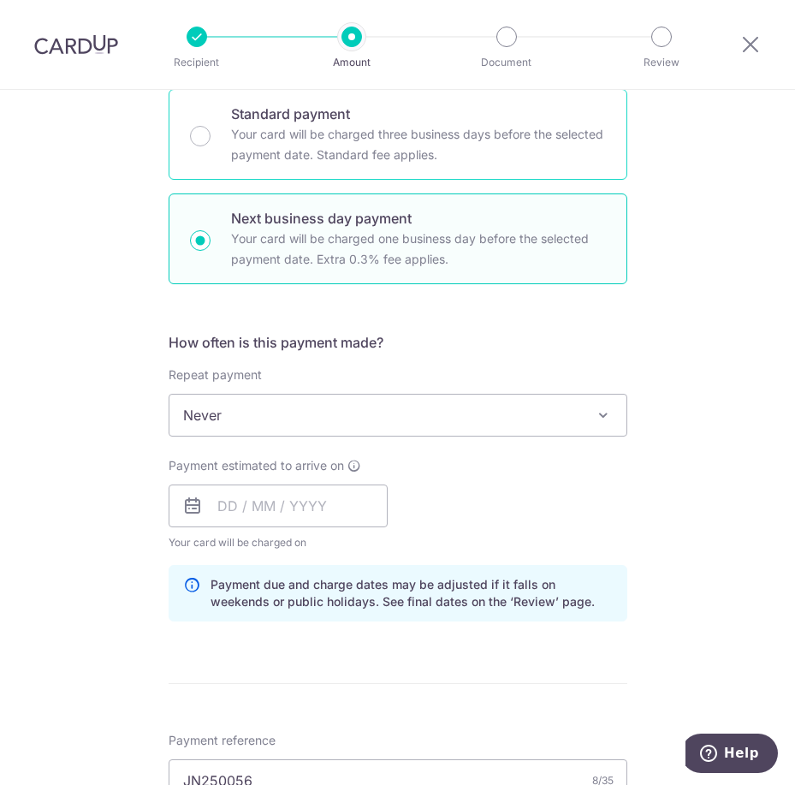
click at [303, 120] on p "Standard payment" at bounding box center [418, 114] width 375 height 21
click at [211, 126] on input "Standard payment Your card will be charged three business days before the selec…" at bounding box center [200, 136] width 21 height 21
radio input "true"
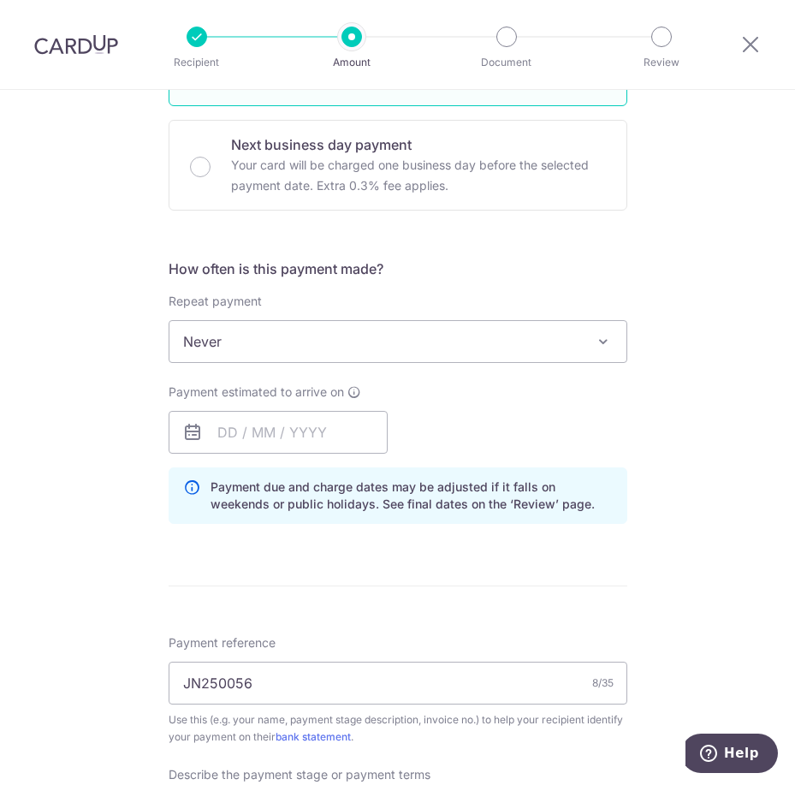
scroll to position [599, 0]
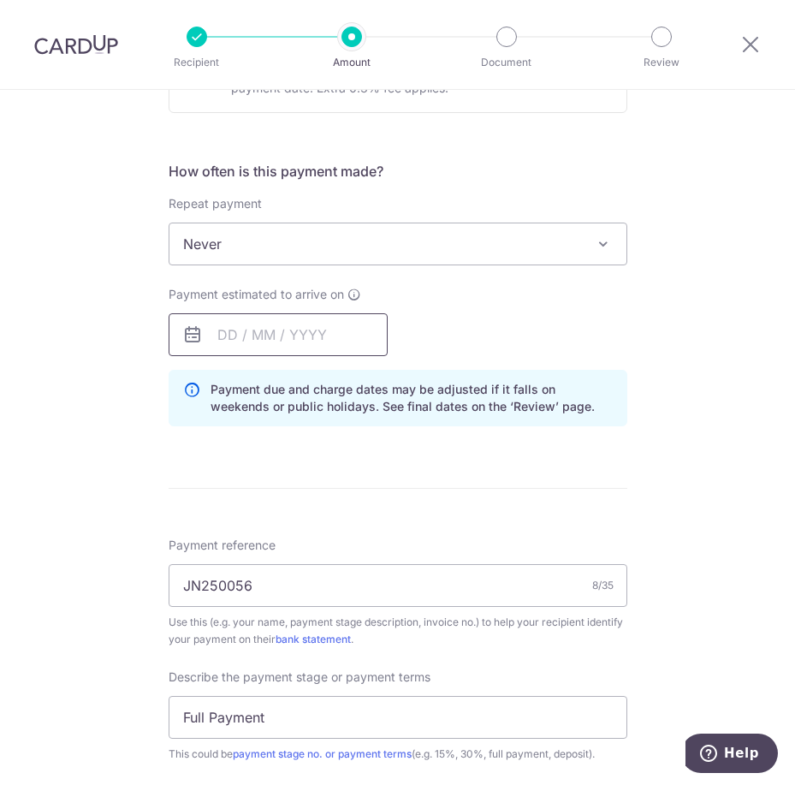
click at [224, 333] on input "text" at bounding box center [278, 334] width 219 height 43
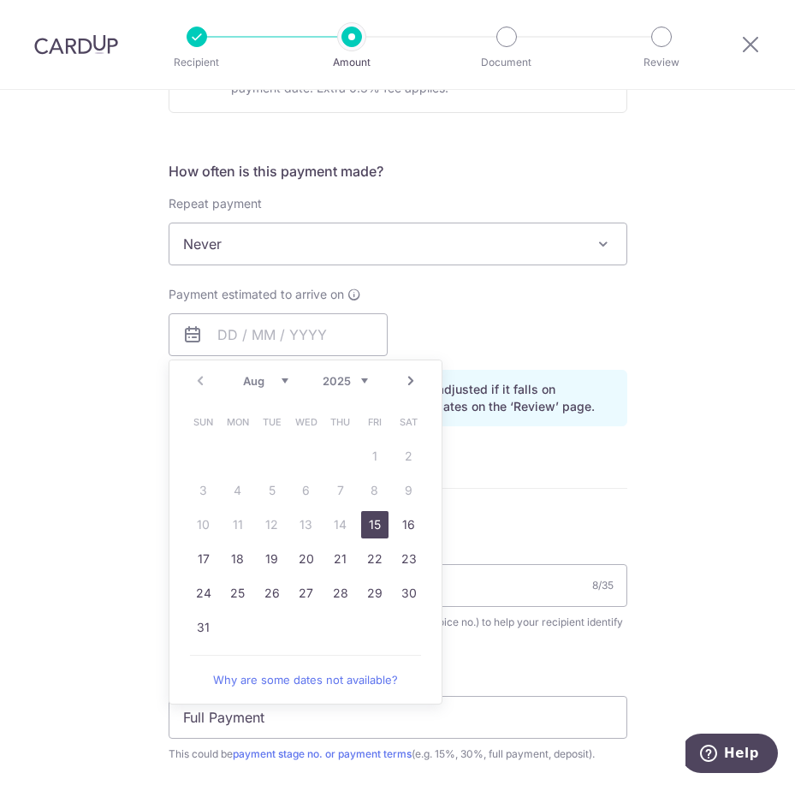
click at [368, 523] on link "15" at bounding box center [374, 524] width 27 height 27
type input "[DATE]"
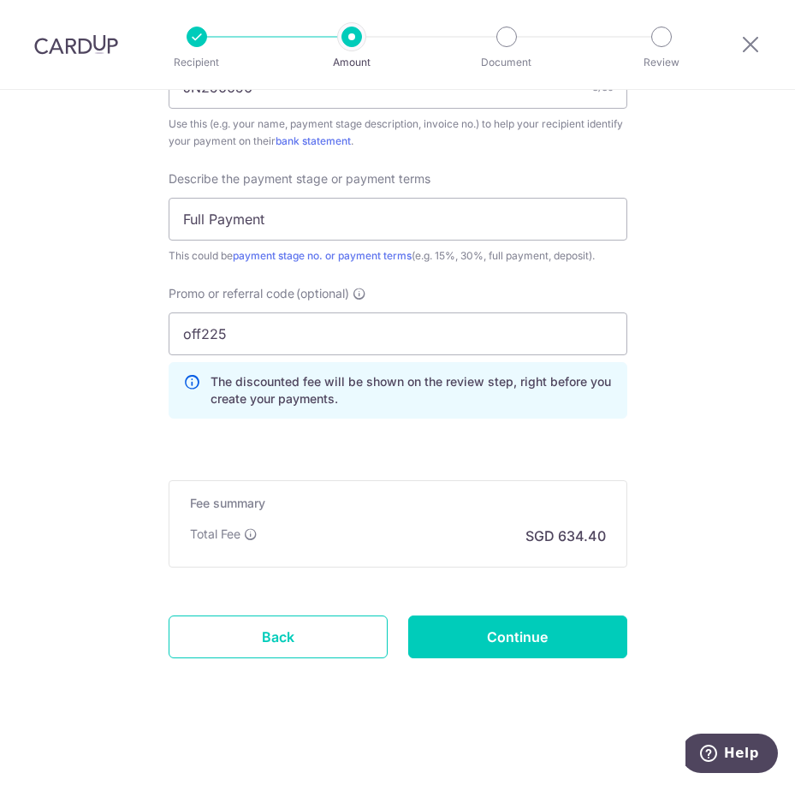
scroll to position [1123, 0]
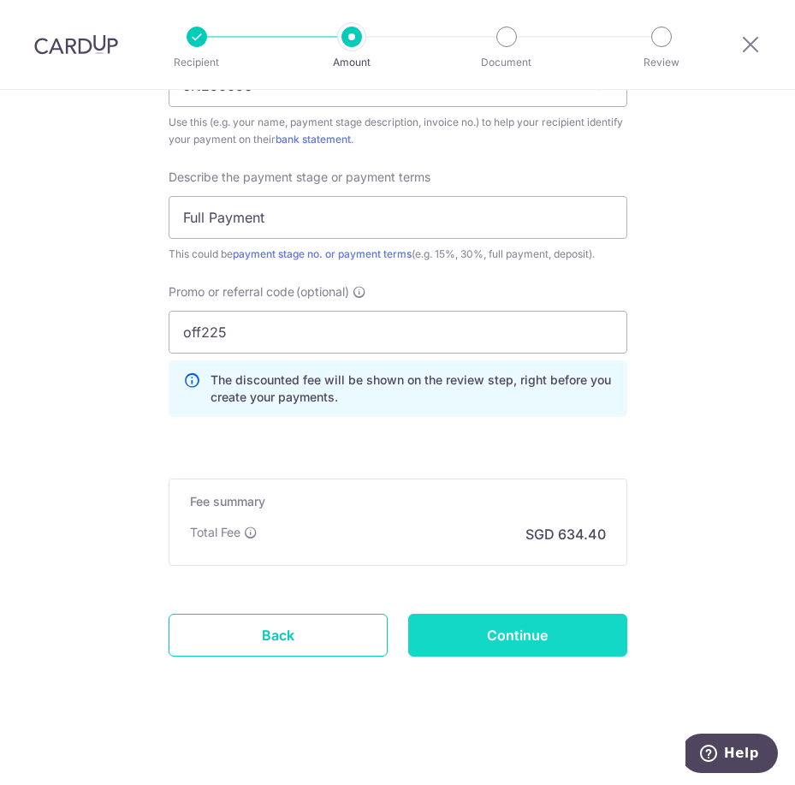
click at [577, 634] on input "Continue" at bounding box center [517, 635] width 219 height 43
type input "Update Schedule"
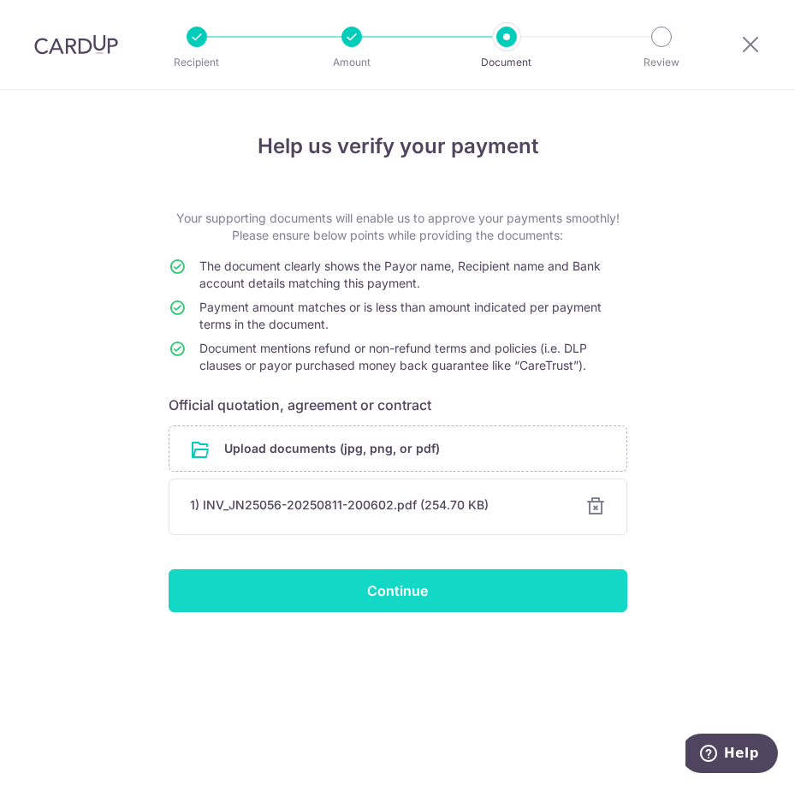
click at [536, 580] on input "Continue" at bounding box center [398, 590] width 459 height 43
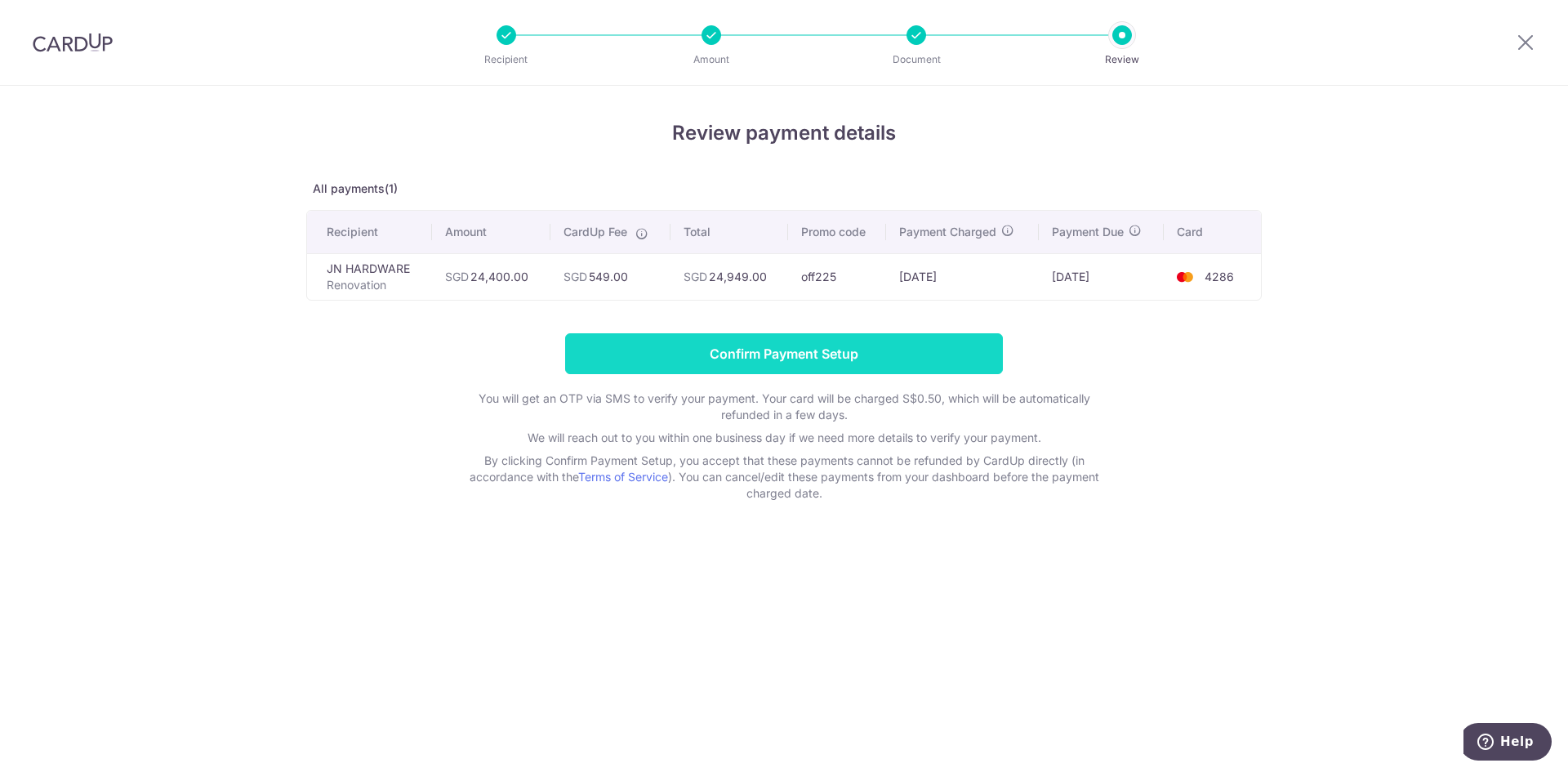
click at [757, 365] on input "Confirm Payment Setup" at bounding box center [783, 353] width 438 height 41
